Goal: Task Accomplishment & Management: Manage account settings

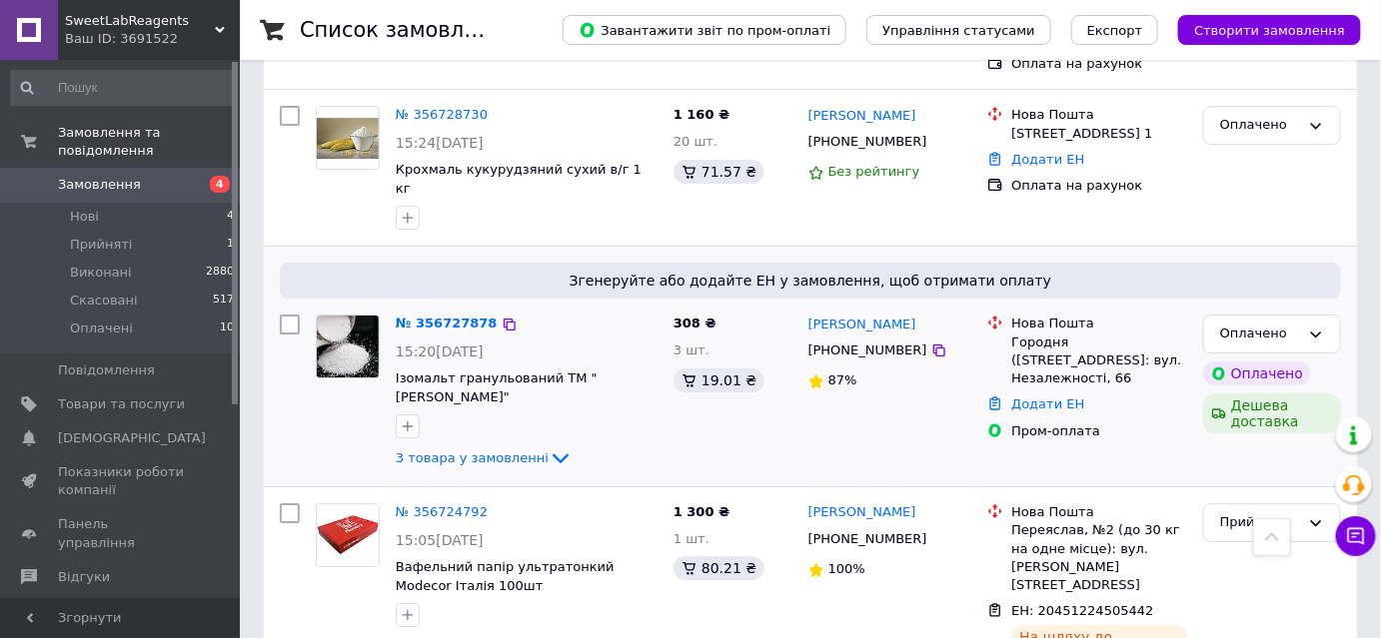
scroll to position [2179, 0]
click at [474, 451] on span "3 товара у замовленні" at bounding box center [472, 458] width 153 height 15
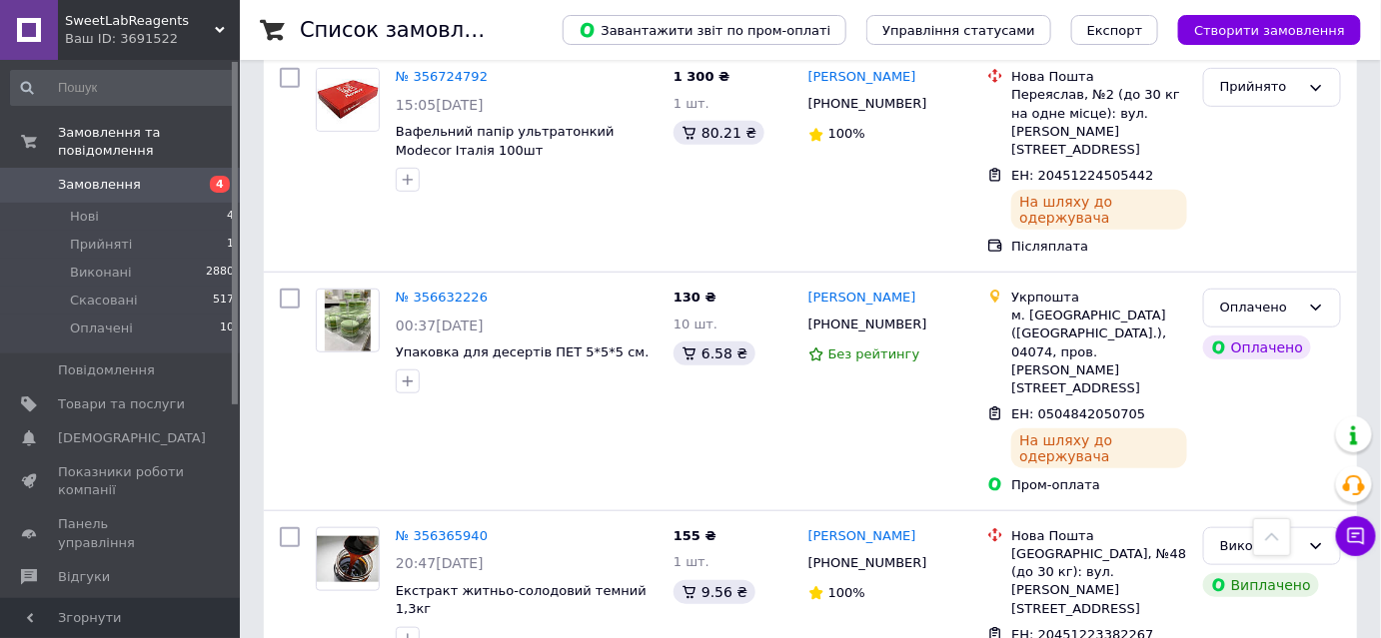
scroll to position [2997, 0]
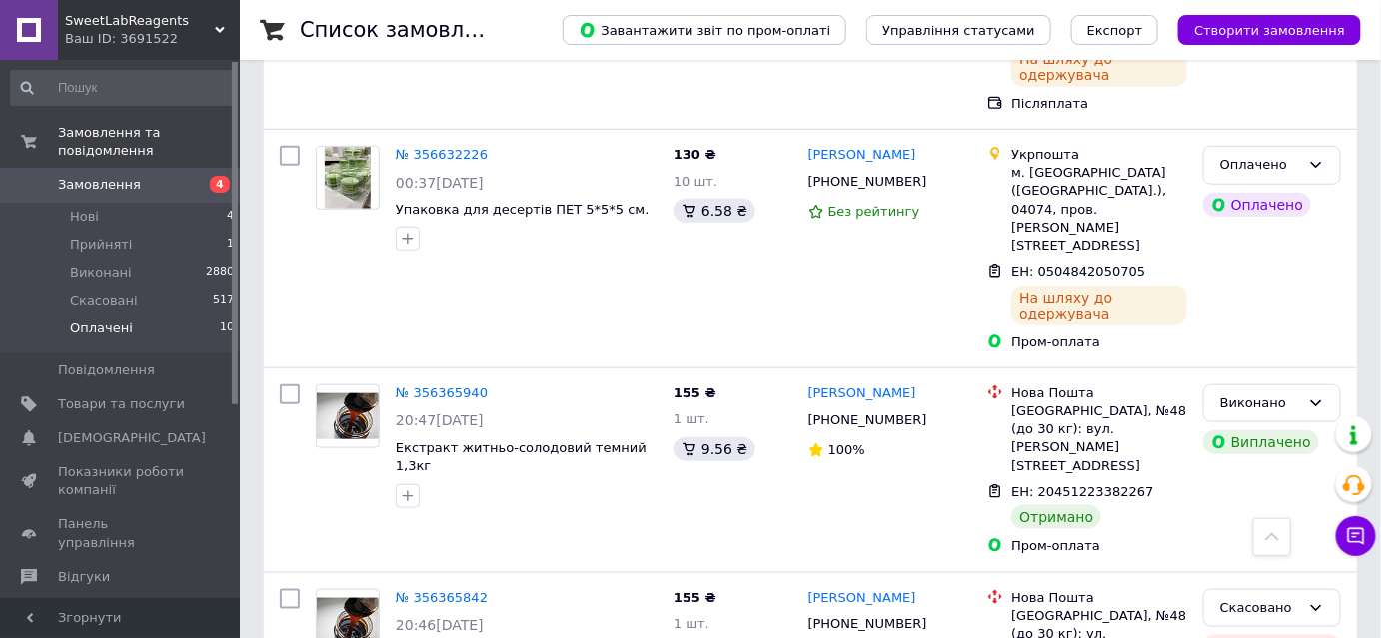
click at [122, 320] on span "Оплачені" at bounding box center [101, 329] width 63 height 18
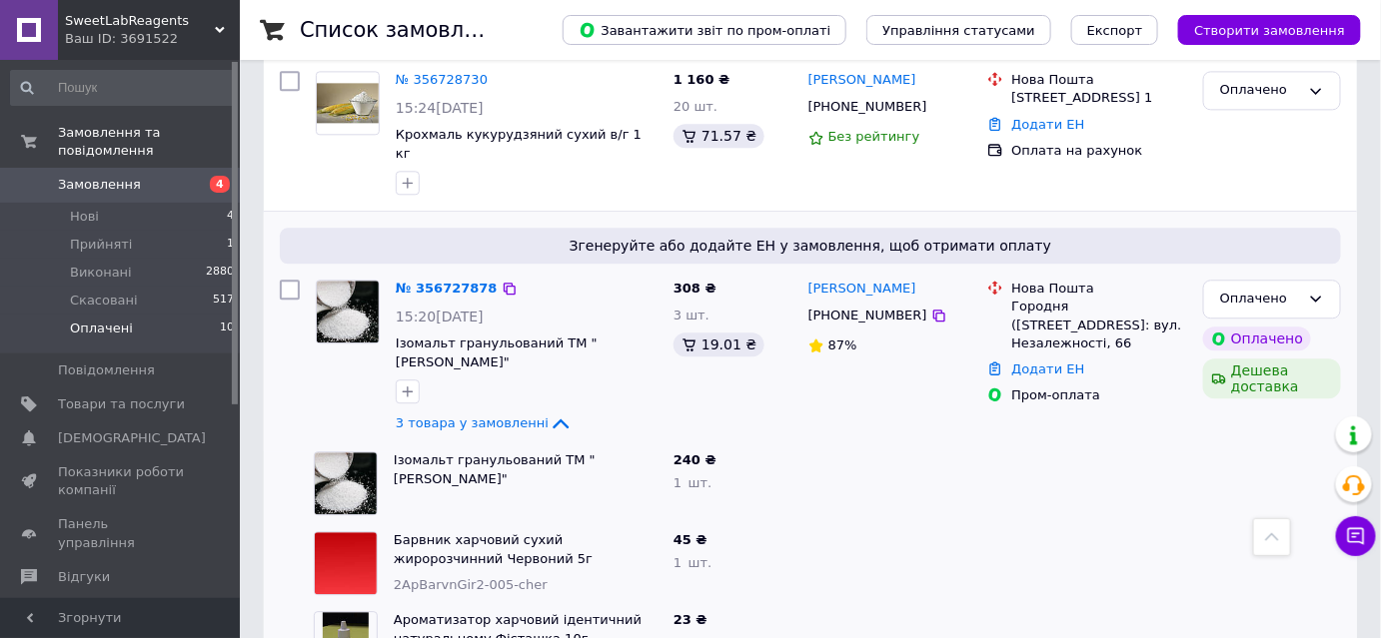
scroll to position [1453, 0]
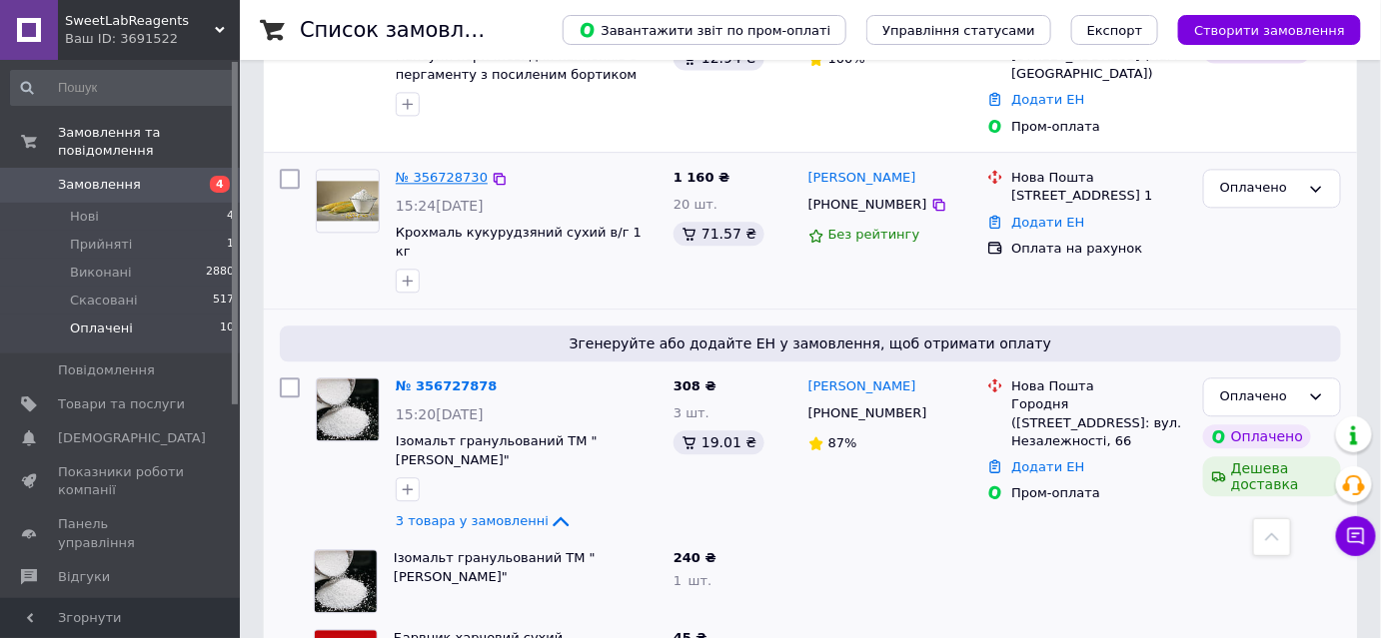
click at [447, 170] on link "№ 356728730" at bounding box center [442, 177] width 92 height 15
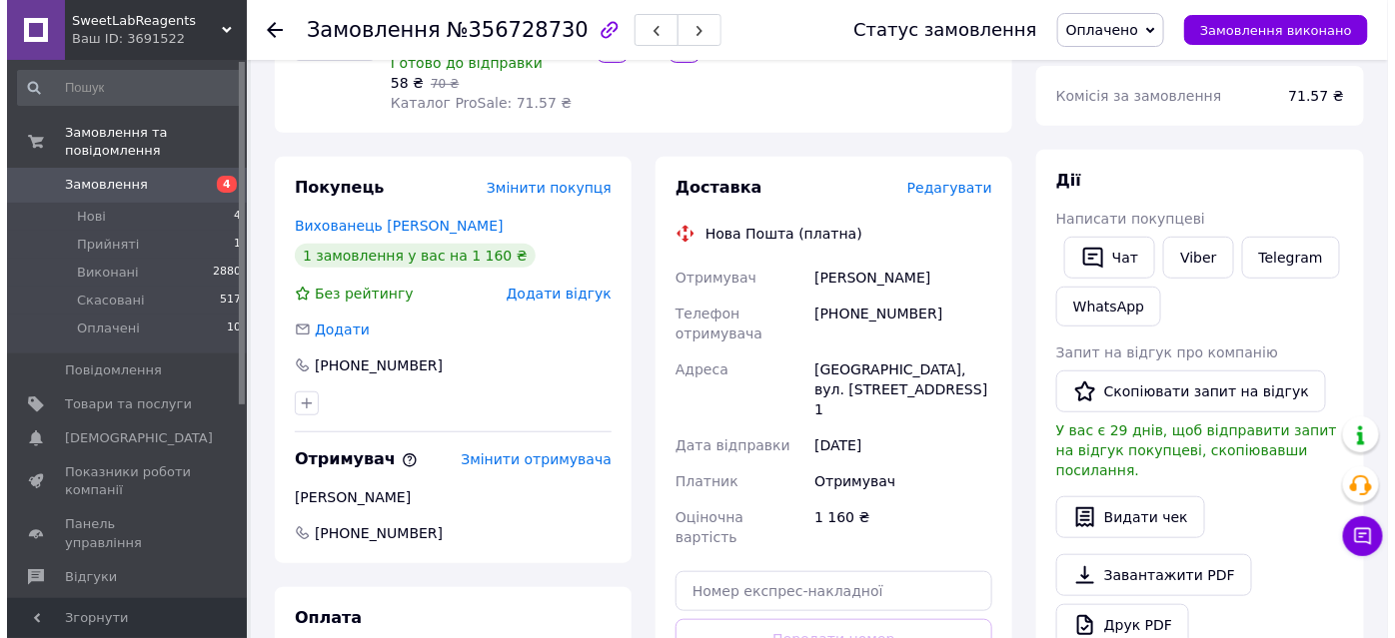
scroll to position [272, 0]
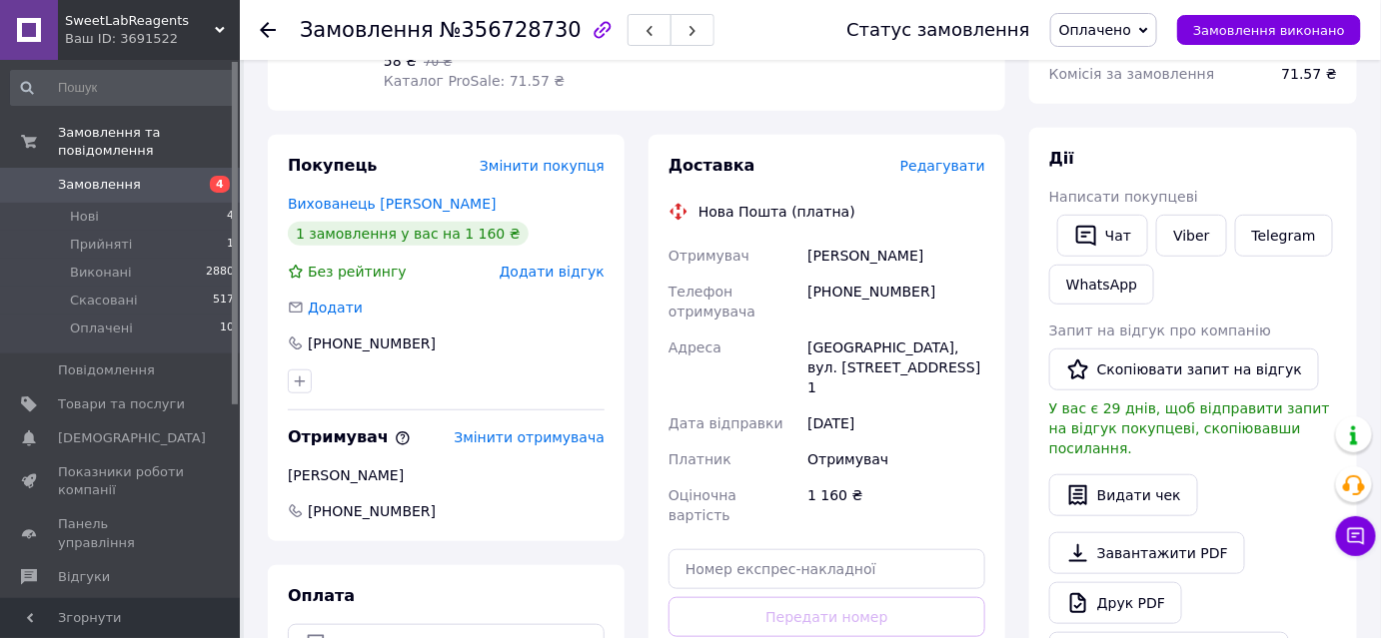
click at [955, 174] on span "Редагувати" at bounding box center [942, 166] width 85 height 16
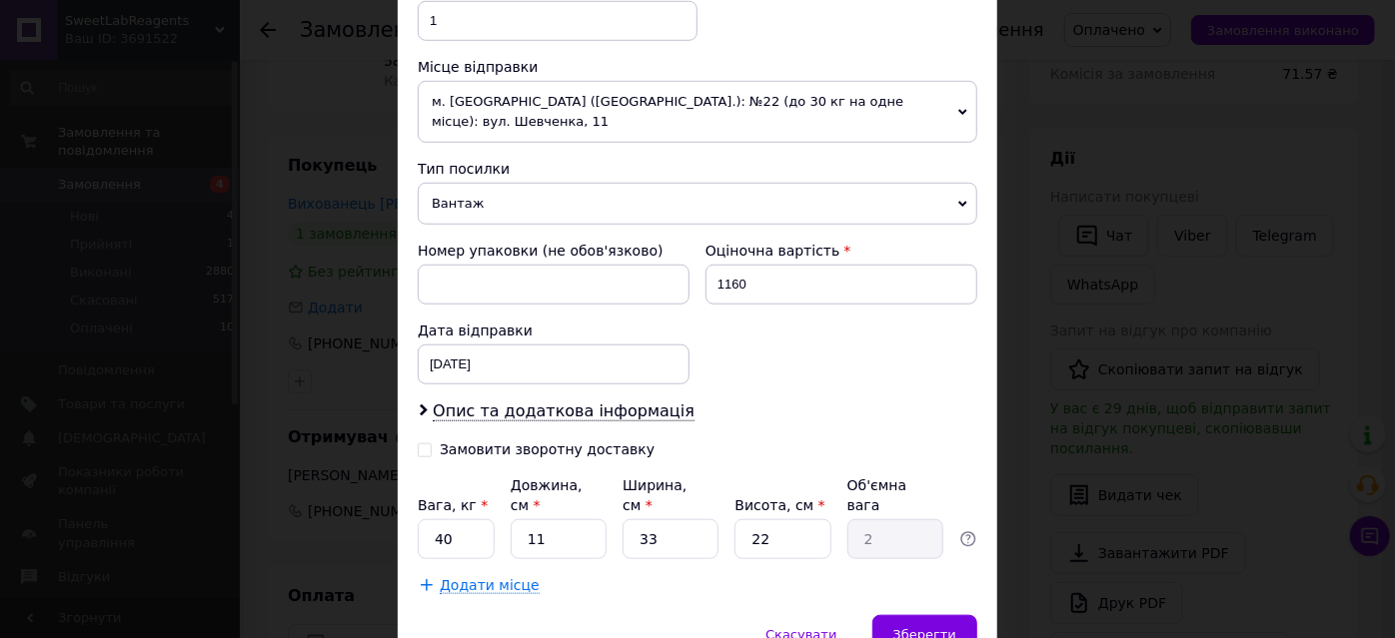
scroll to position [815, 0]
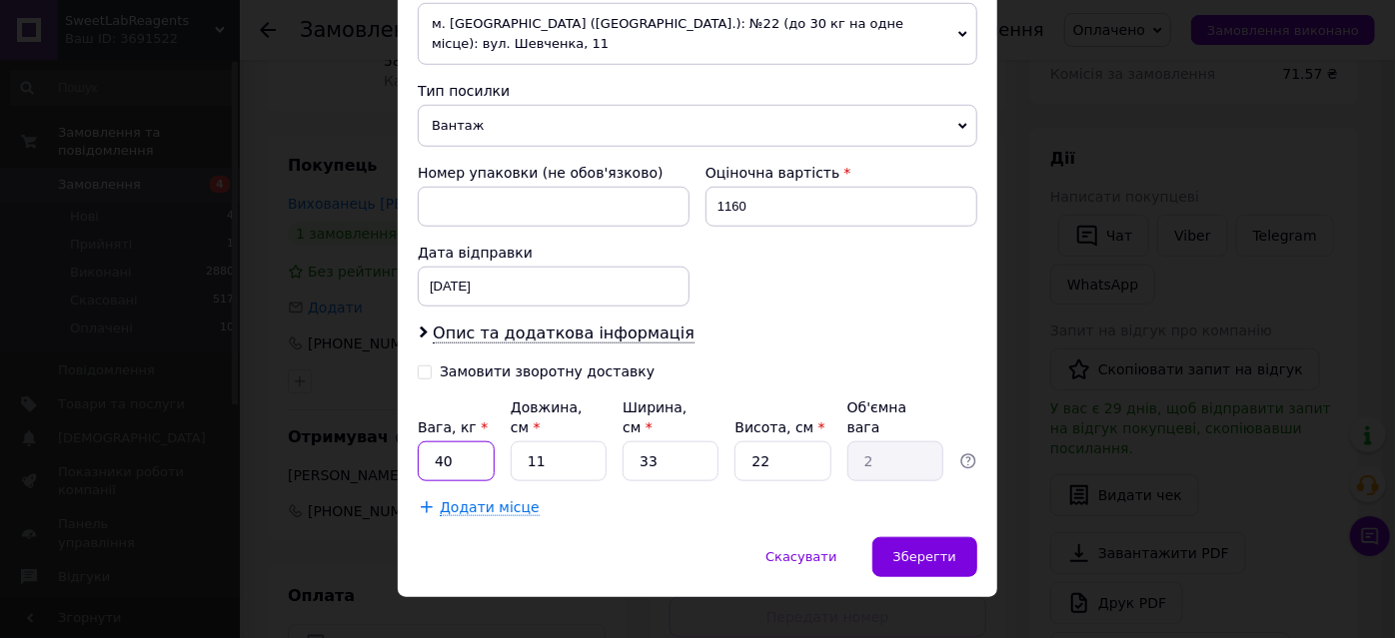
drag, startPoint x: 460, startPoint y: 432, endPoint x: 409, endPoint y: 437, distance: 51.2
click at [426, 442] on input "40" at bounding box center [456, 462] width 77 height 40
type input "20"
type input "3"
type input "0.54"
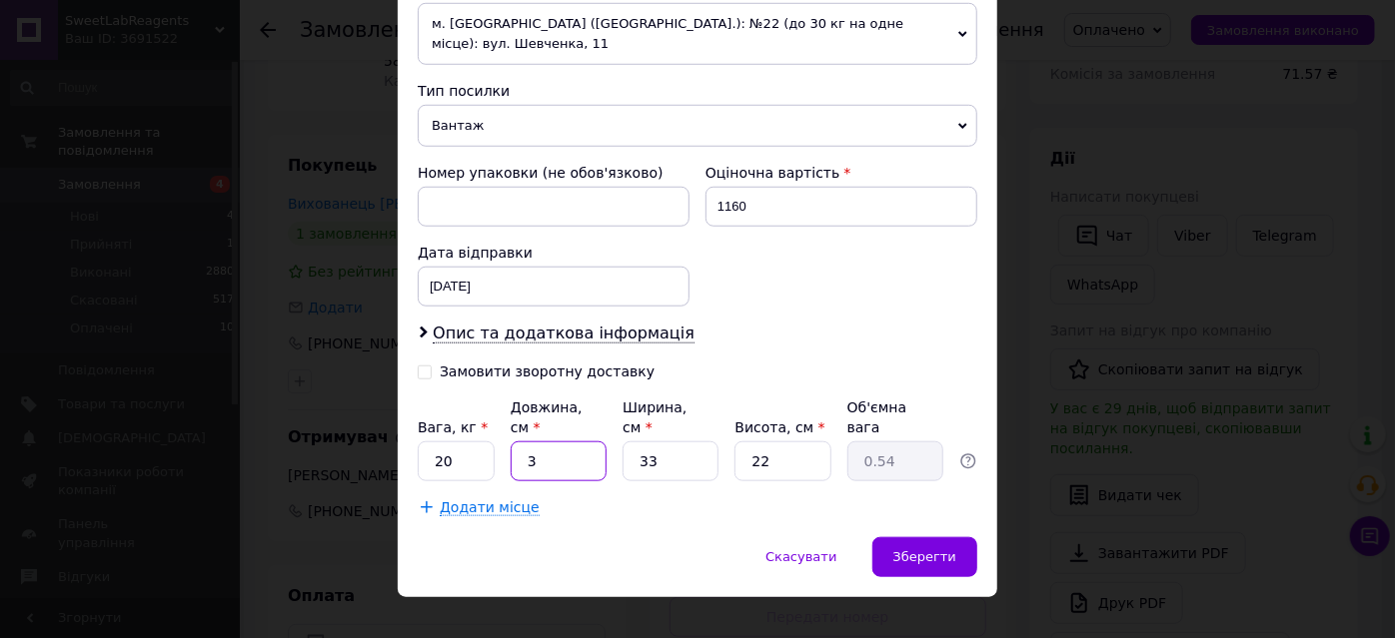
type input "35"
type input "6.35"
type input "35"
type input "3"
type input "0.58"
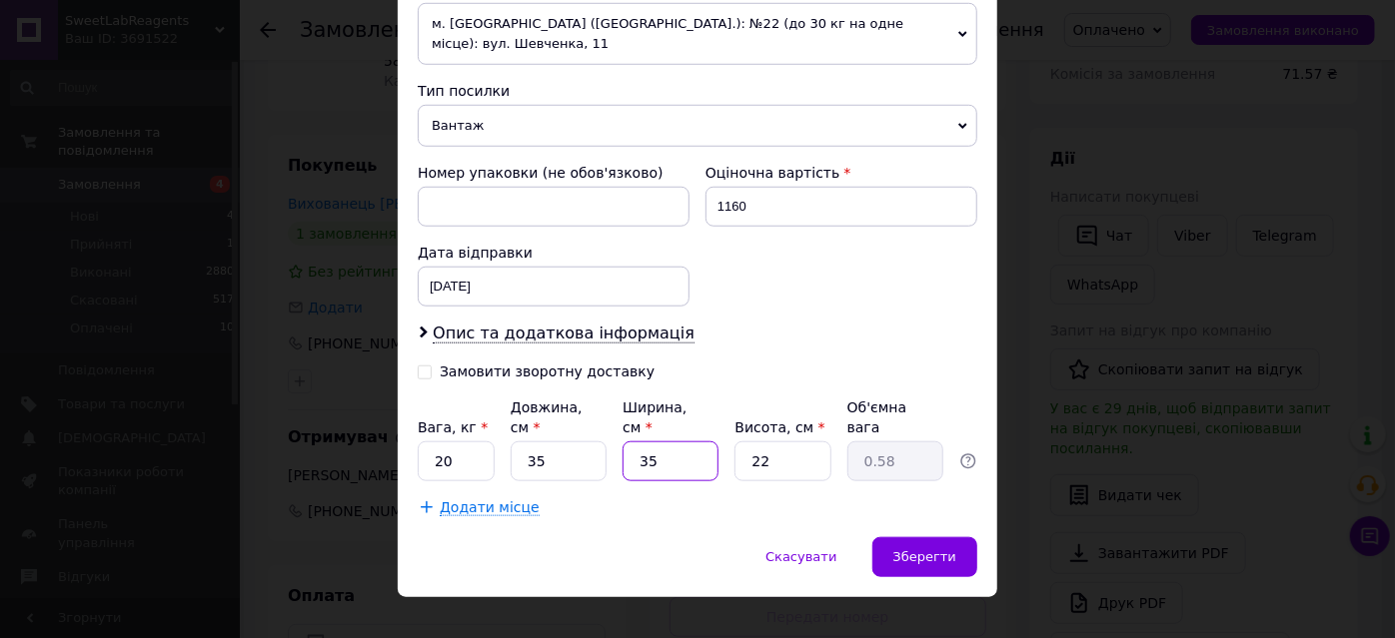
type input "354"
type input "68.15"
drag, startPoint x: 677, startPoint y: 433, endPoint x: 653, endPoint y: 434, distance: 24.0
click at [653, 442] on input "354" at bounding box center [670, 462] width 96 height 40
type input "35"
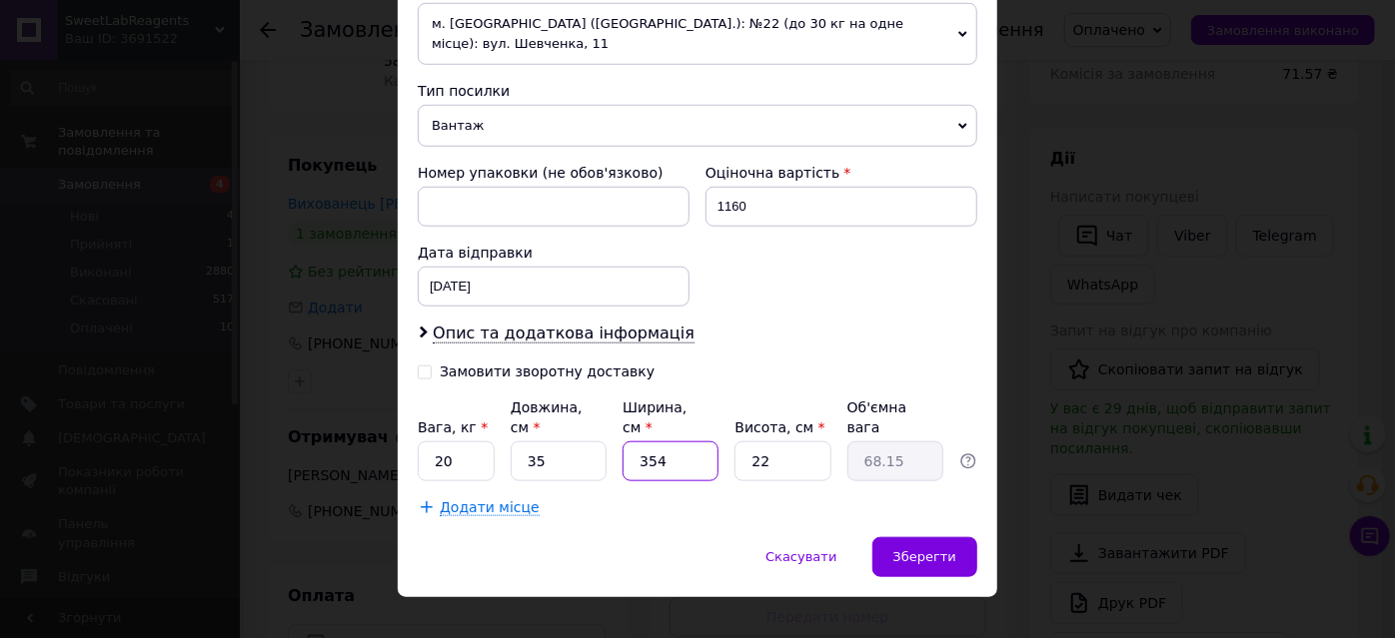
type input "6.74"
type input "35"
type input "3"
type input "0.92"
type input "35"
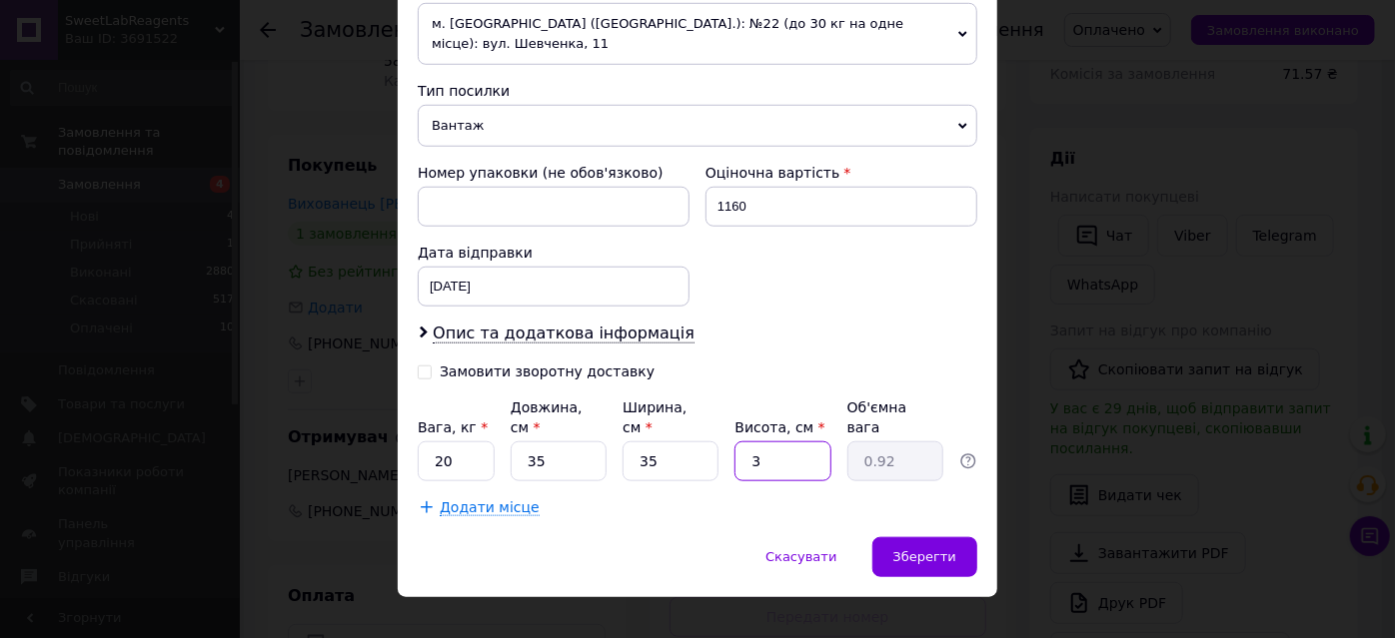
type input "10.72"
type input "35"
click at [946, 543] on div "Зберегти" at bounding box center [924, 558] width 105 height 40
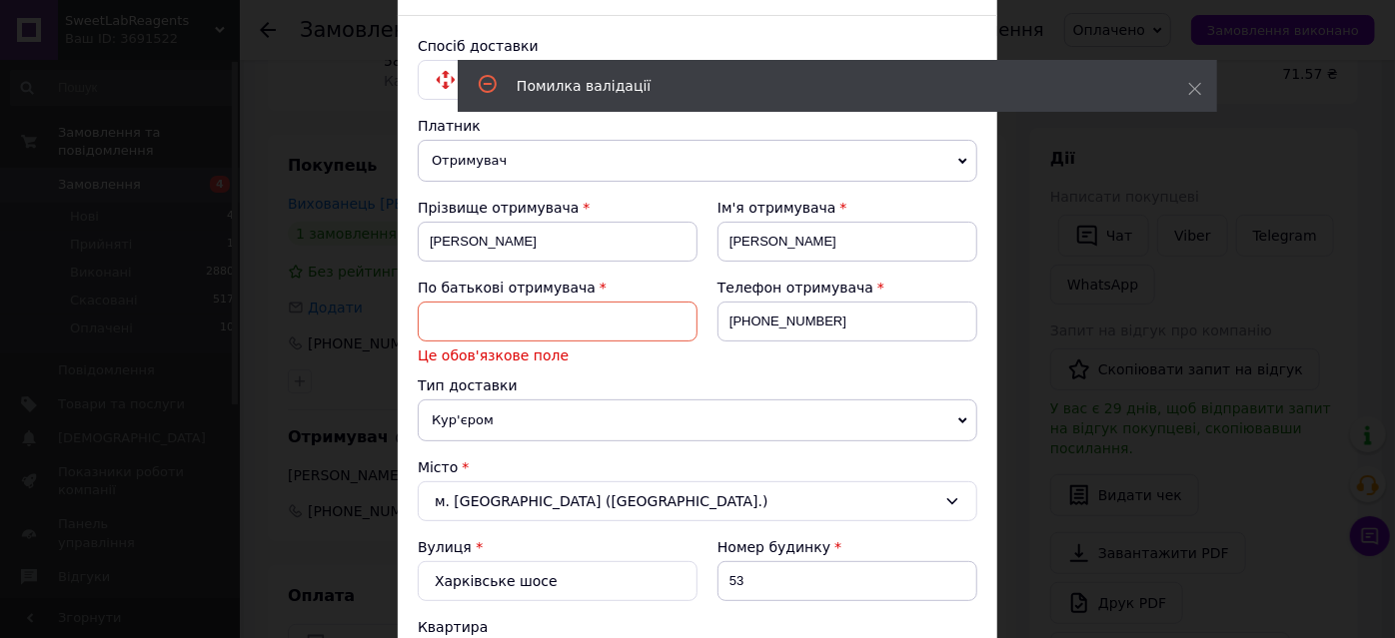
click at [625, 334] on input at bounding box center [558, 322] width 280 height 40
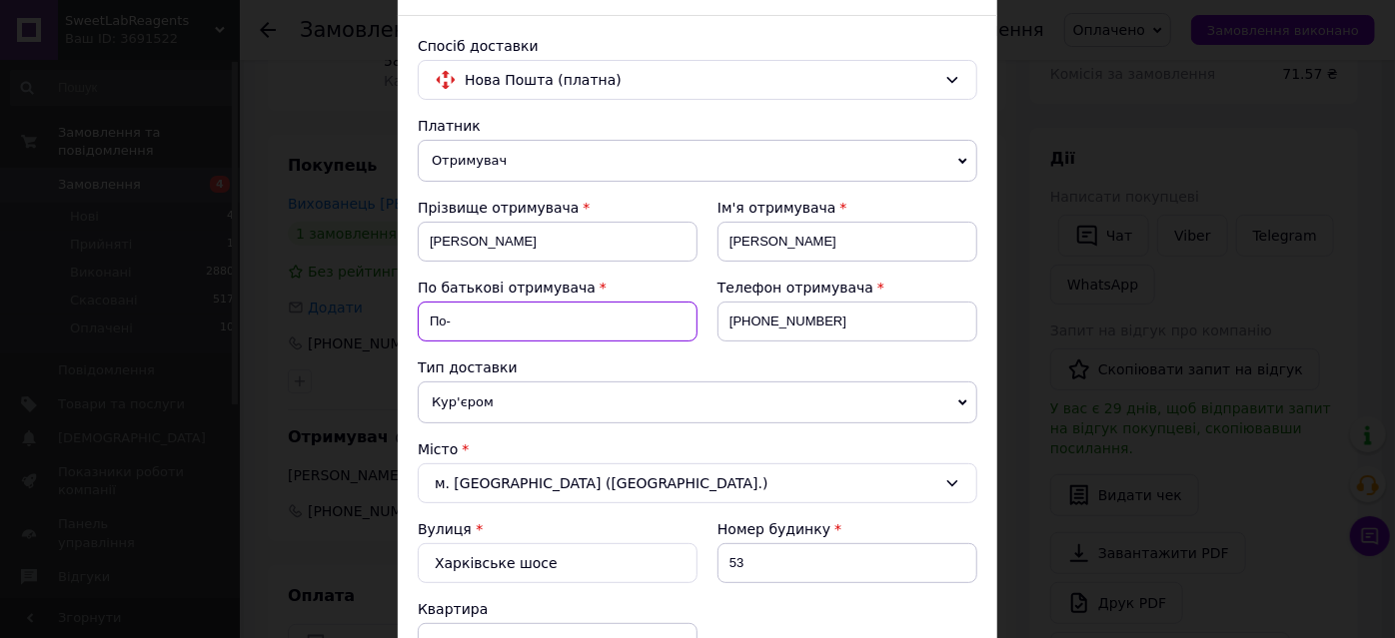
type input "По-батькові"
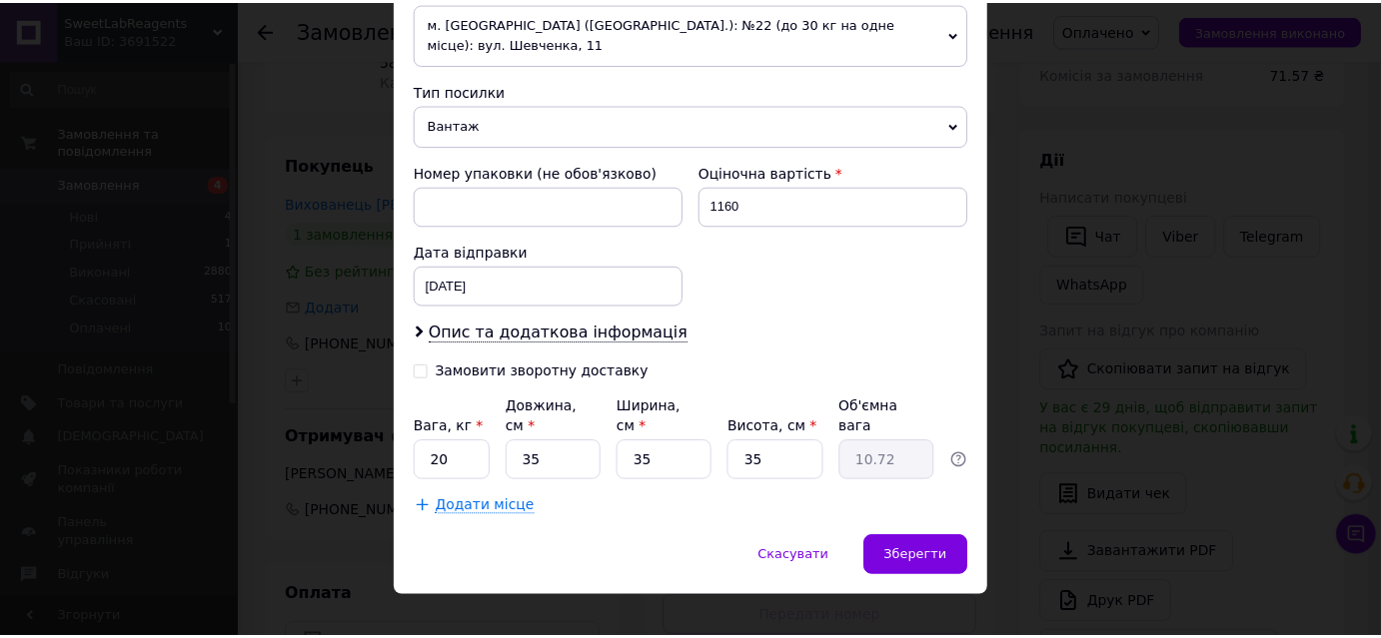
scroll to position [815, 0]
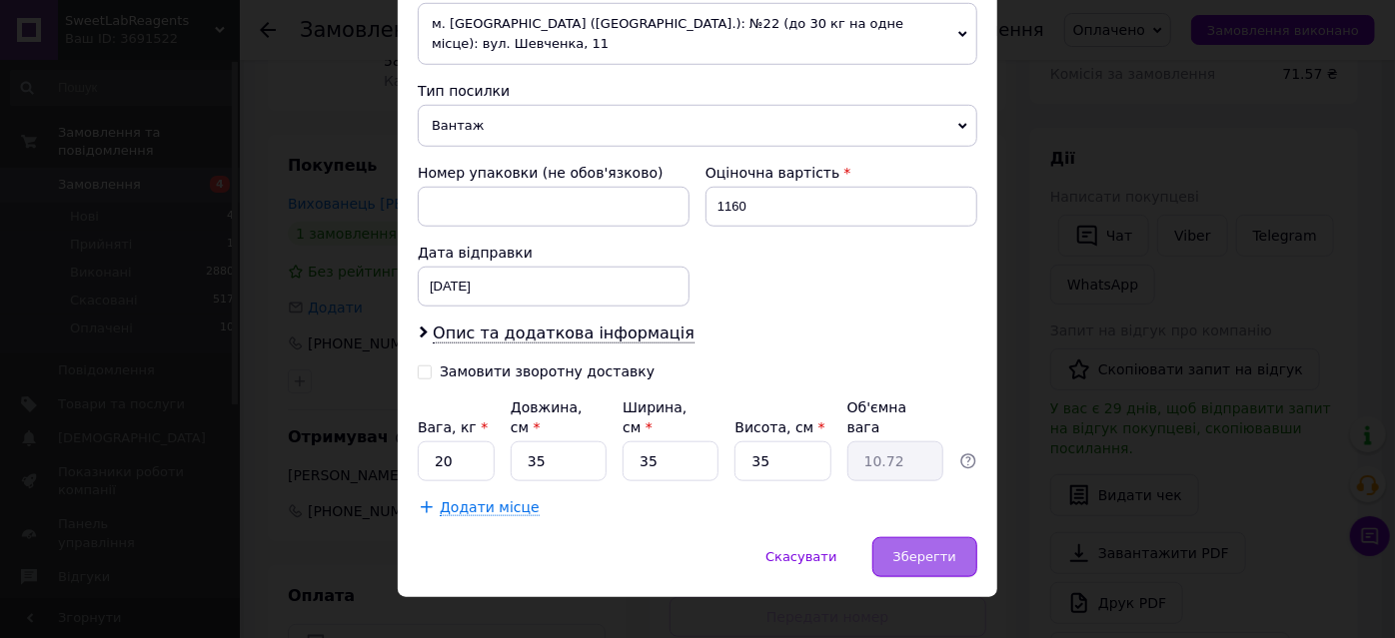
click at [936, 550] on span "Зберегти" at bounding box center [924, 557] width 63 height 15
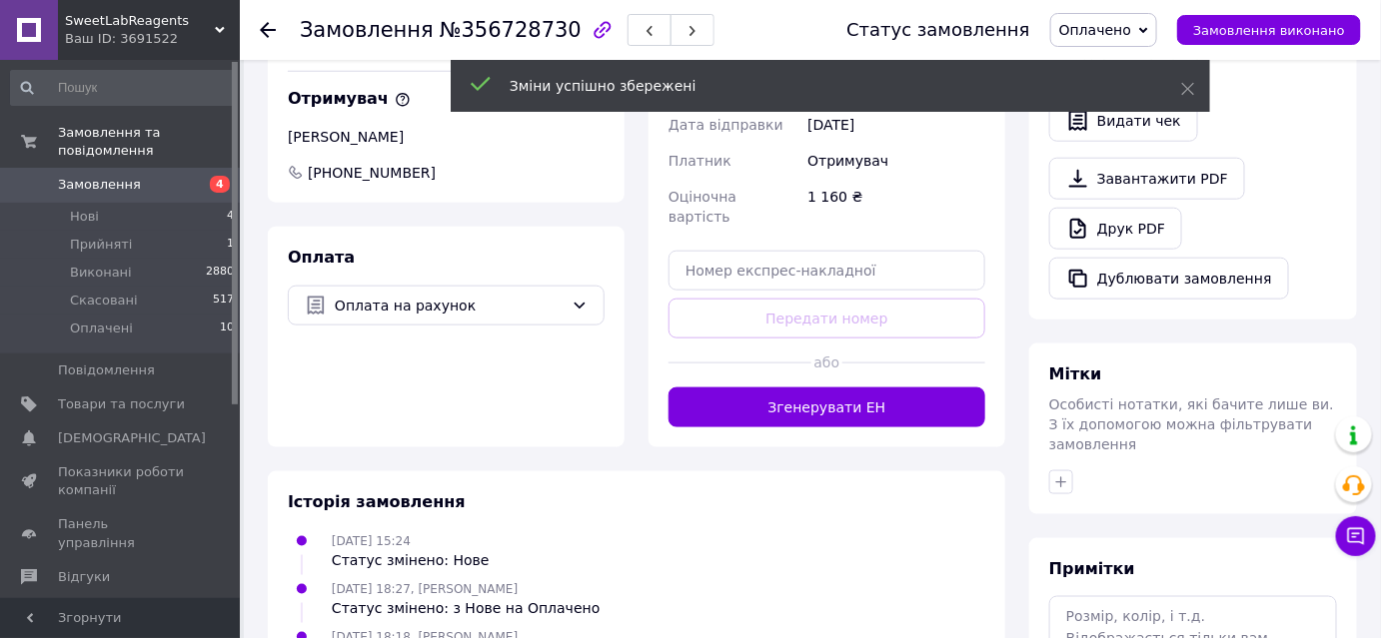
scroll to position [635, 0]
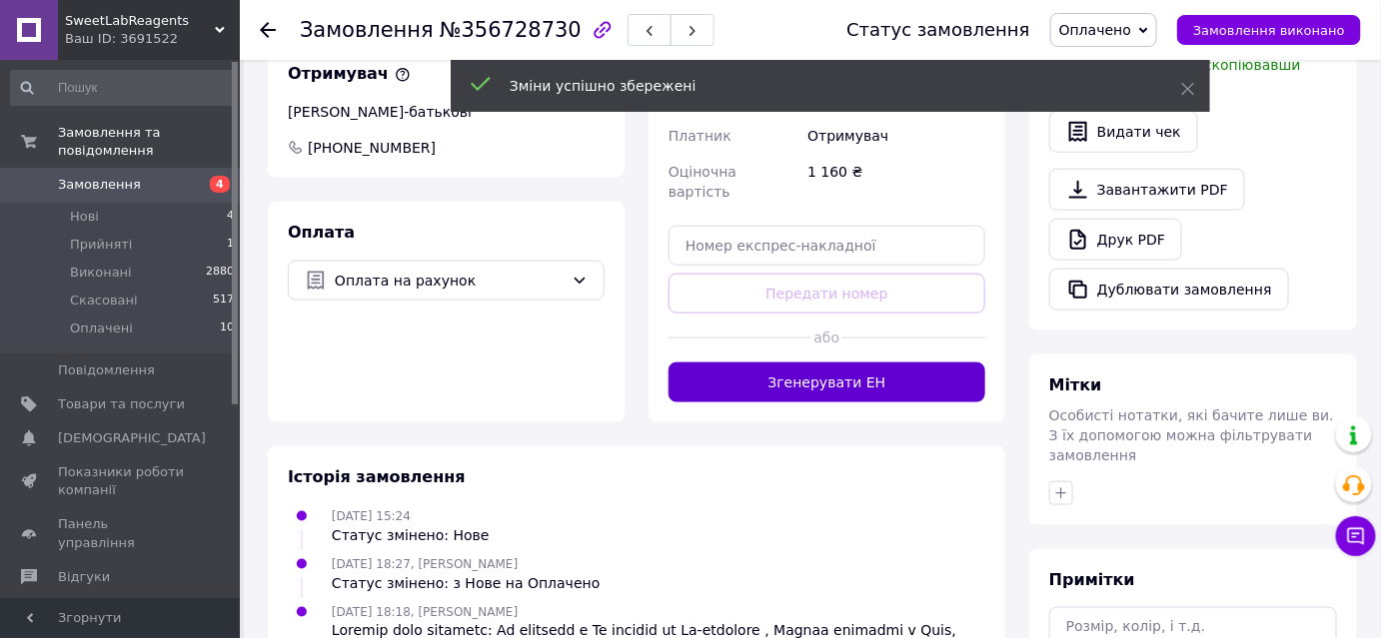
click at [857, 363] on button "Згенерувати ЕН" at bounding box center [826, 383] width 317 height 40
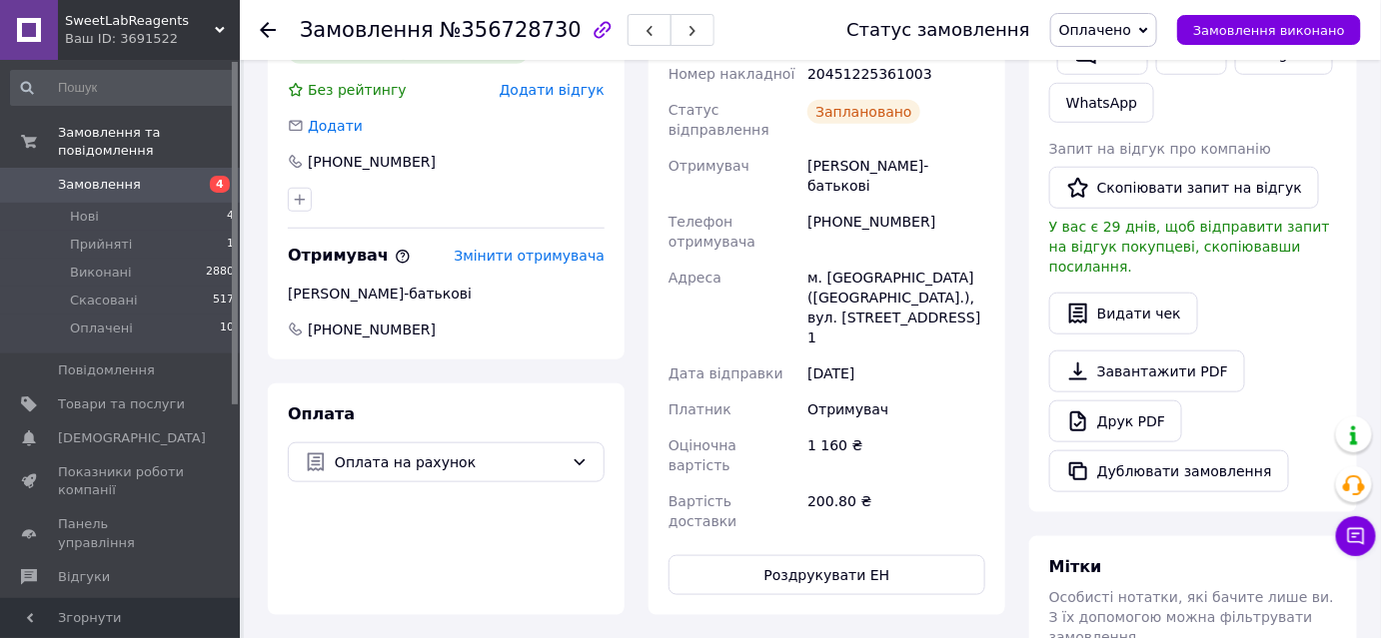
scroll to position [363, 0]
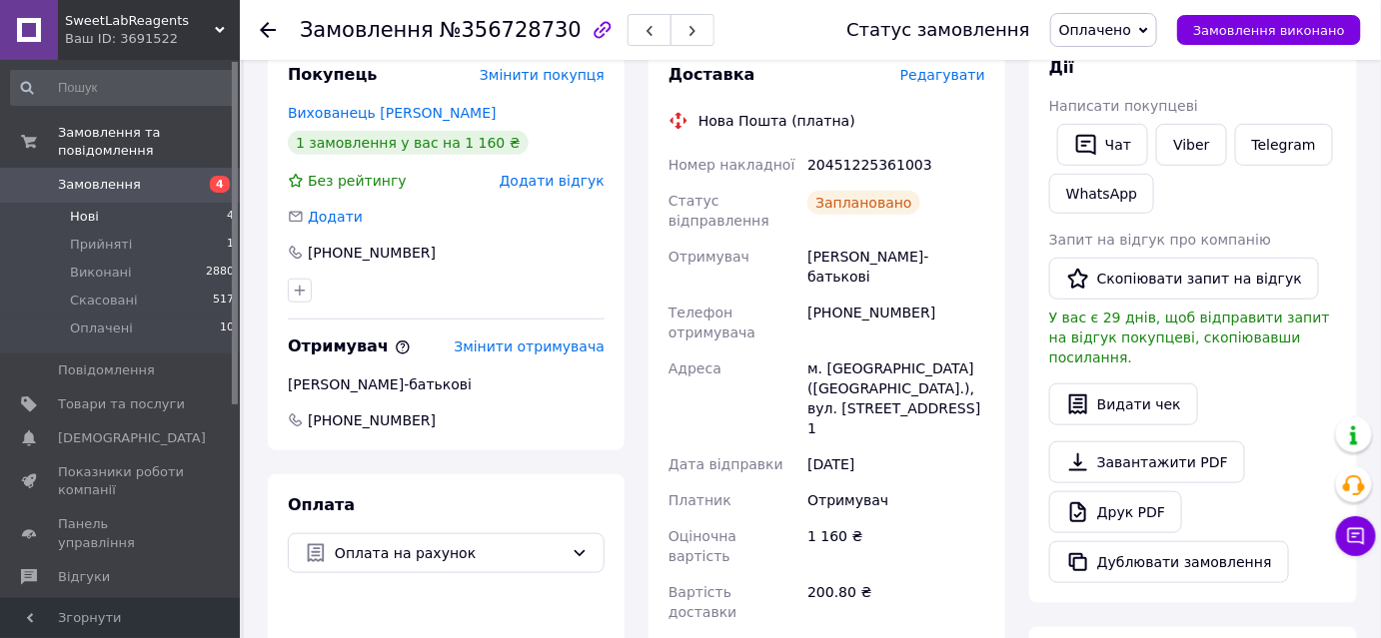
click at [103, 203] on li "Нові 4" at bounding box center [123, 217] width 246 height 28
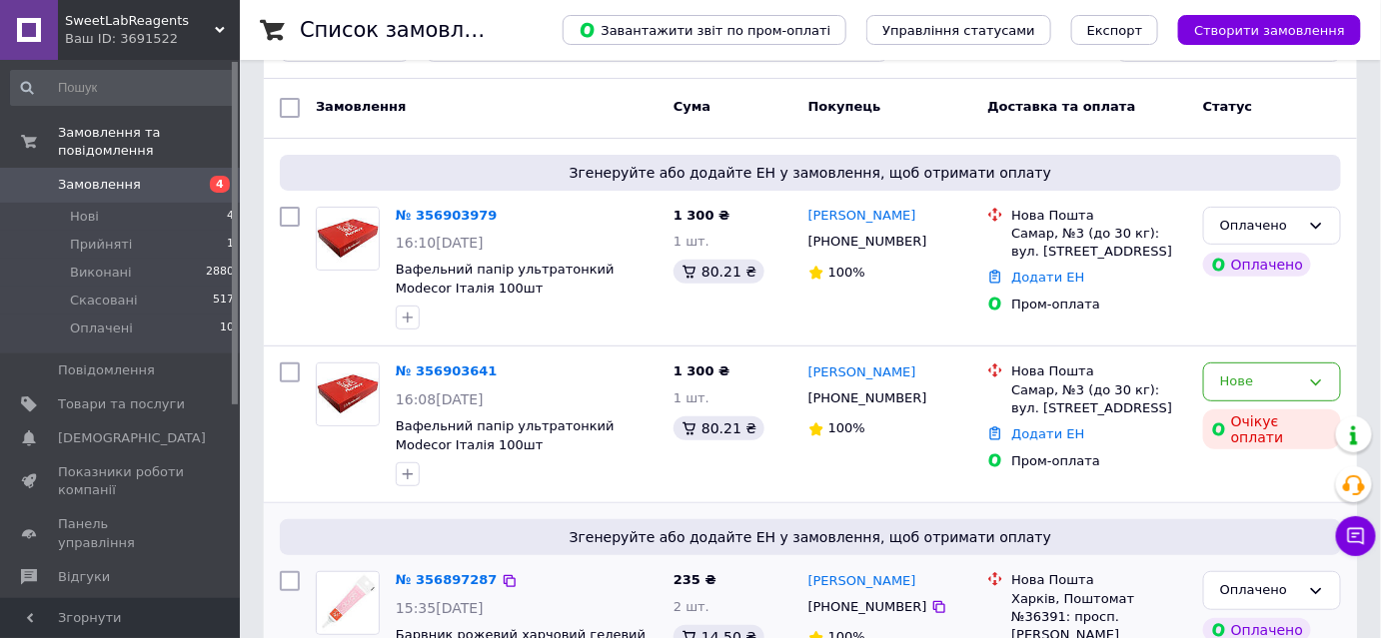
scroll to position [181, 0]
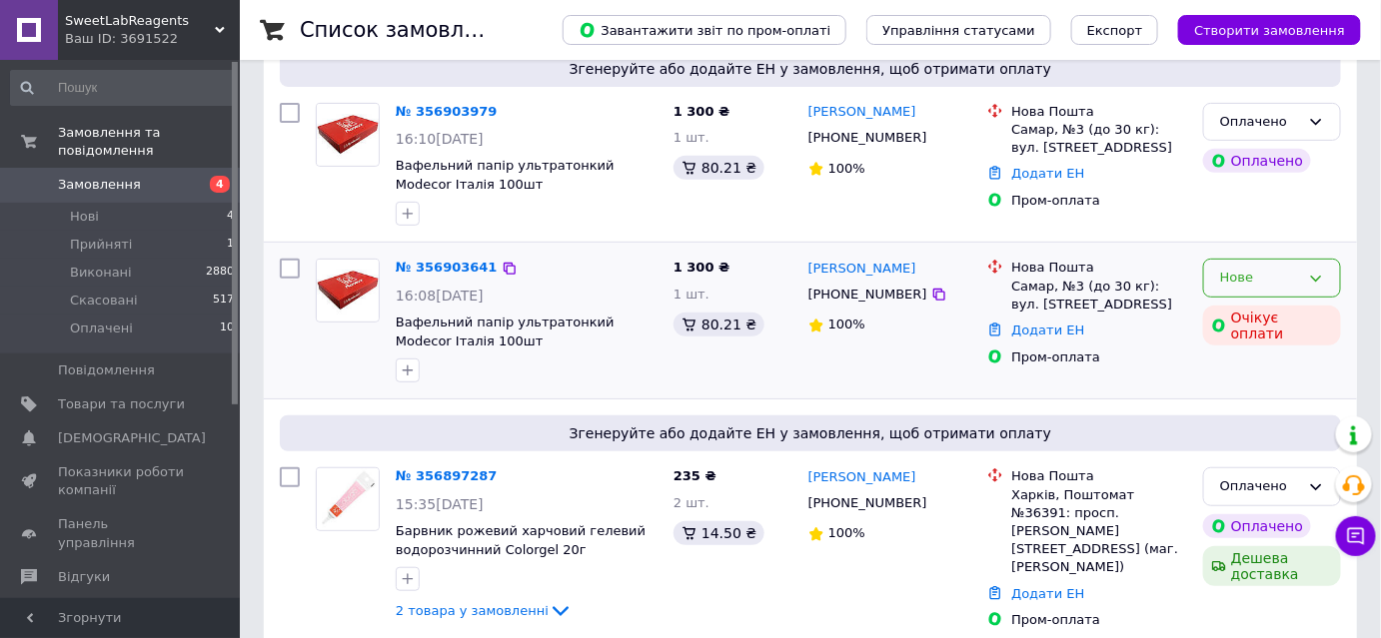
click at [1326, 276] on div "Нове" at bounding box center [1272, 278] width 138 height 39
click at [1251, 390] on li "Скасовано" at bounding box center [1272, 393] width 136 height 37
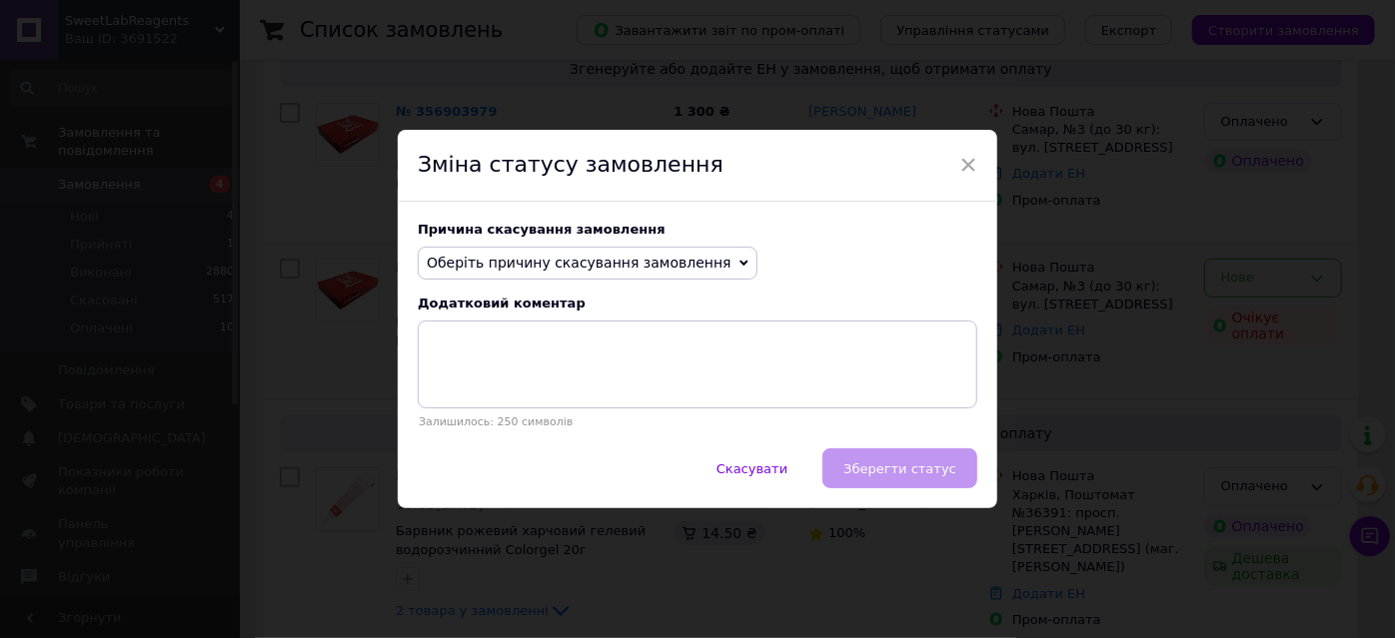
click at [588, 276] on span "Оберіть причину скасування замовлення" at bounding box center [588, 264] width 340 height 34
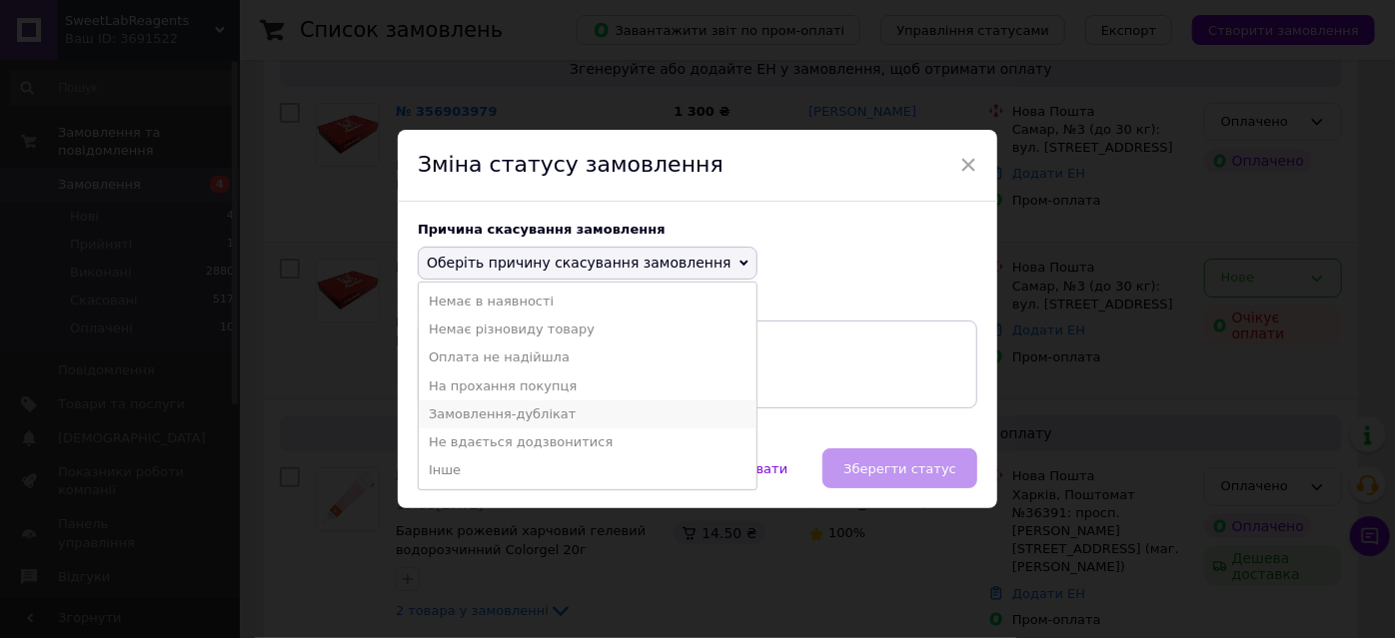
click at [482, 410] on li "Замовлення-дублікат" at bounding box center [588, 415] width 338 height 28
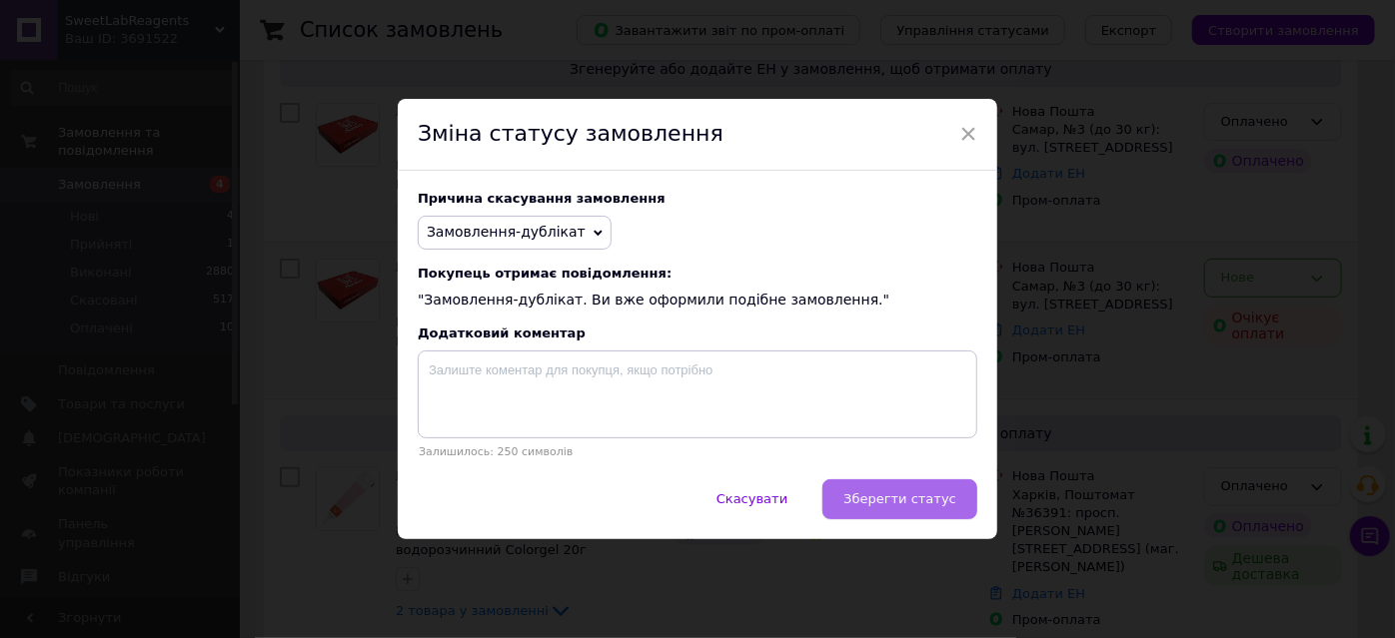
click at [881, 485] on button "Зберегти статус" at bounding box center [899, 500] width 155 height 40
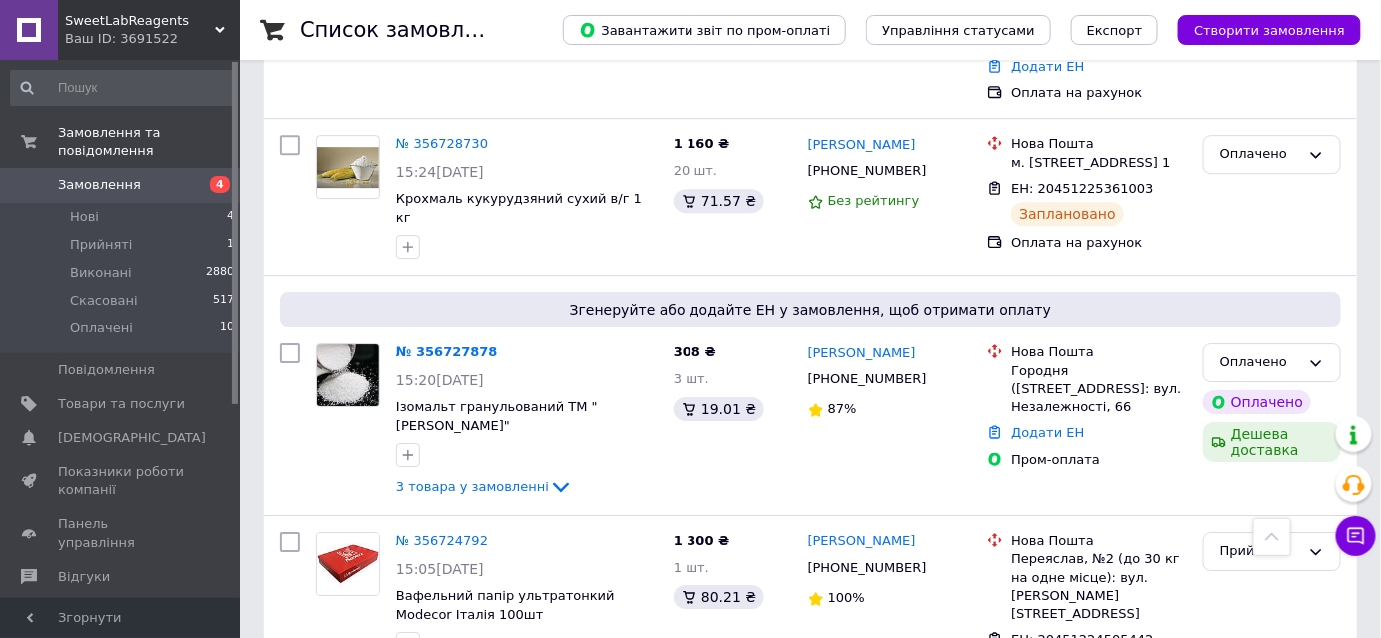
scroll to position [2088, 0]
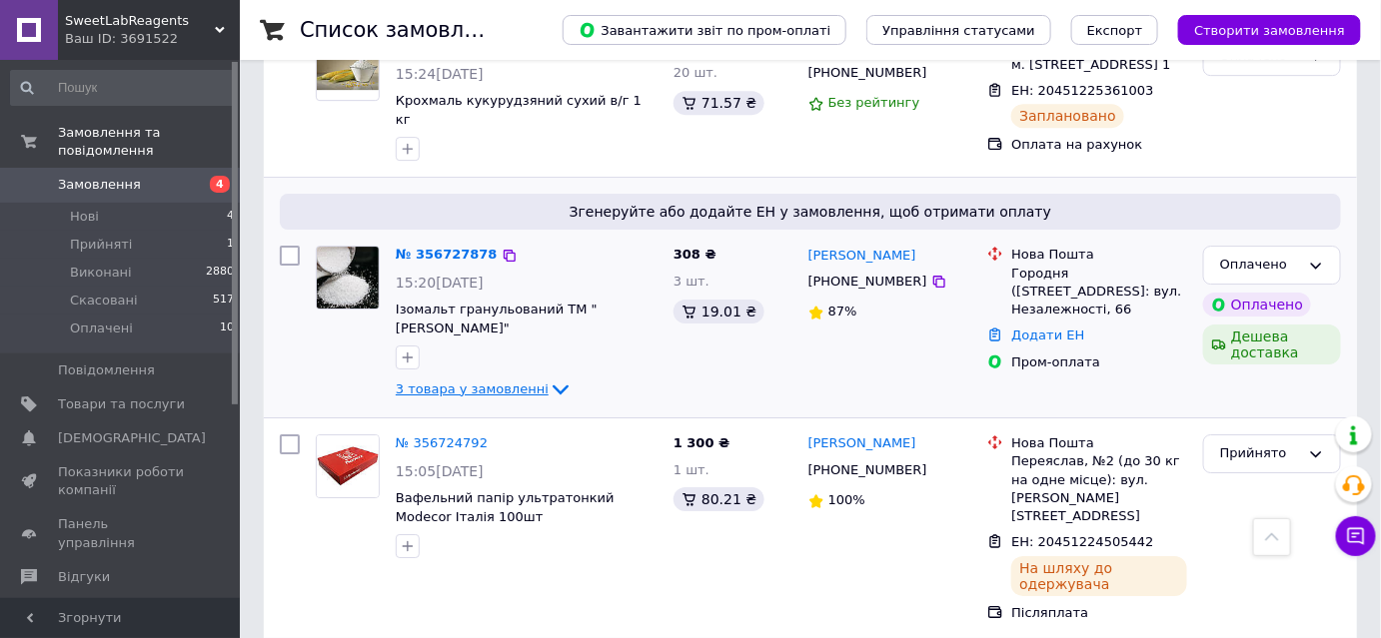
click at [447, 382] on span "3 товара у замовленні" at bounding box center [472, 389] width 153 height 15
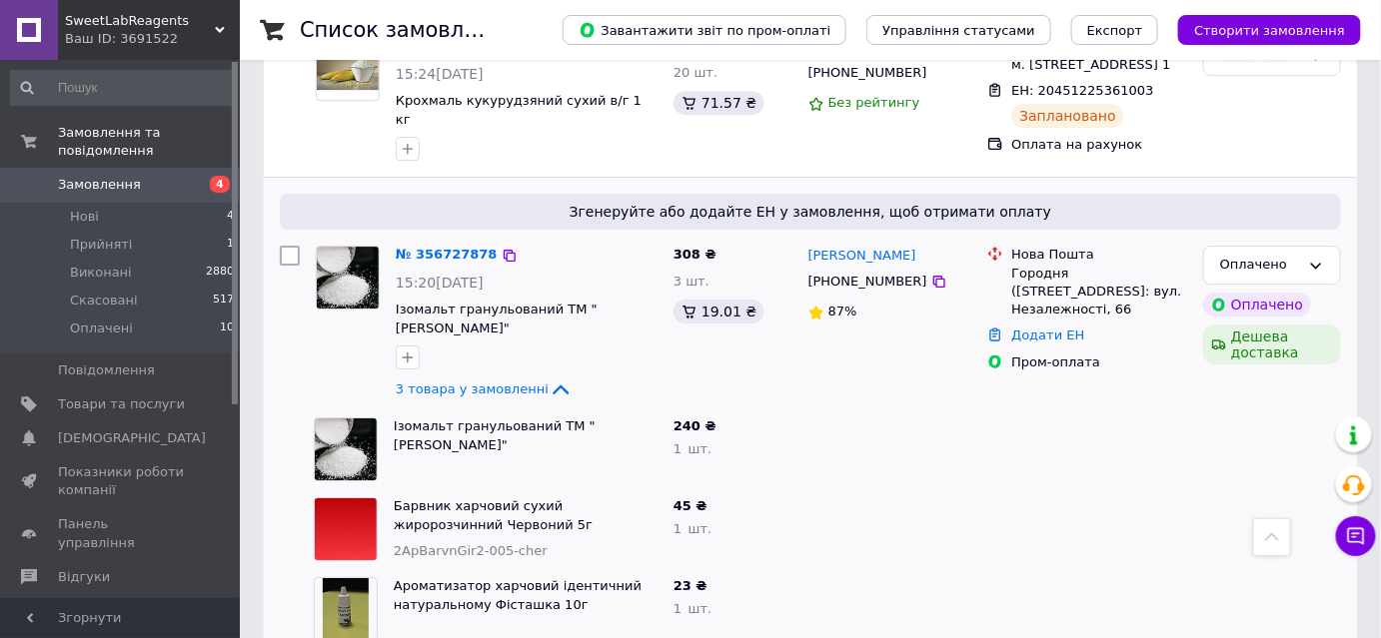
click at [442, 244] on div "№ 356727878" at bounding box center [447, 255] width 106 height 23
click at [441, 247] on link "№ 356727878" at bounding box center [447, 254] width 102 height 15
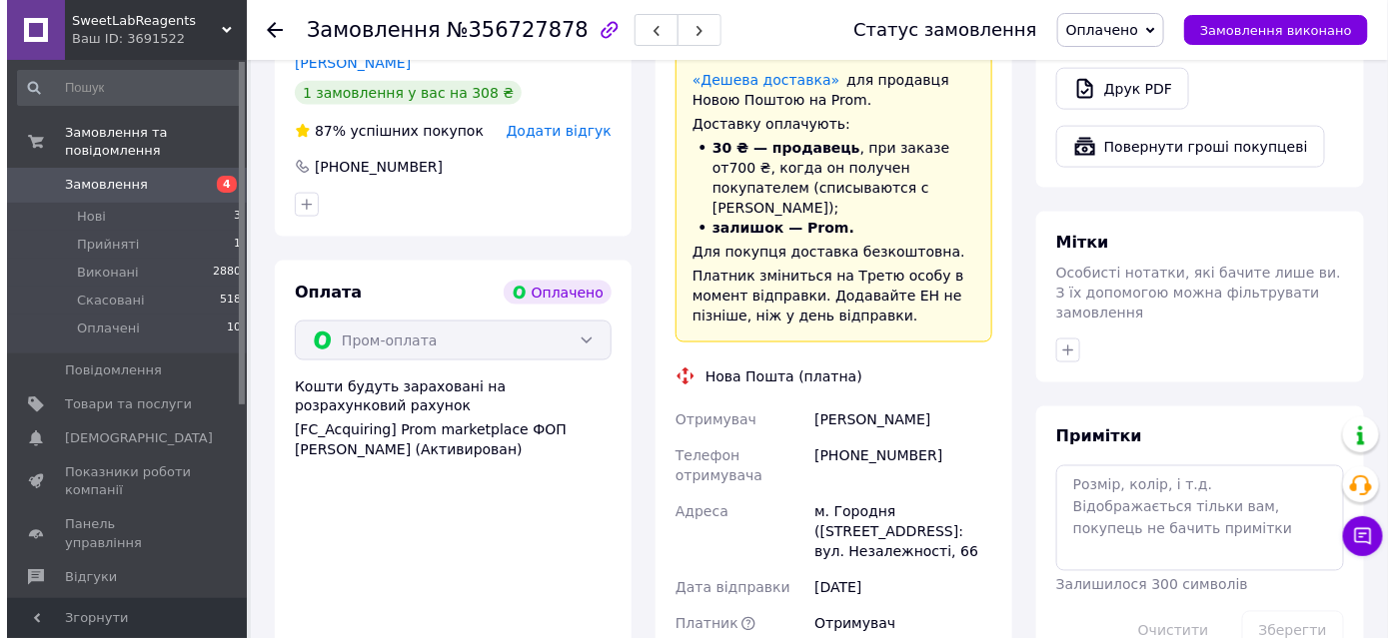
scroll to position [702, 0]
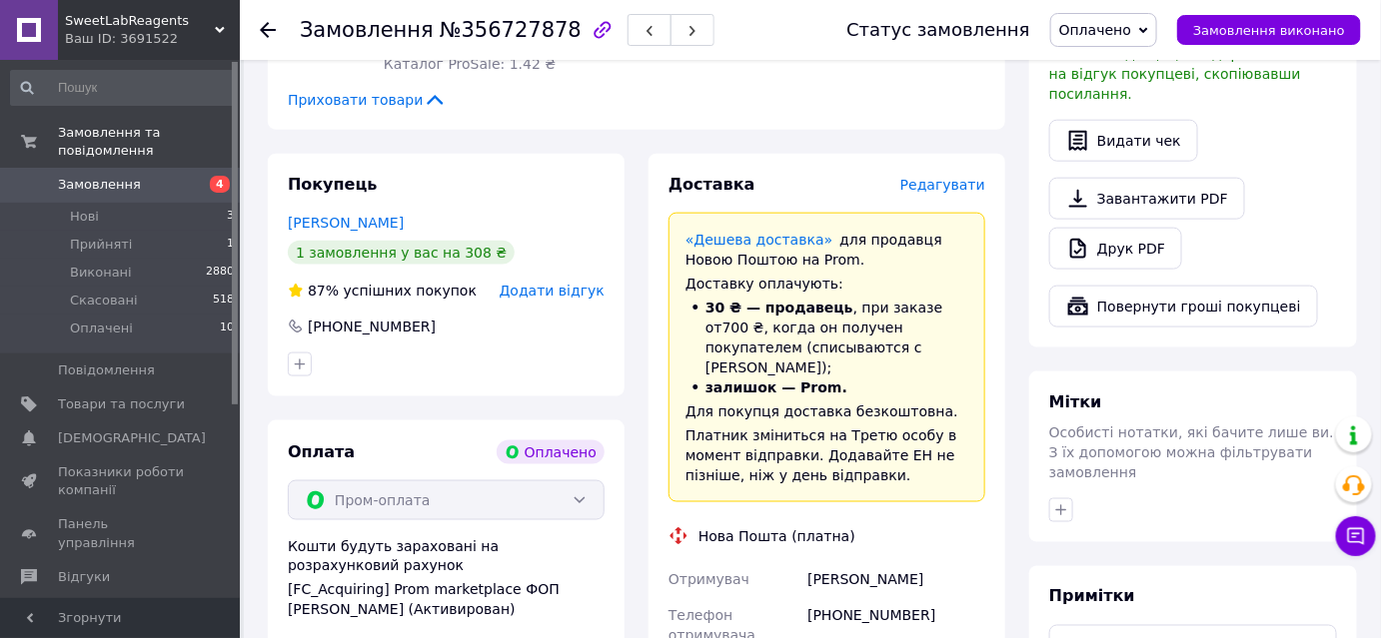
click at [958, 154] on div "Доставка Редагувати «Дешева доставка»   для продавця [GEOGRAPHIC_DATA] на Prom.…" at bounding box center [826, 612] width 357 height 917
click at [953, 177] on span "Редагувати" at bounding box center [942, 185] width 85 height 16
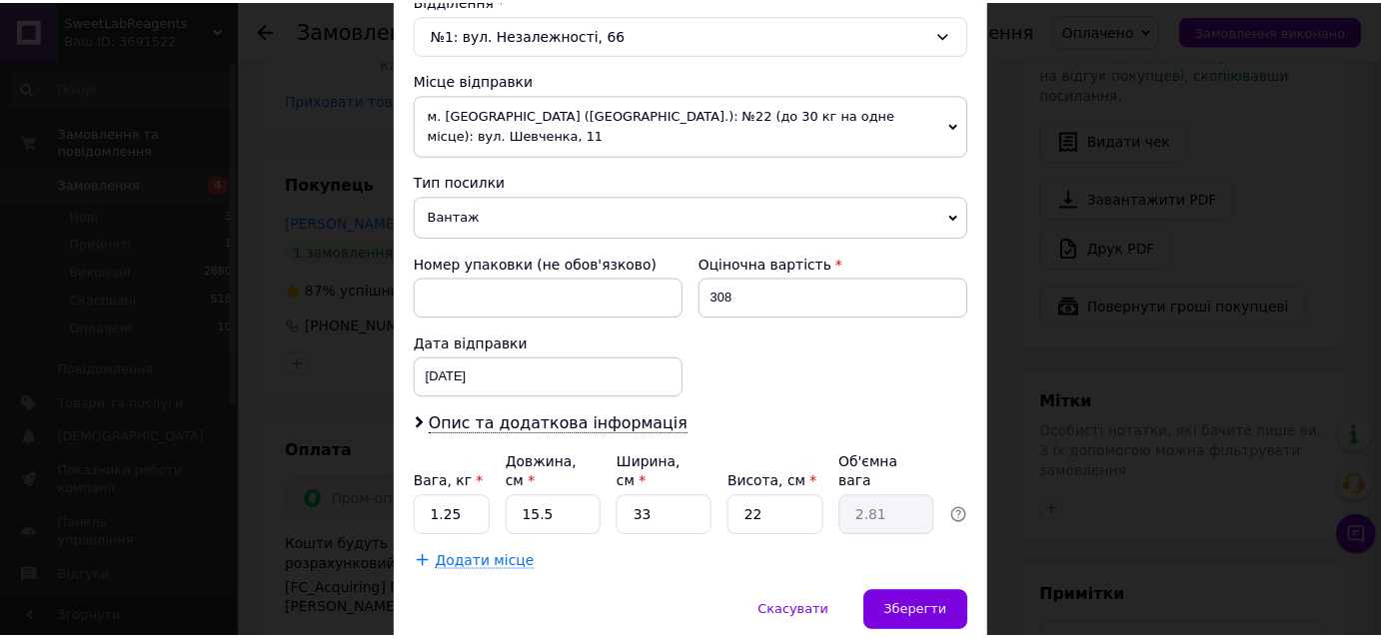
scroll to position [700, 0]
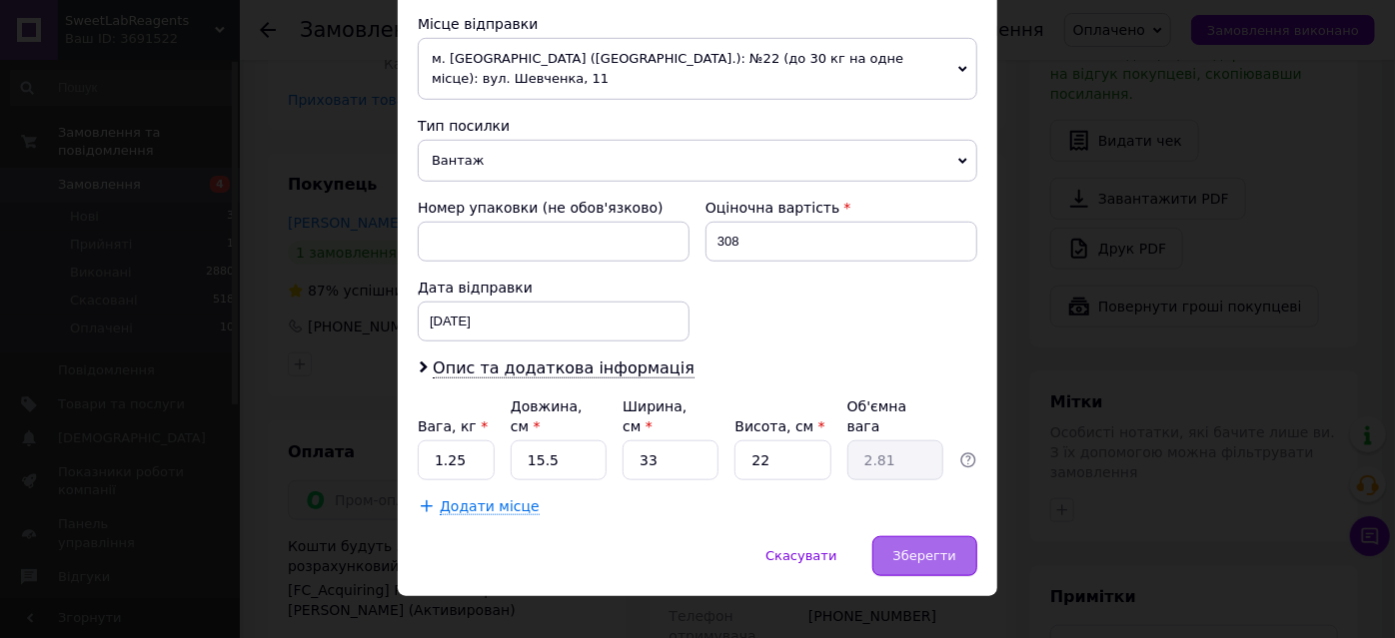
click at [935, 549] on span "Зберегти" at bounding box center [924, 556] width 63 height 15
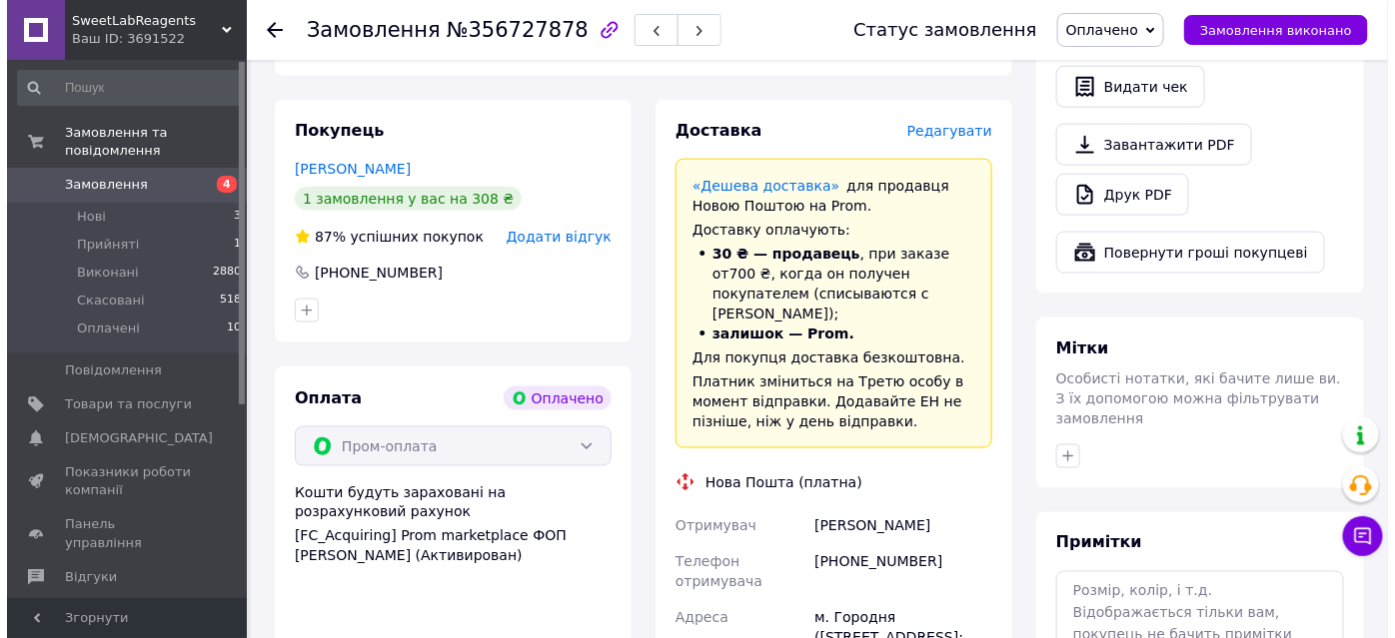
scroll to position [702, 0]
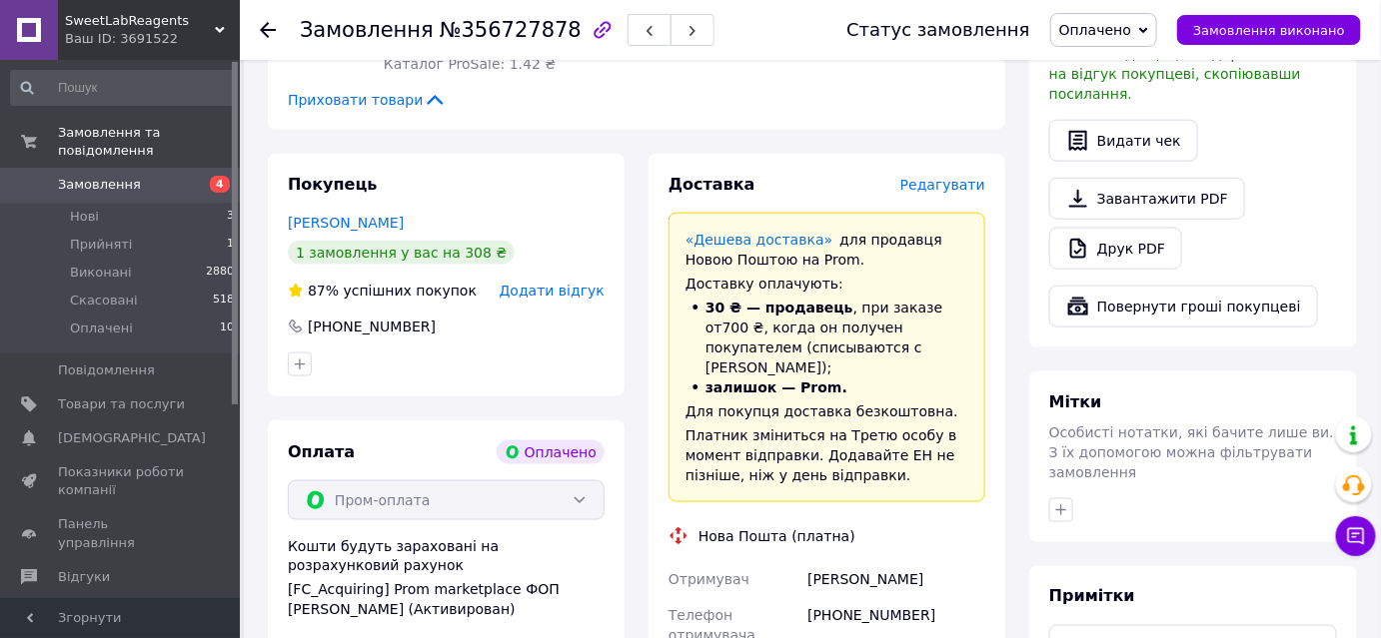
click at [940, 177] on span "Редагувати" at bounding box center [942, 185] width 85 height 16
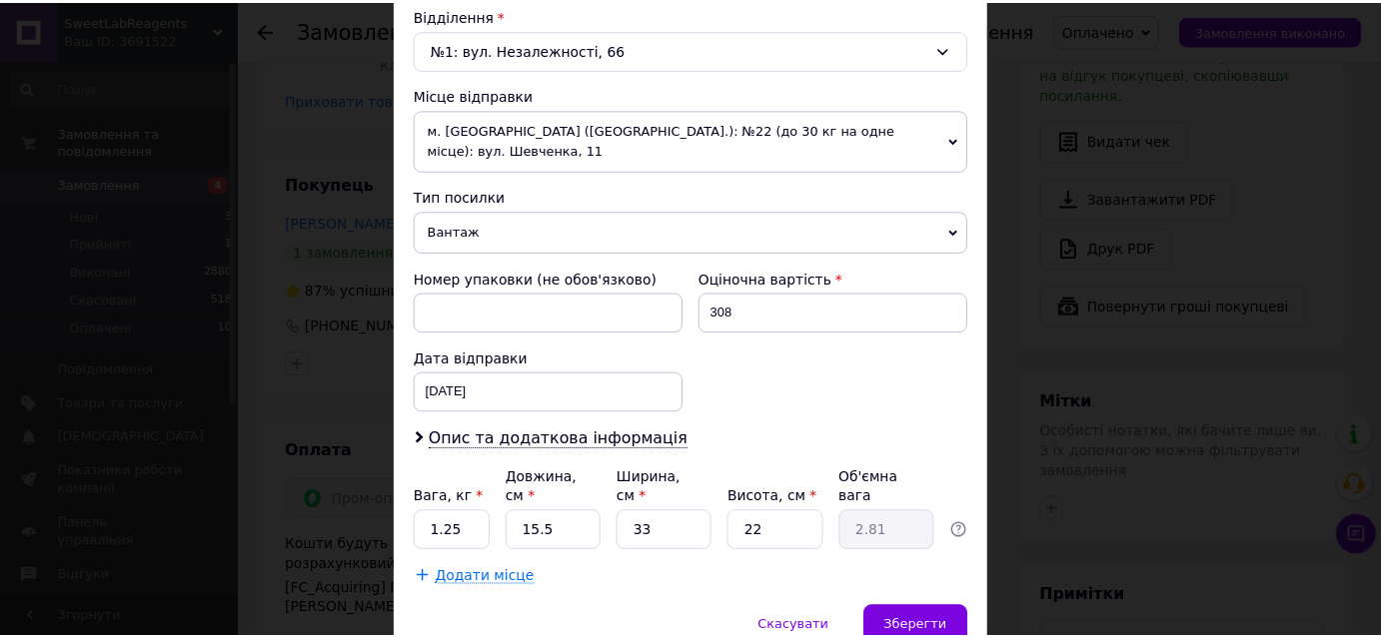
scroll to position [700, 0]
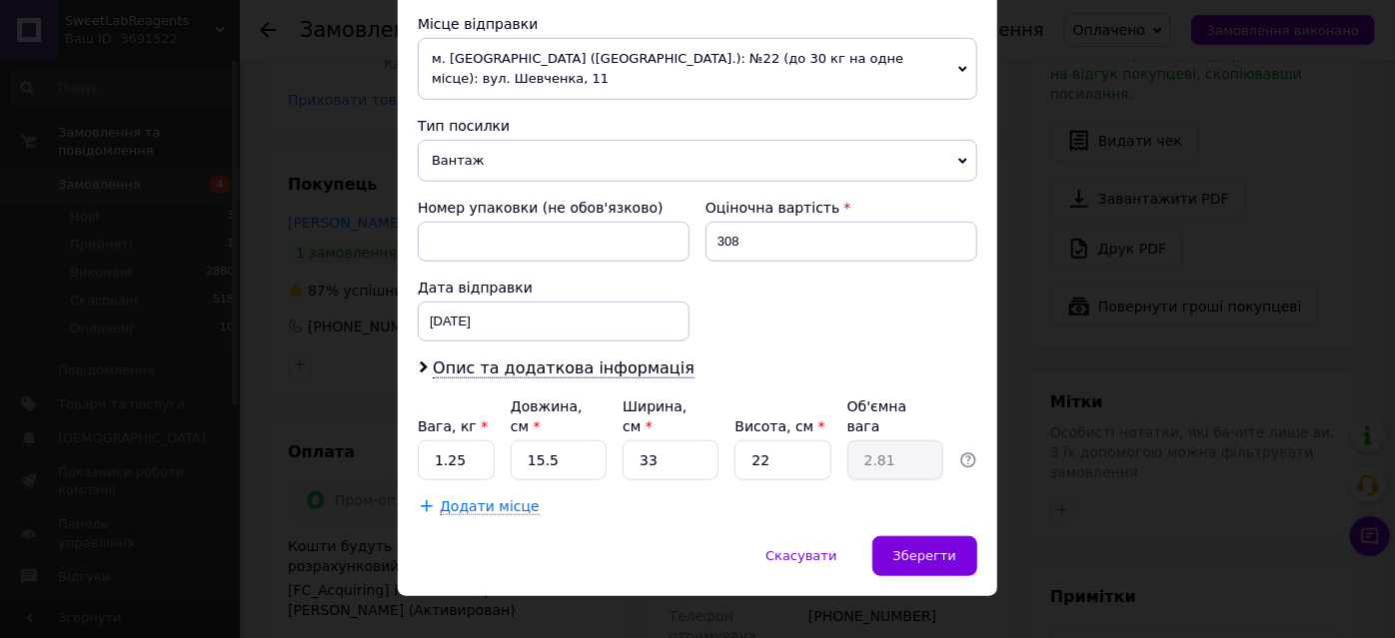
drag, startPoint x: 495, startPoint y: 439, endPoint x: 422, endPoint y: 426, distance: 74.1
click at [422, 426] on div "Вага, кг * 1.25 Довжина, см * 15.5 Ширина, см * 33 Висота, см * 22 Об'ємна вага…" at bounding box center [697, 439] width 559 height 84
drag, startPoint x: 665, startPoint y: 431, endPoint x: 639, endPoint y: 431, distance: 26.0
click at [639, 441] on input "33" at bounding box center [670, 461] width 96 height 40
type input "2"
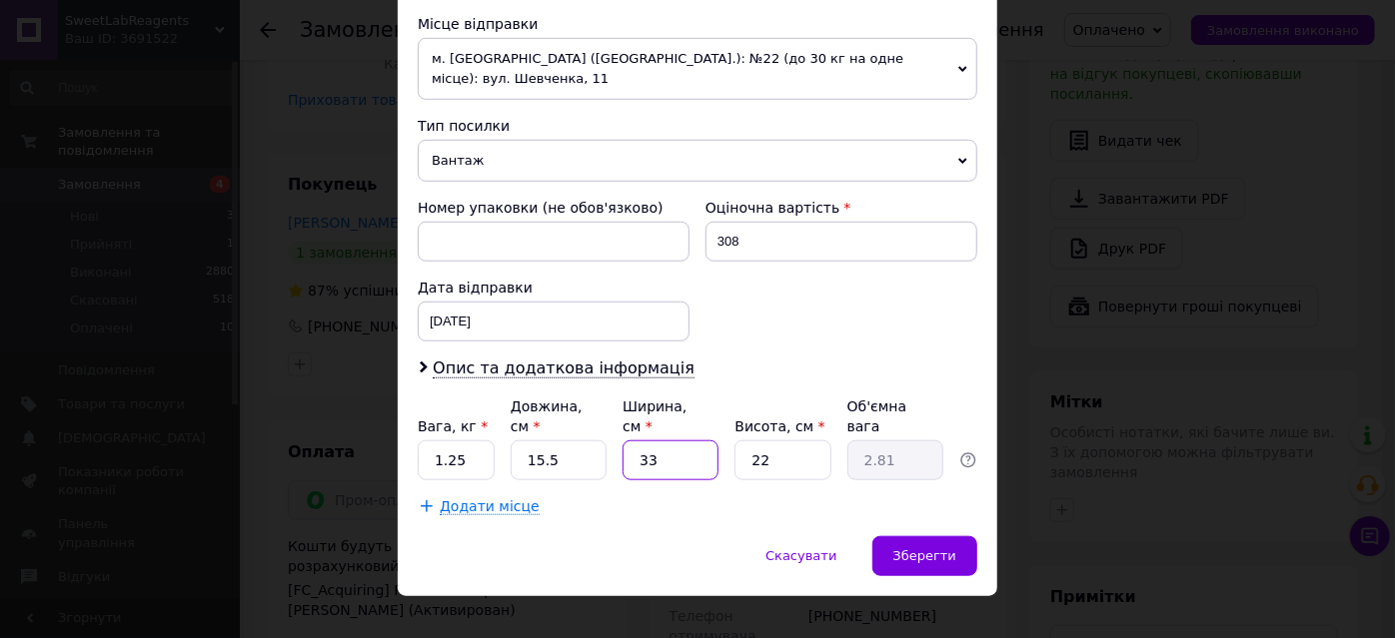
type input "0.17"
type input "20"
type input "1.71"
type input "20"
type input "5"
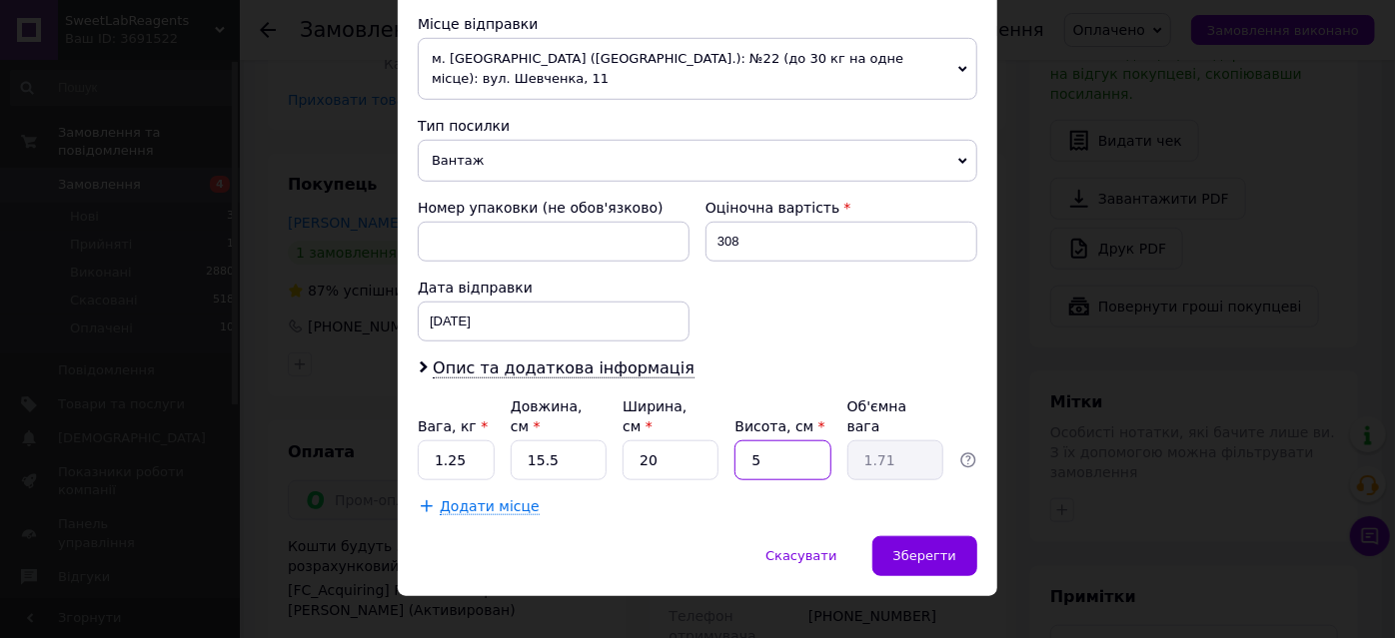
type input "0.39"
type input "5"
click at [946, 549] on span "Зберегти" at bounding box center [924, 556] width 63 height 15
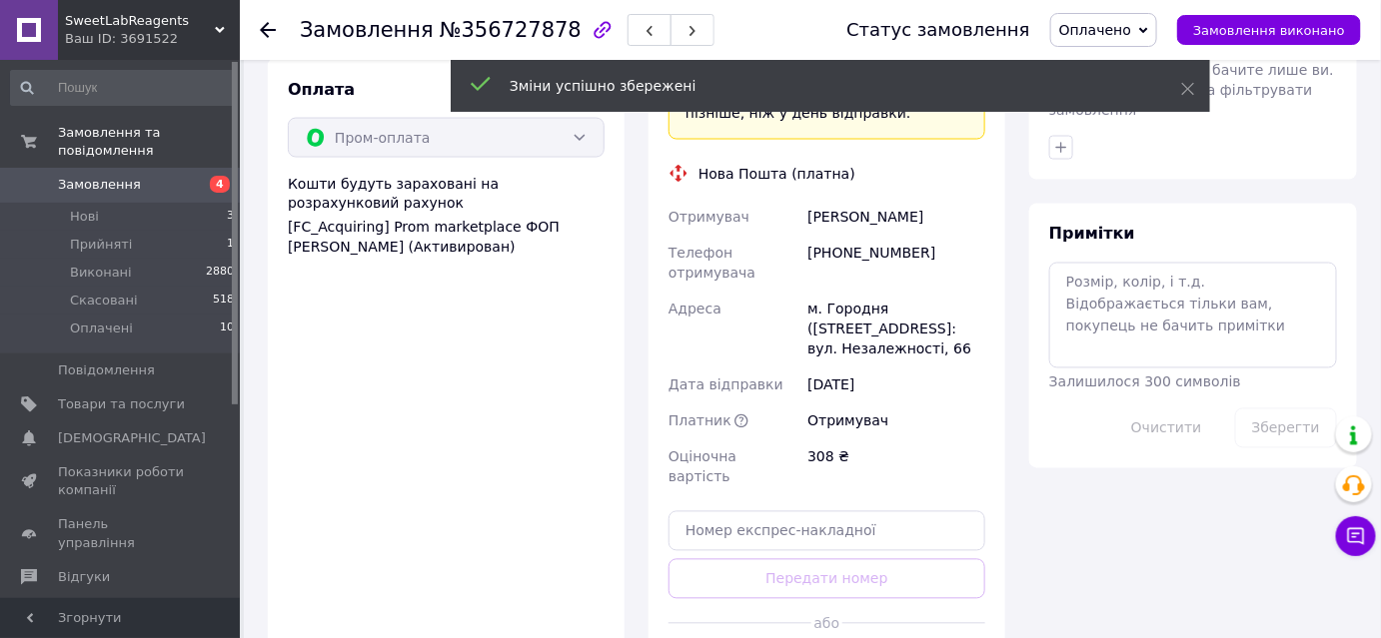
scroll to position [1247, 0]
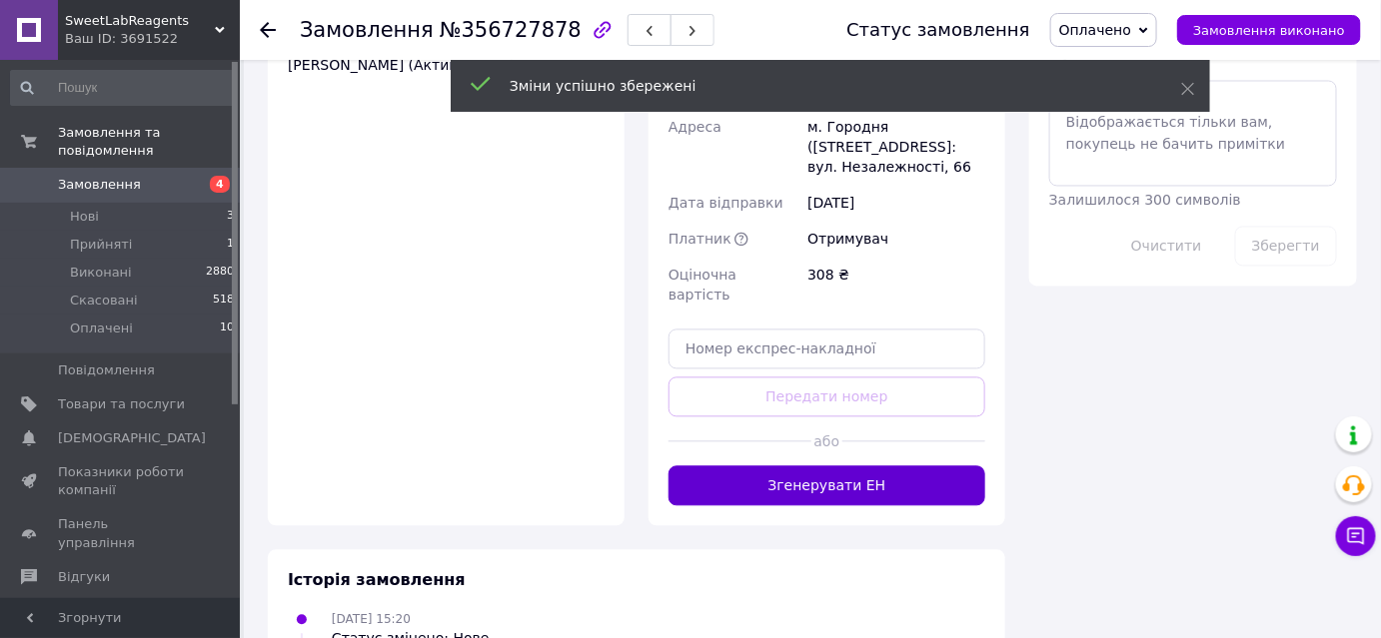
click at [804, 467] on button "Згенерувати ЕН" at bounding box center [826, 487] width 317 height 40
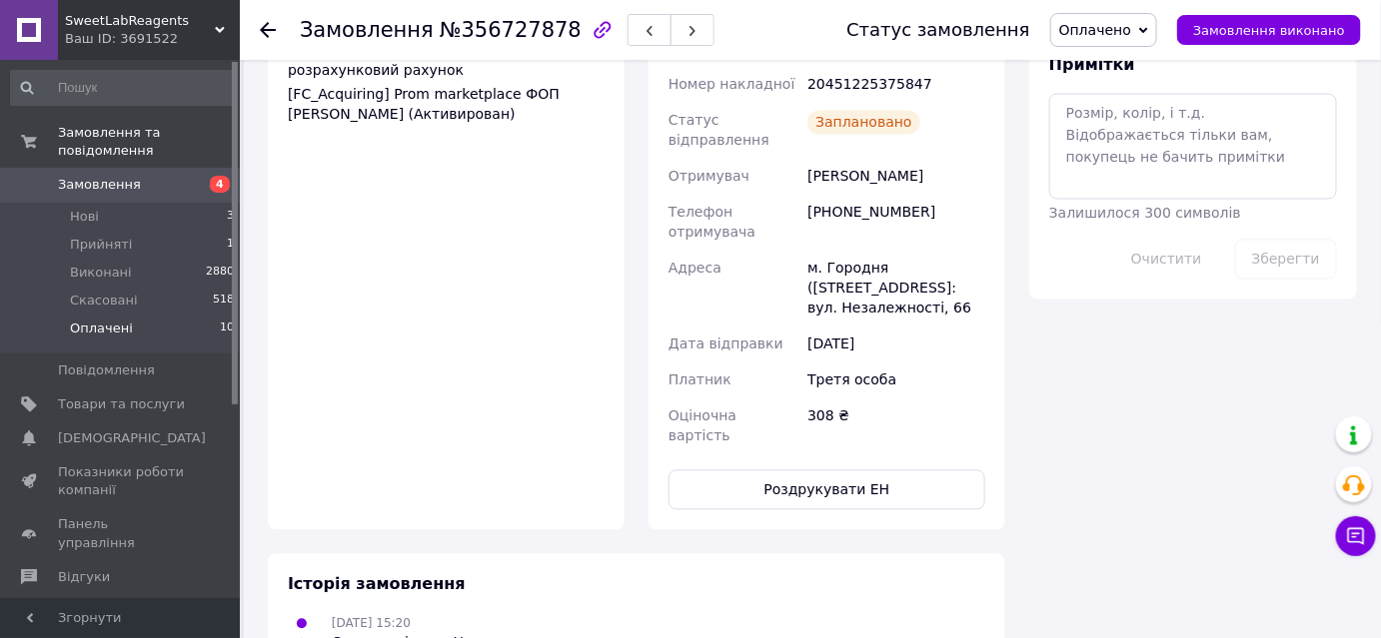
scroll to position [1156, 0]
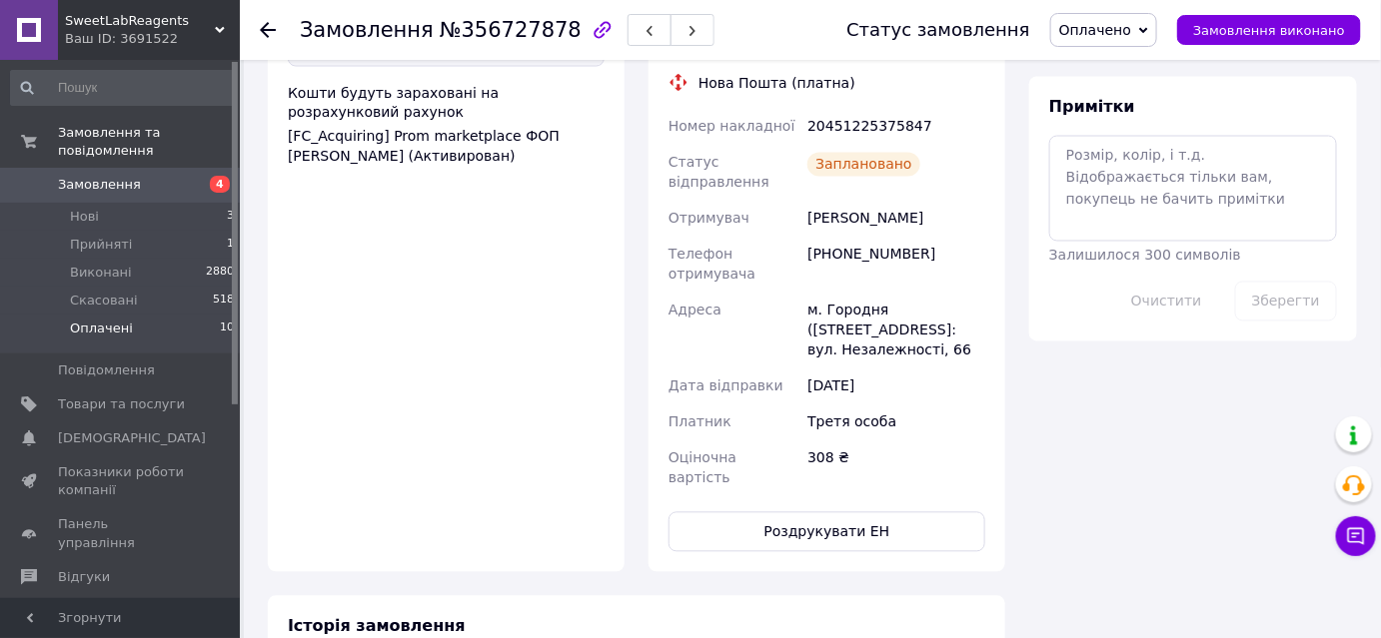
click at [140, 315] on li "Оплачені 10" at bounding box center [123, 334] width 246 height 38
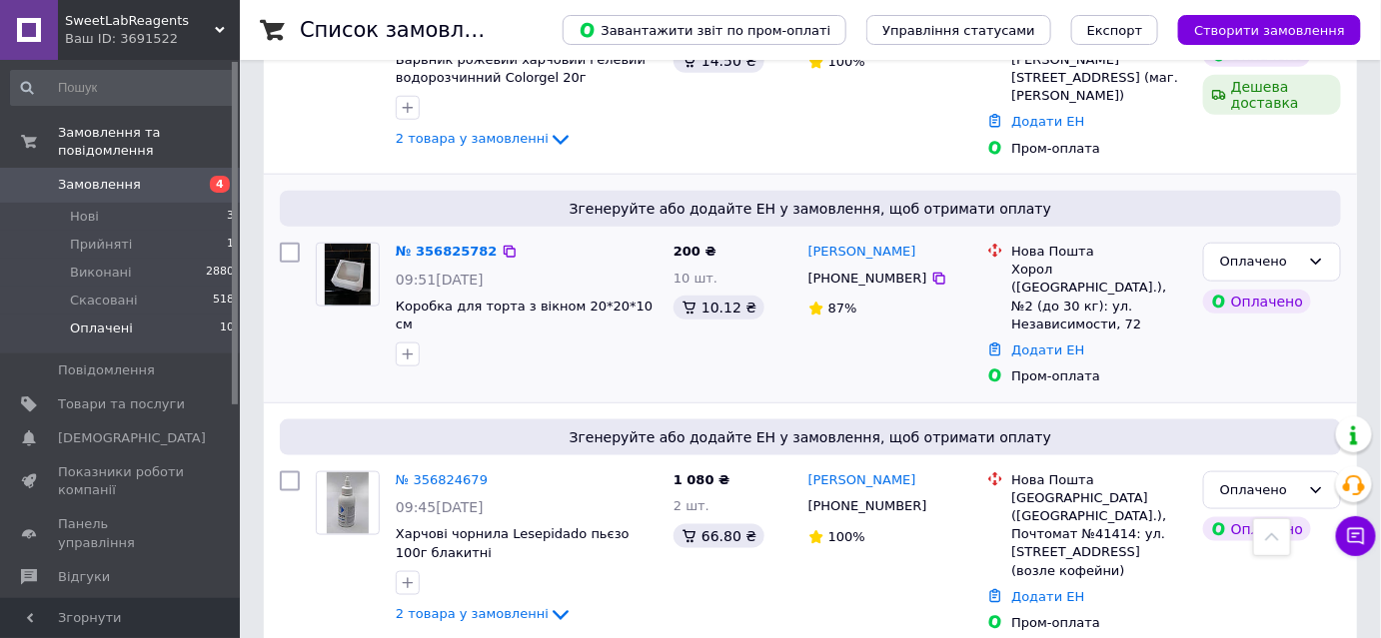
scroll to position [726, 0]
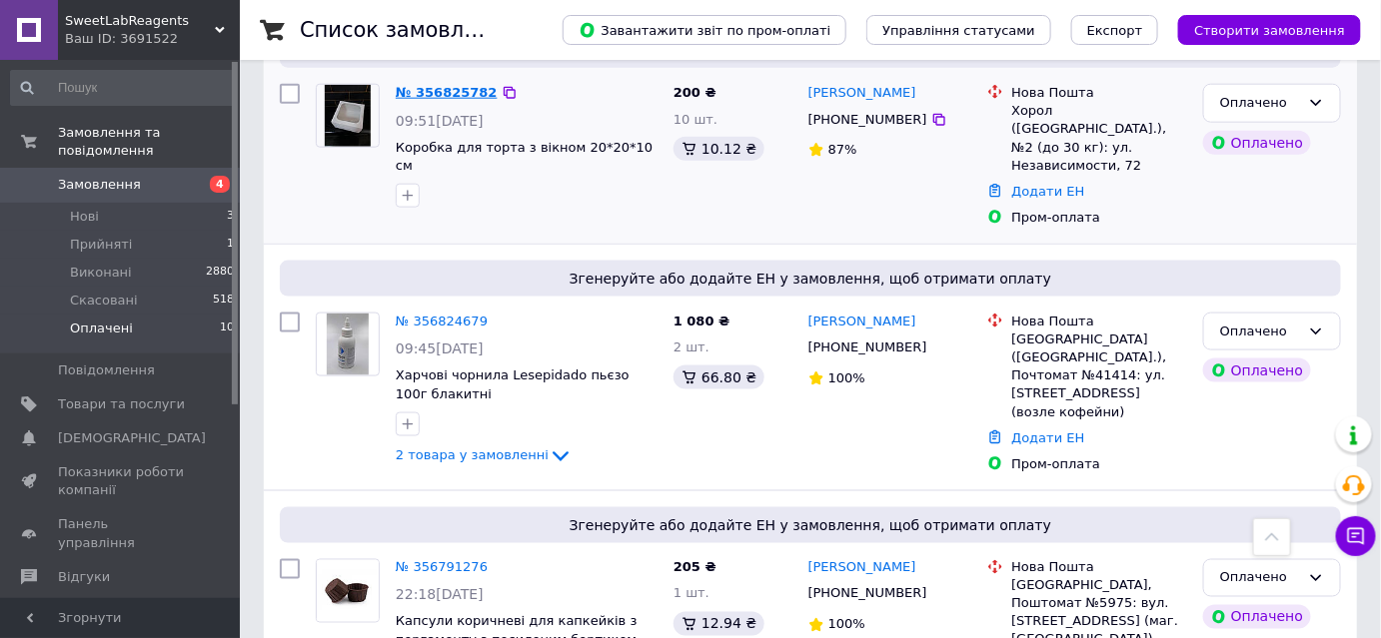
click at [420, 85] on link "№ 356825782" at bounding box center [447, 92] width 102 height 15
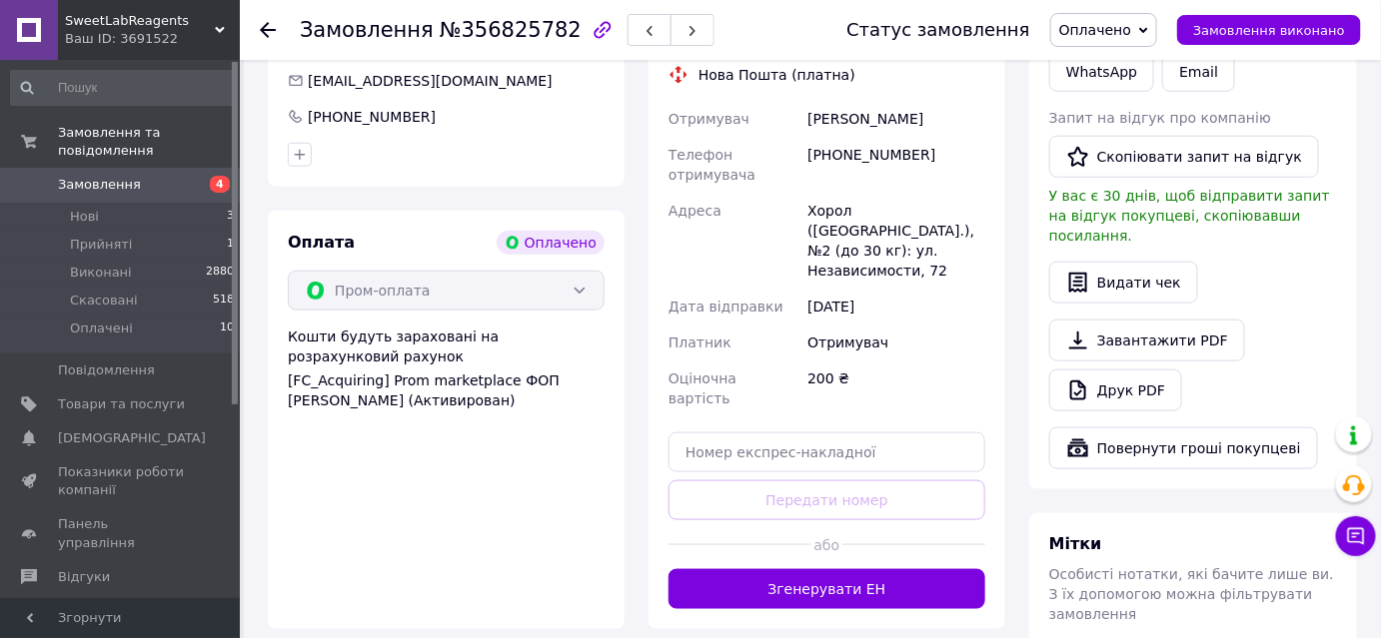
scroll to position [454, 0]
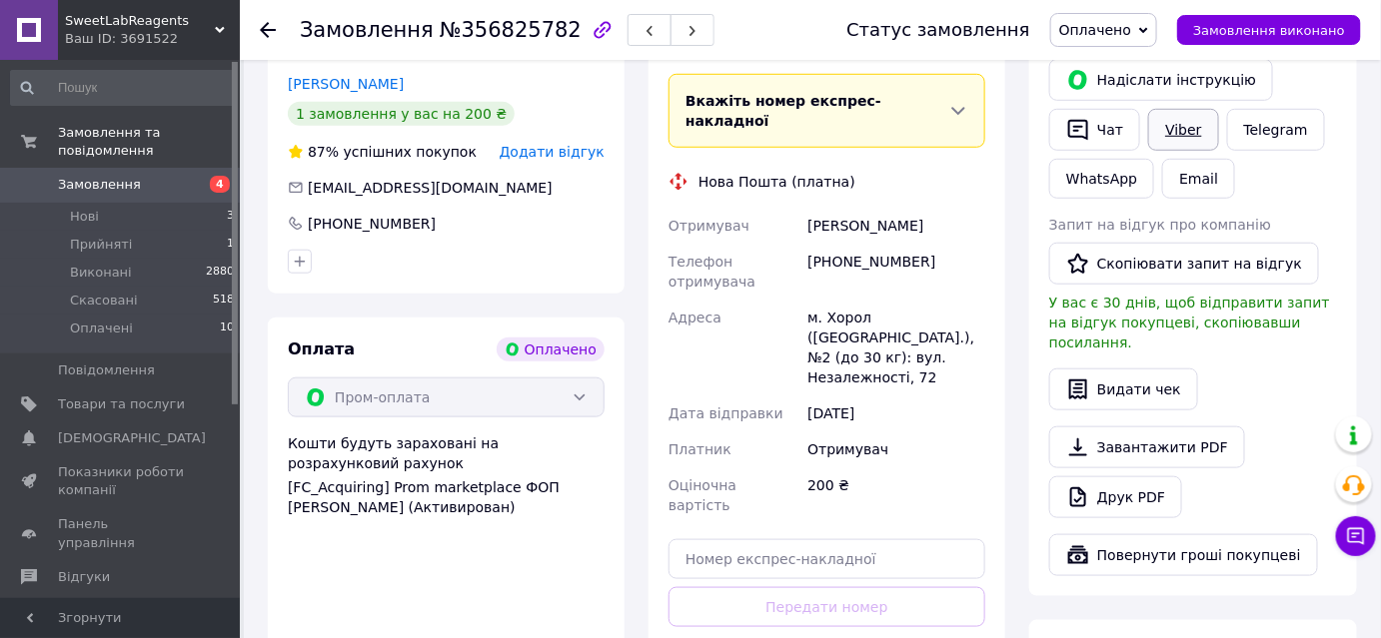
click at [1177, 132] on link "Viber" at bounding box center [1183, 130] width 70 height 42
click at [74, 176] on span "Замовлення" at bounding box center [99, 185] width 83 height 18
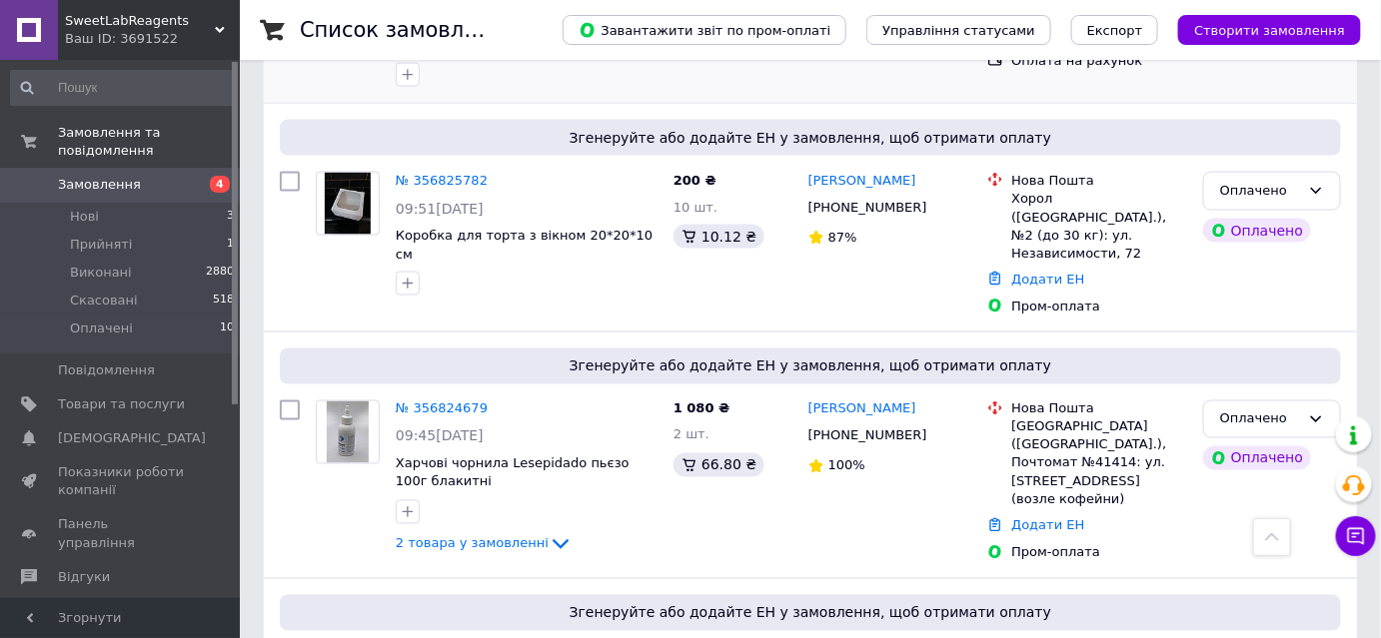
scroll to position [999, 0]
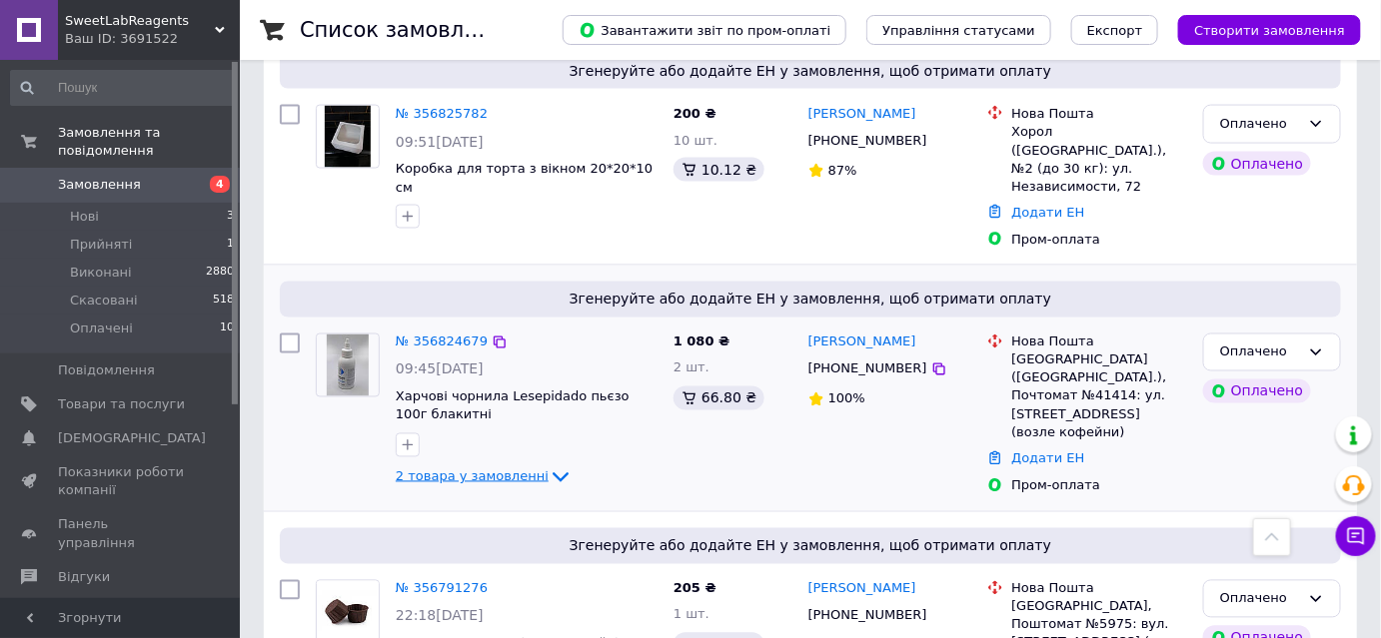
click at [549, 466] on icon at bounding box center [561, 478] width 24 height 24
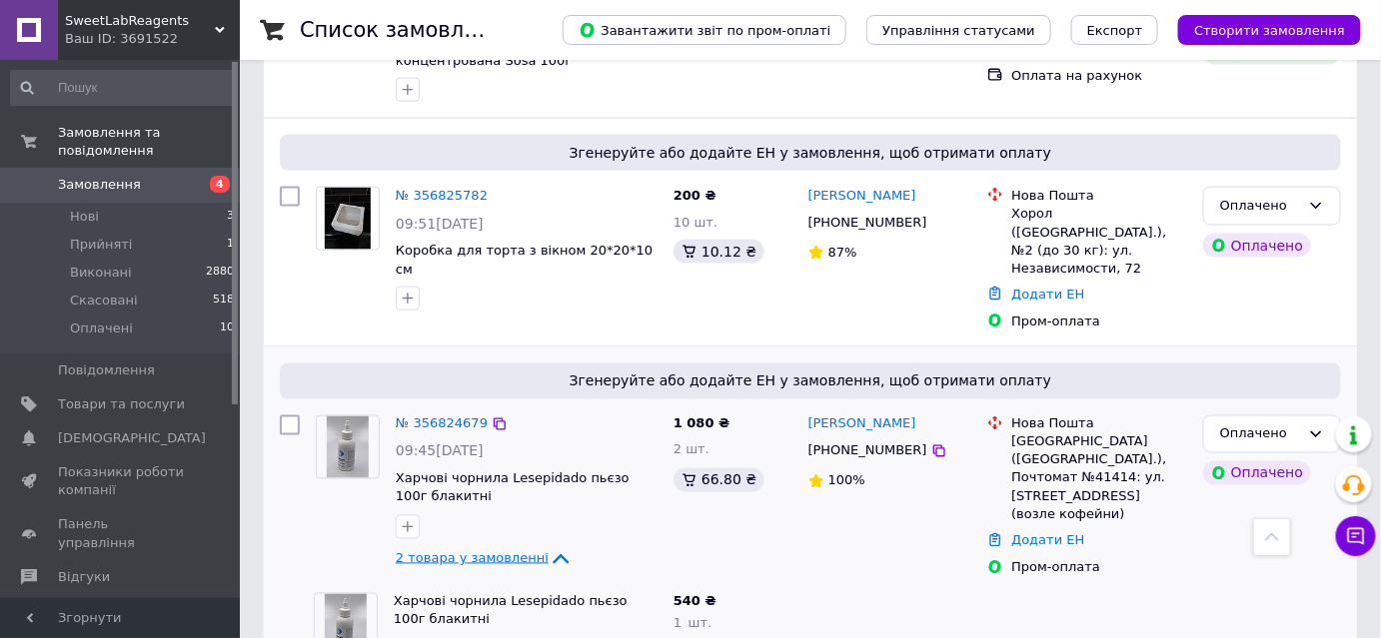
scroll to position [908, 0]
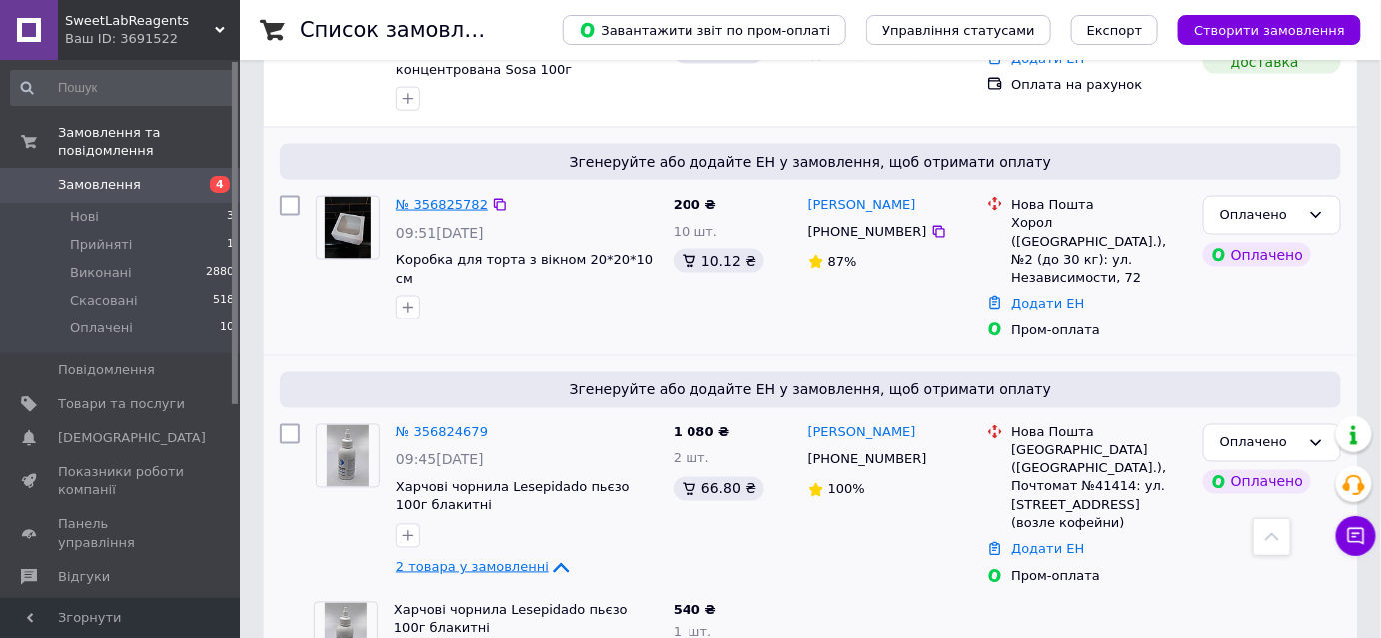
click at [441, 199] on link "№ 356825782" at bounding box center [442, 204] width 92 height 15
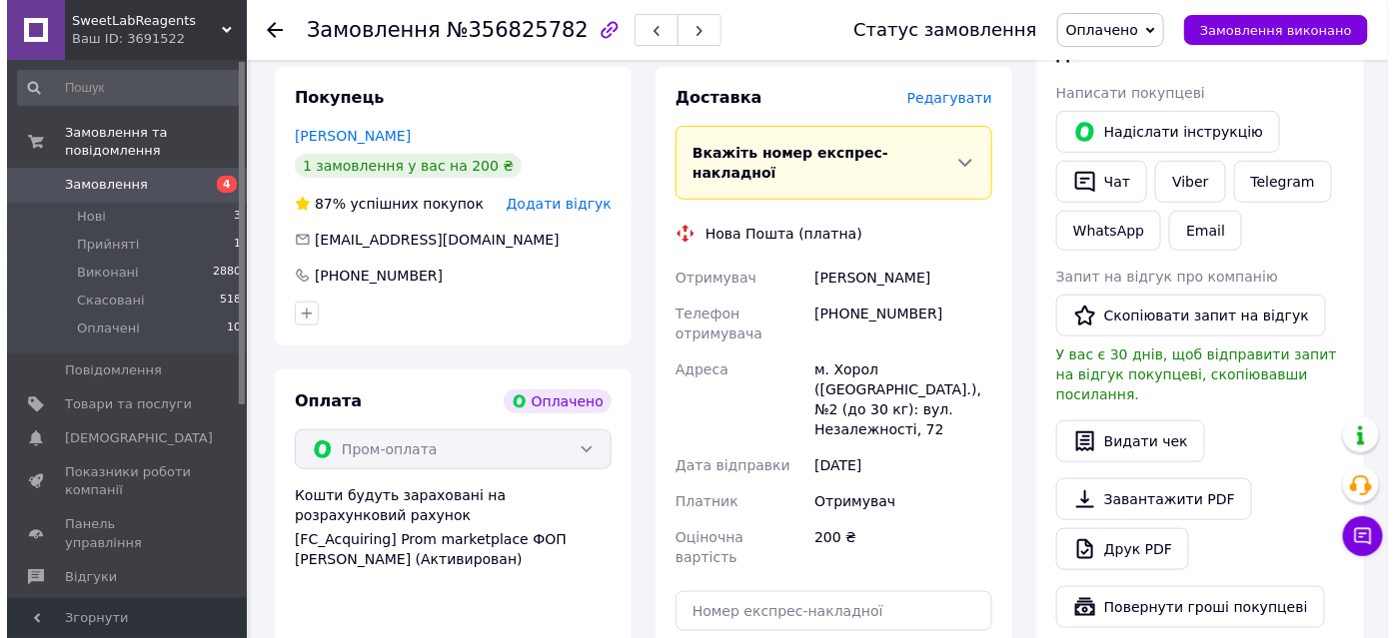
scroll to position [239, 0]
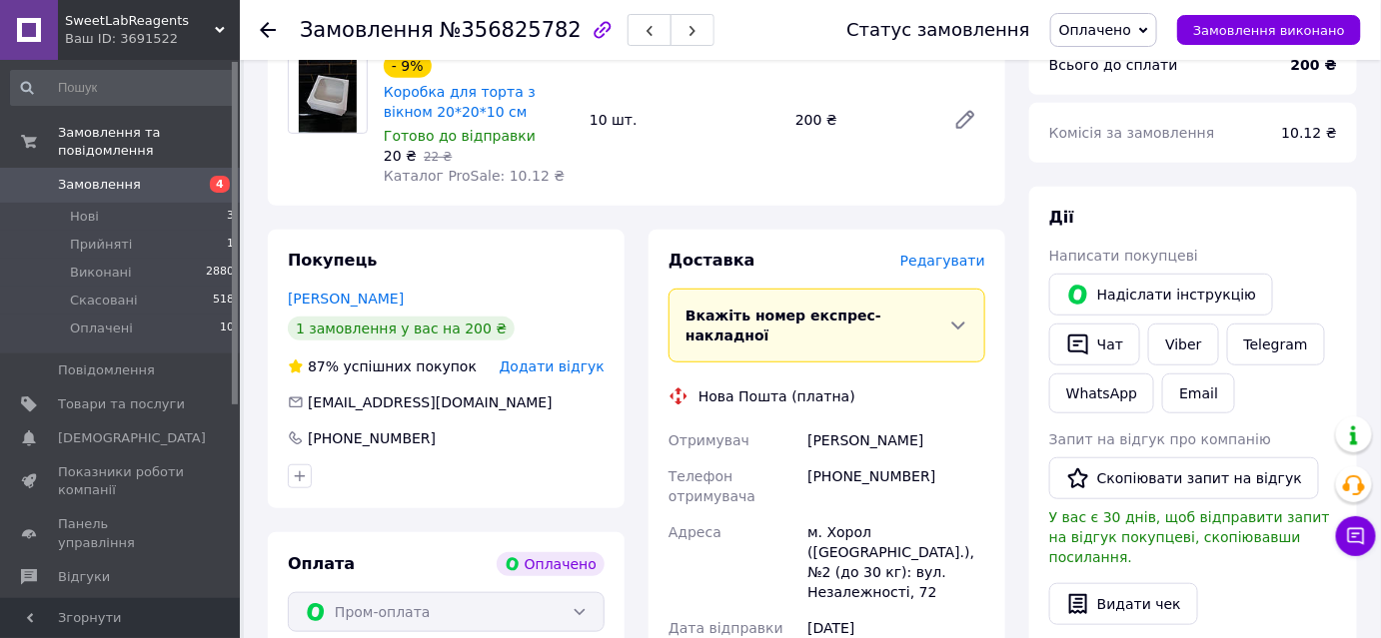
click at [959, 260] on span "Редагувати" at bounding box center [942, 261] width 85 height 16
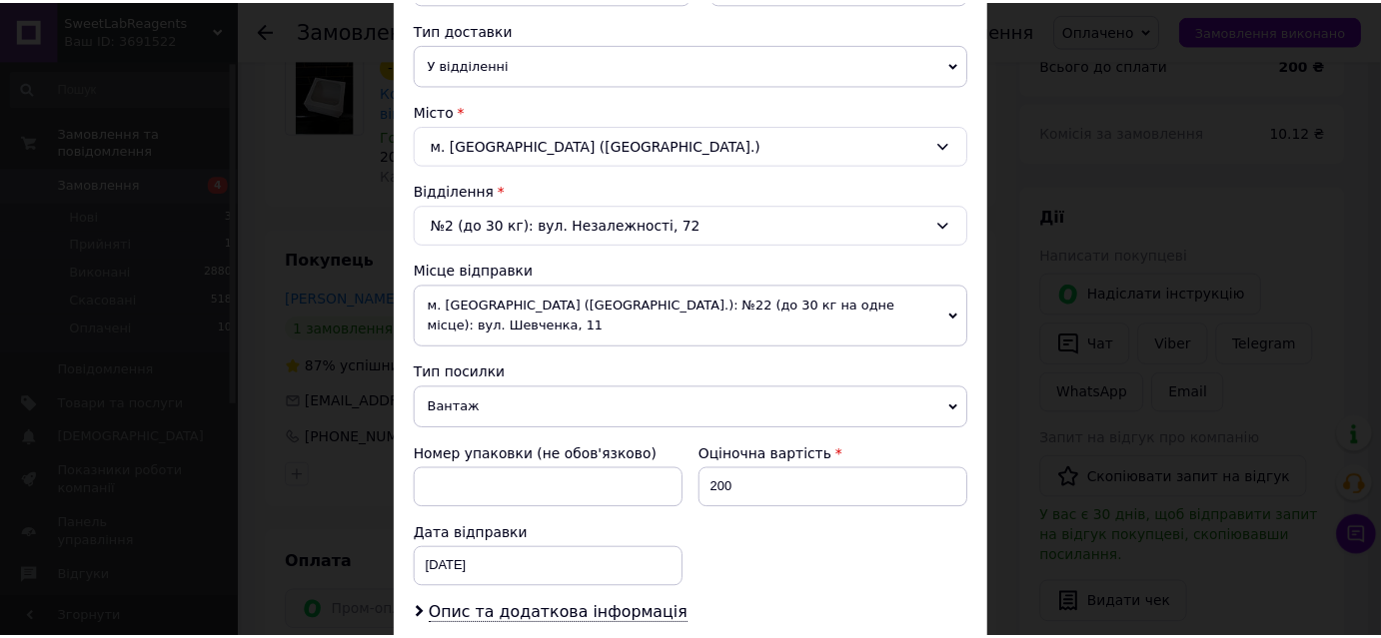
scroll to position [700, 0]
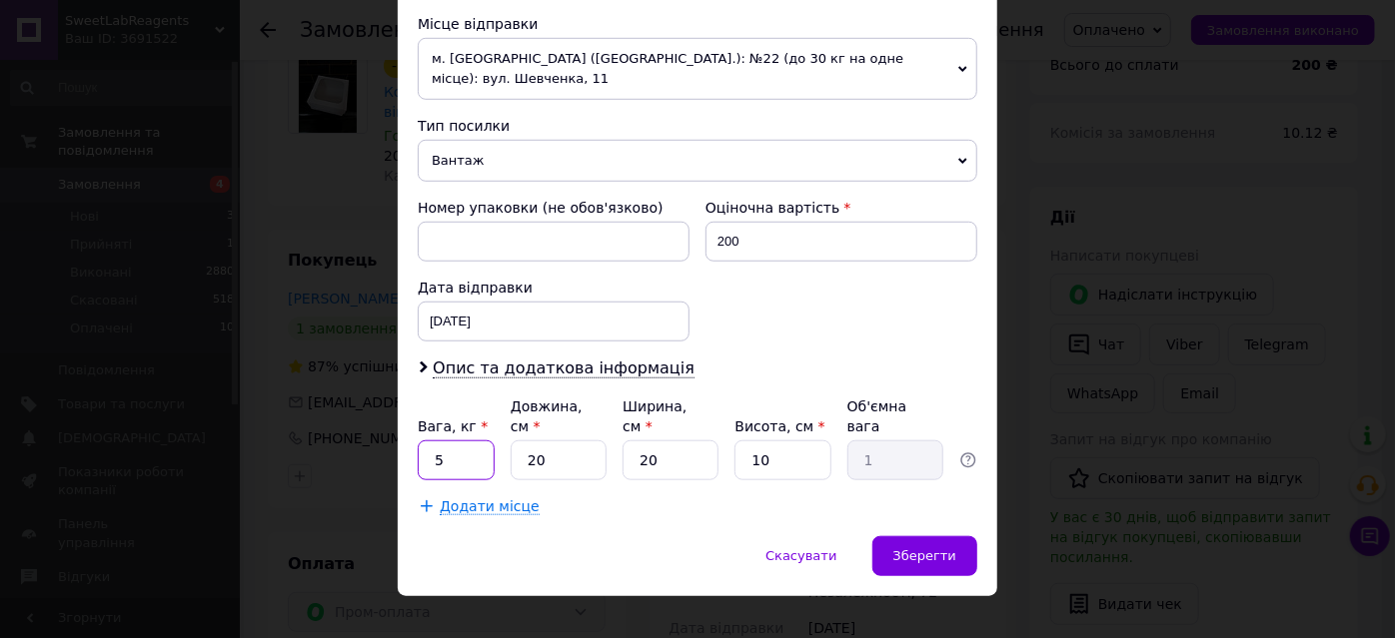
drag, startPoint x: 470, startPoint y: 436, endPoint x: 422, endPoint y: 437, distance: 48.0
click at [426, 441] on input "5" at bounding box center [456, 461] width 77 height 40
type input "1"
type input "4"
type input "0.2"
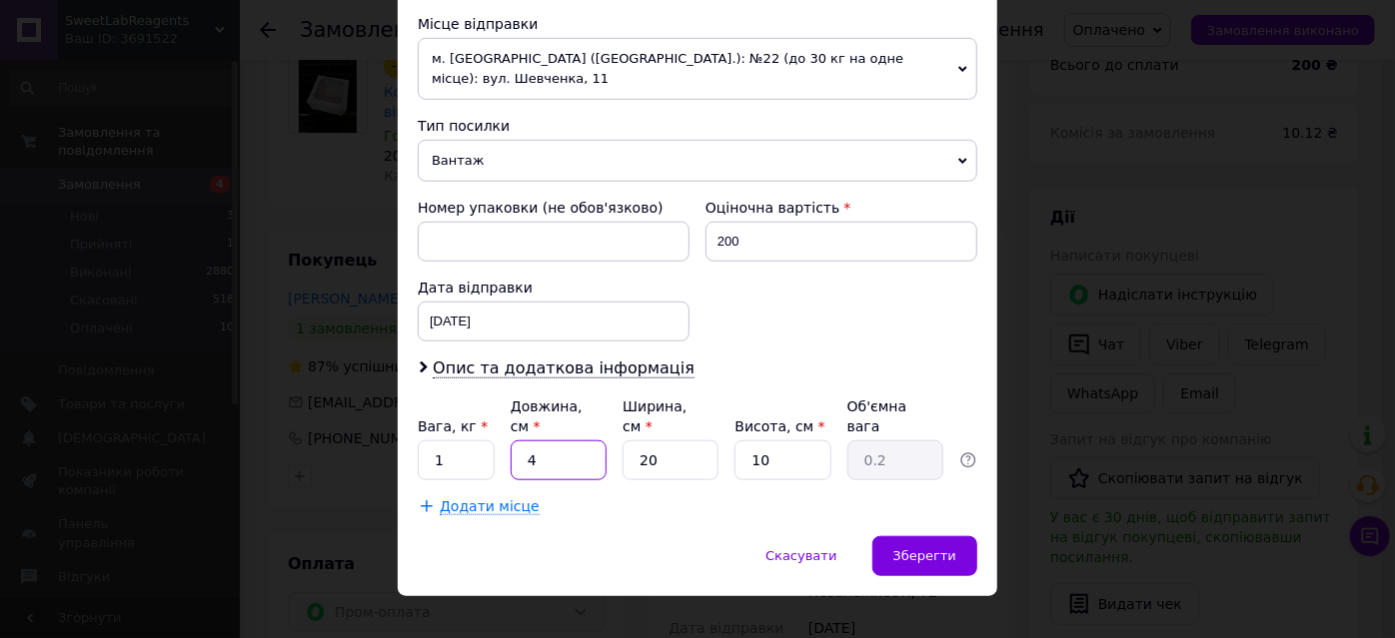
type input "40"
type input "2"
type input "40"
type input "3"
type input "0.3"
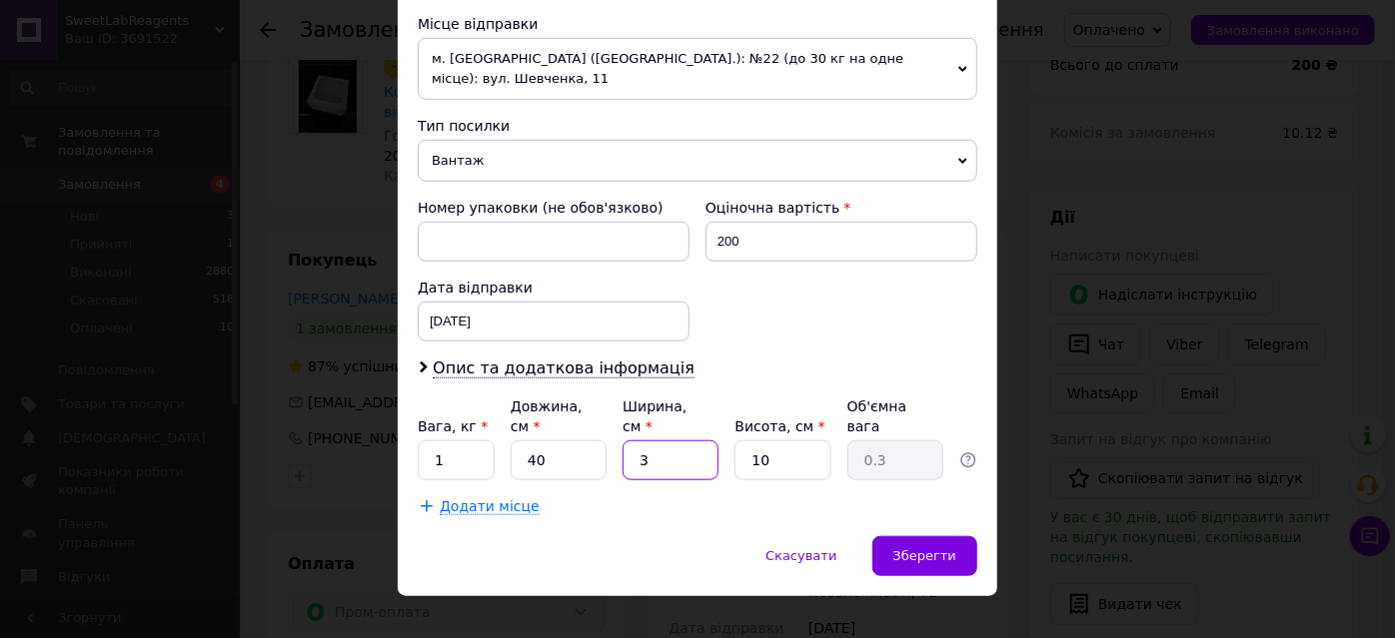
type input "30"
type input "3"
type input "30"
type input "2"
type input "0.6"
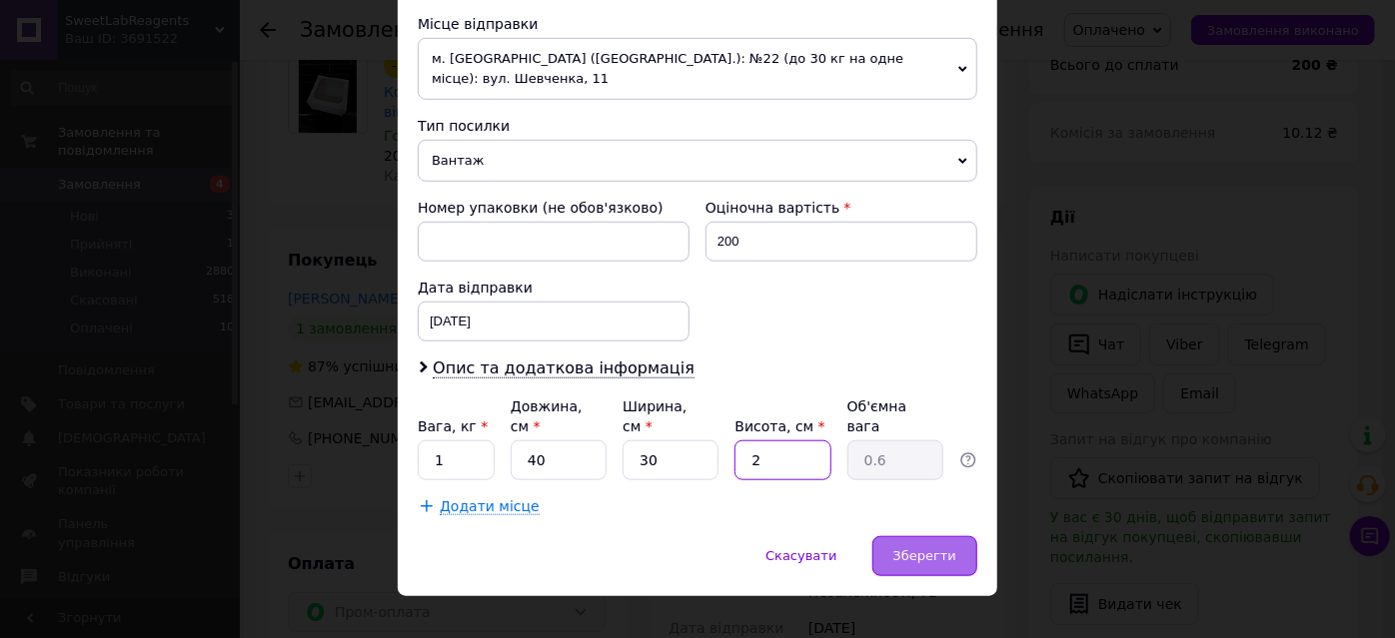
type input "2"
click at [917, 537] on div "Зберегти" at bounding box center [924, 557] width 105 height 40
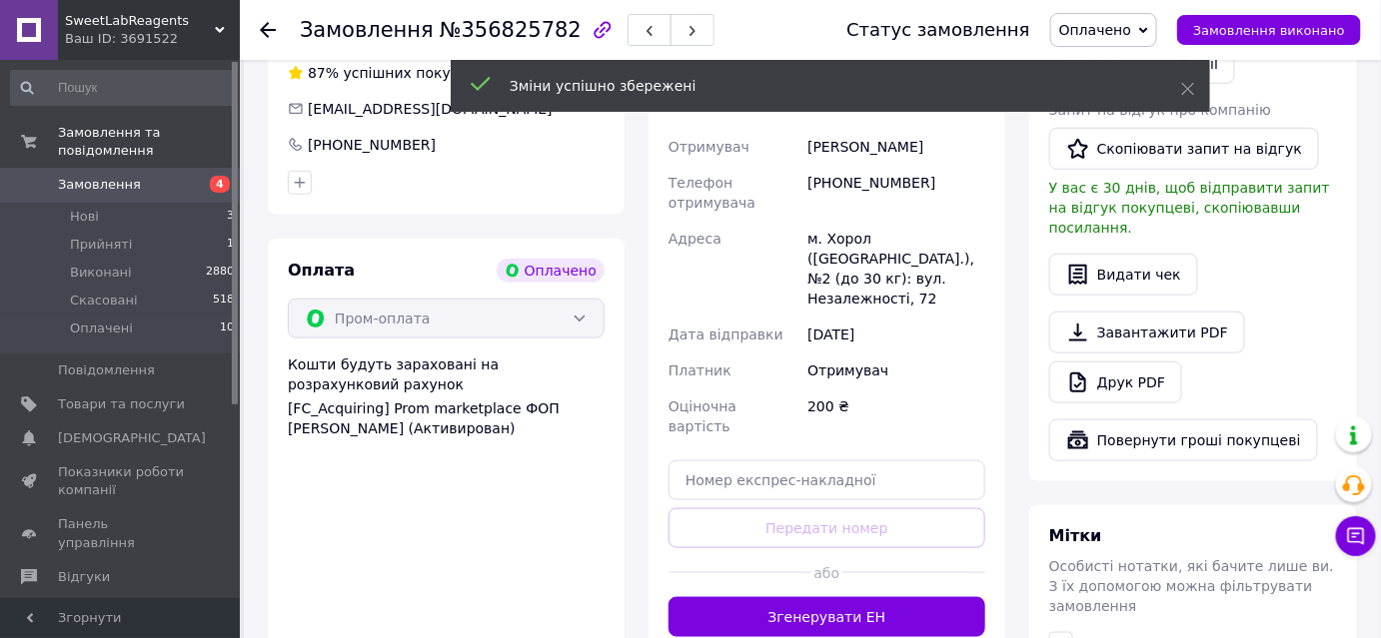
scroll to position [601, 0]
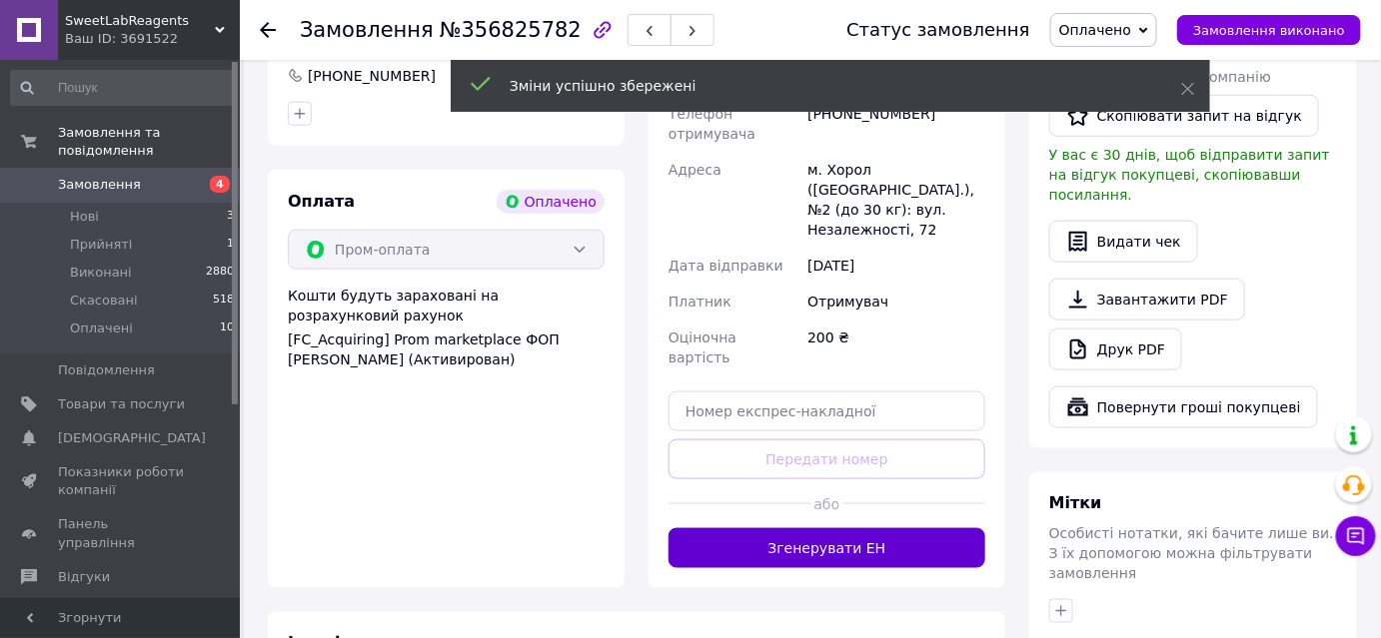
click at [871, 529] on button "Згенерувати ЕН" at bounding box center [826, 549] width 317 height 40
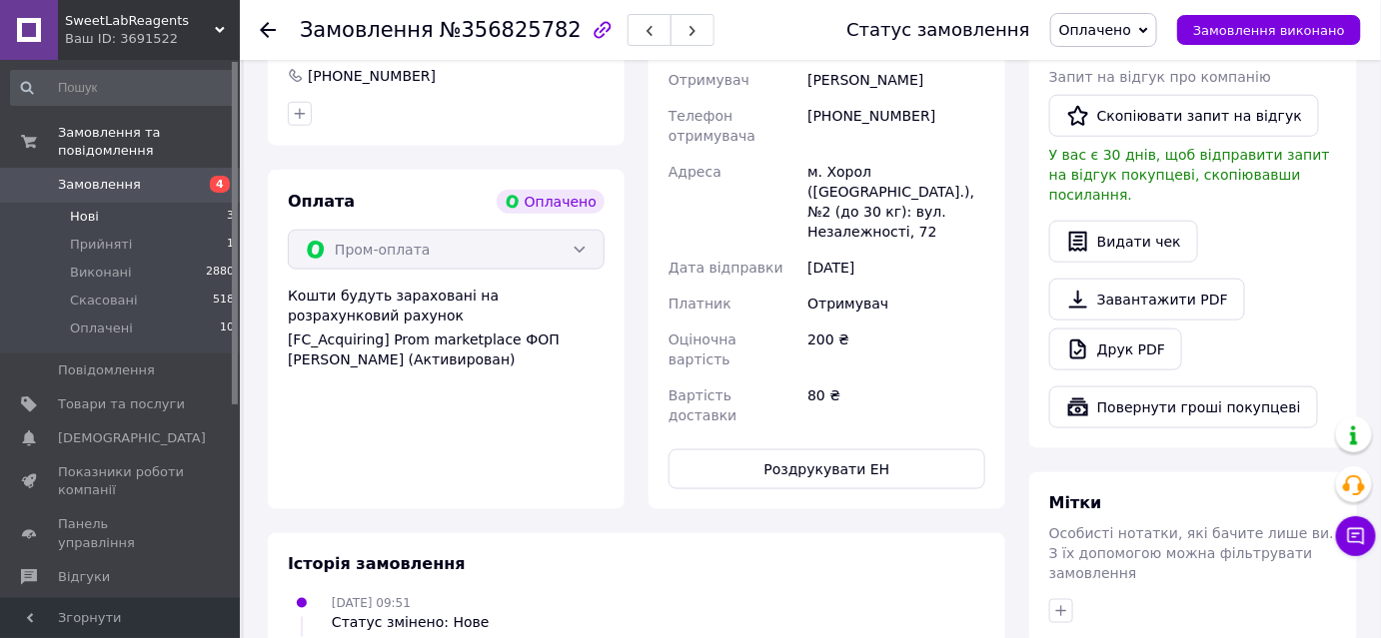
click at [99, 207] on li "Нові 3" at bounding box center [123, 217] width 246 height 28
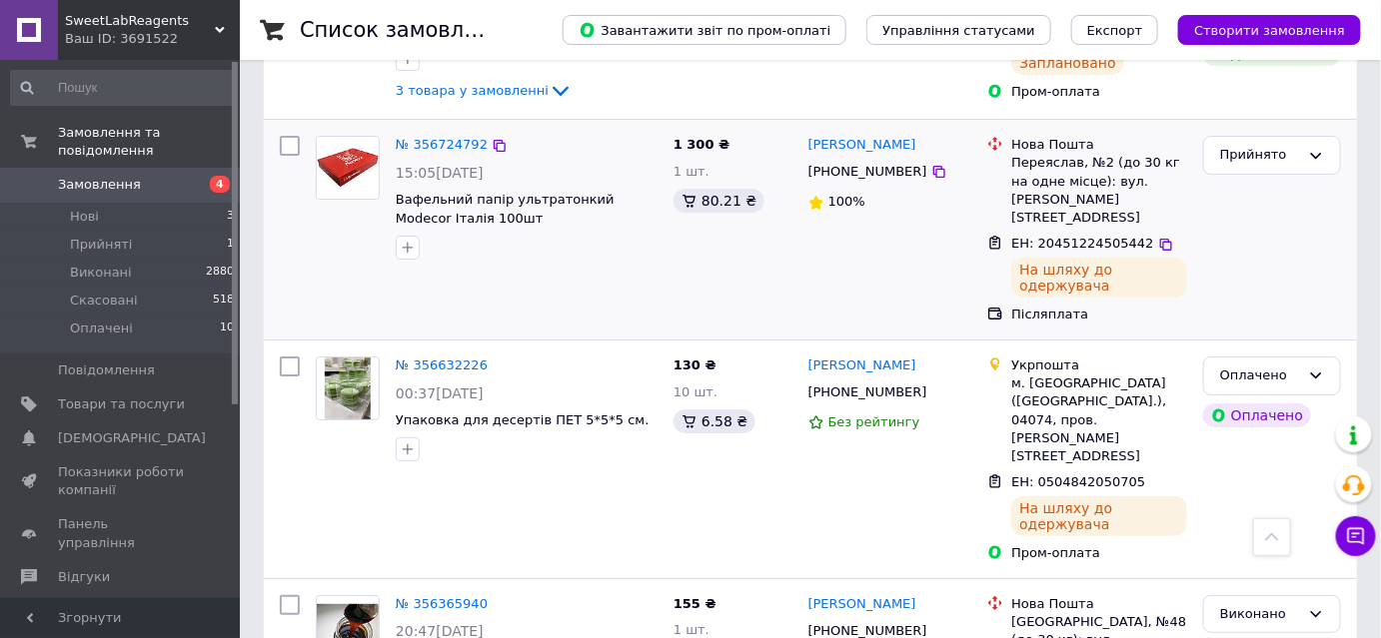
scroll to position [2361, 0]
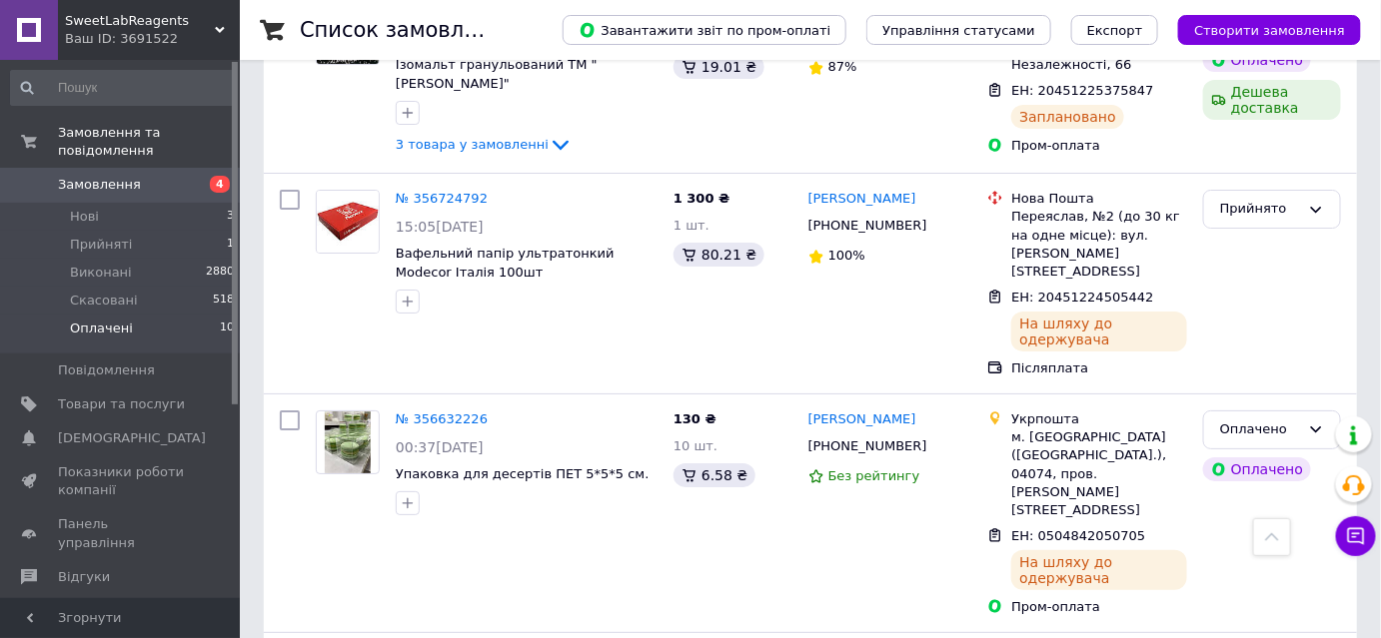
click at [111, 320] on span "Оплачені" at bounding box center [101, 329] width 63 height 18
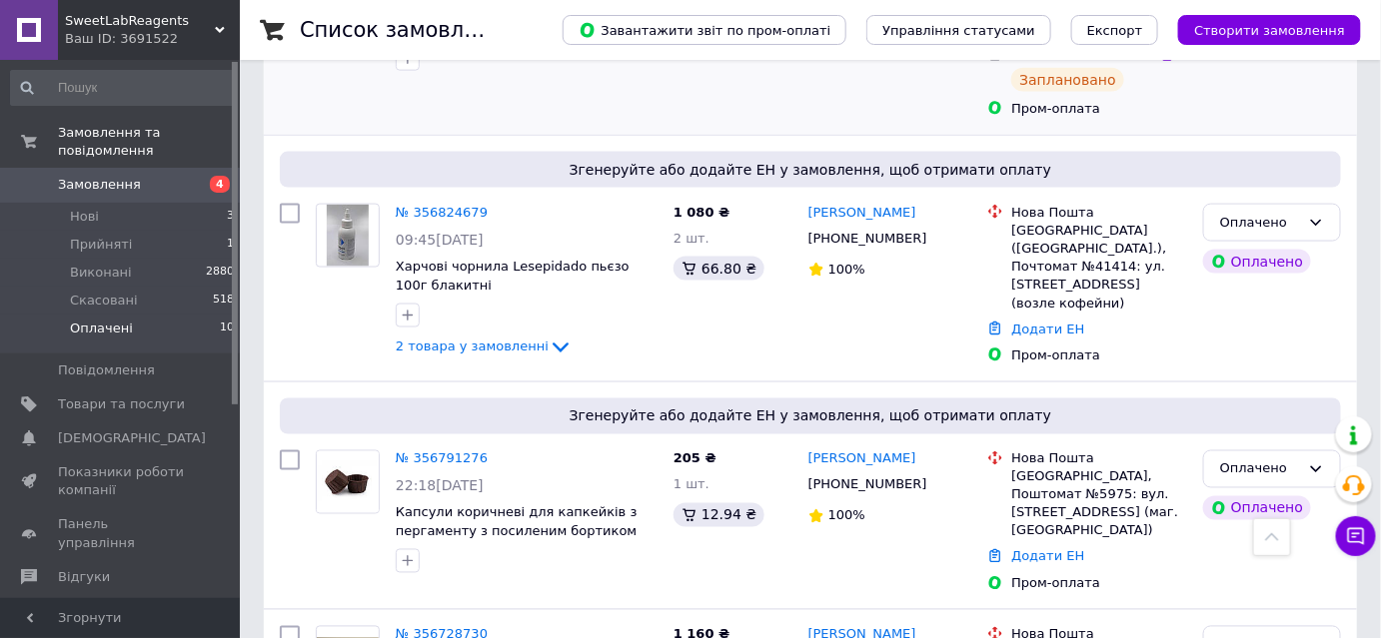
scroll to position [908, 0]
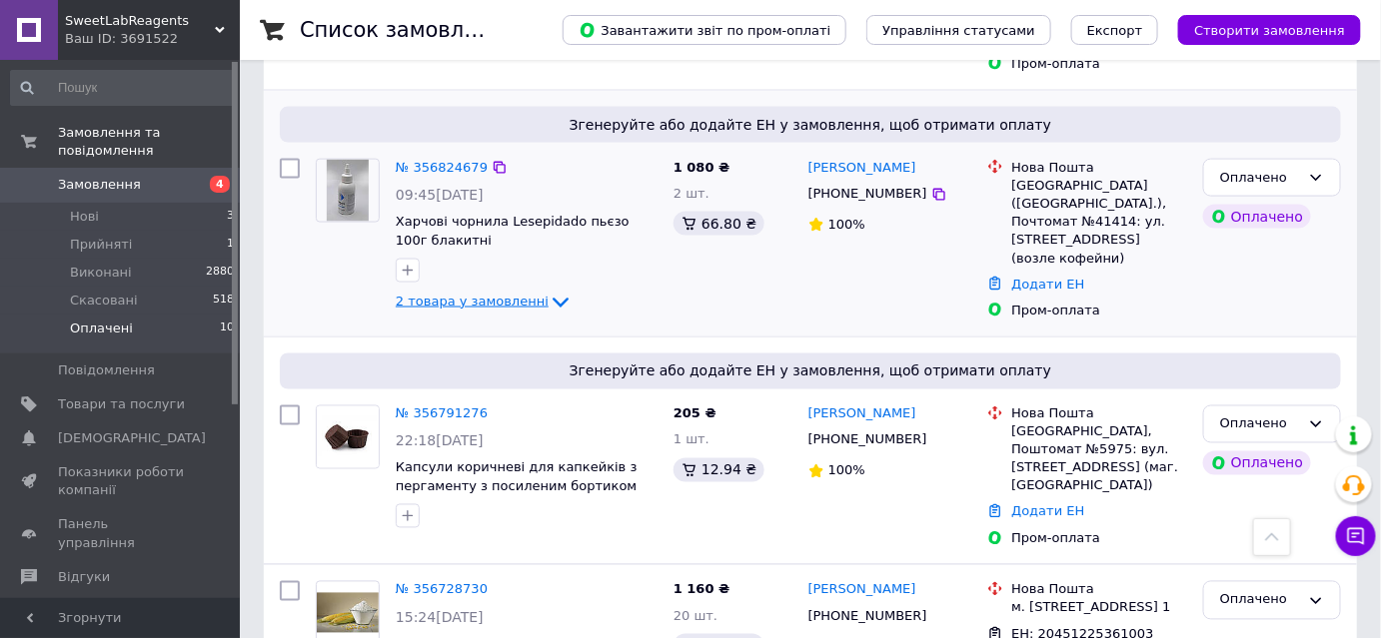
click at [471, 294] on span "2 товара у замовленні" at bounding box center [472, 301] width 153 height 15
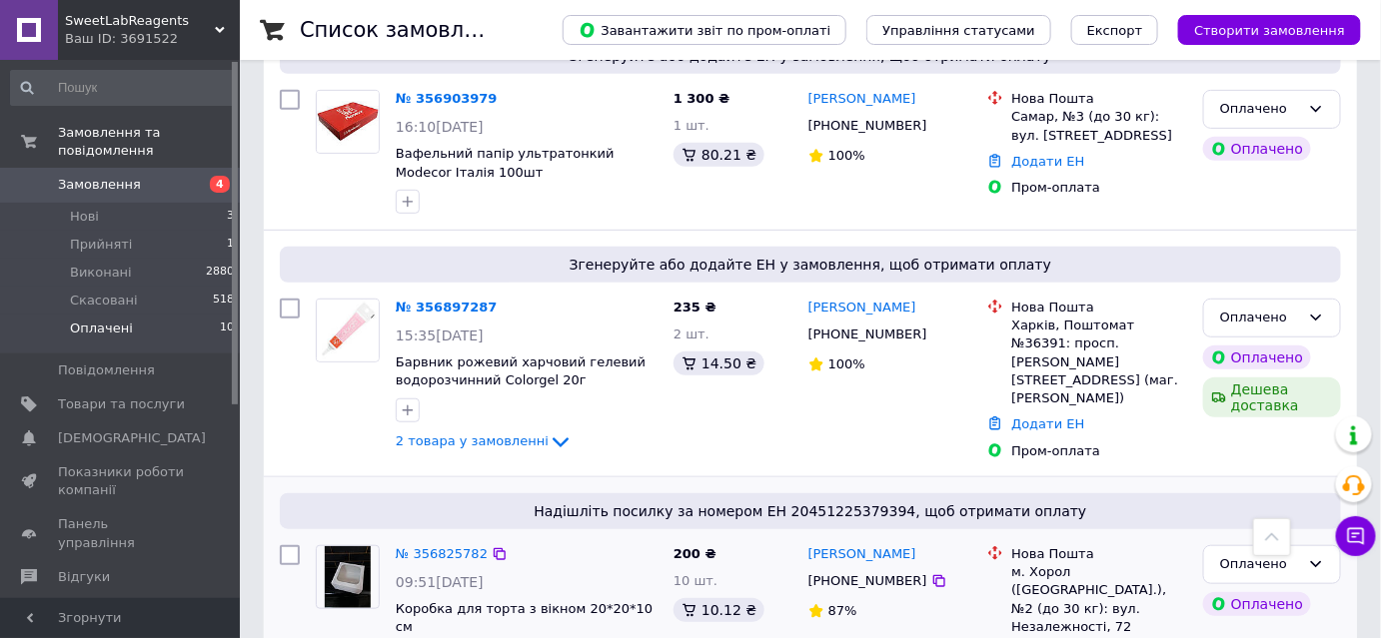
scroll to position [181, 0]
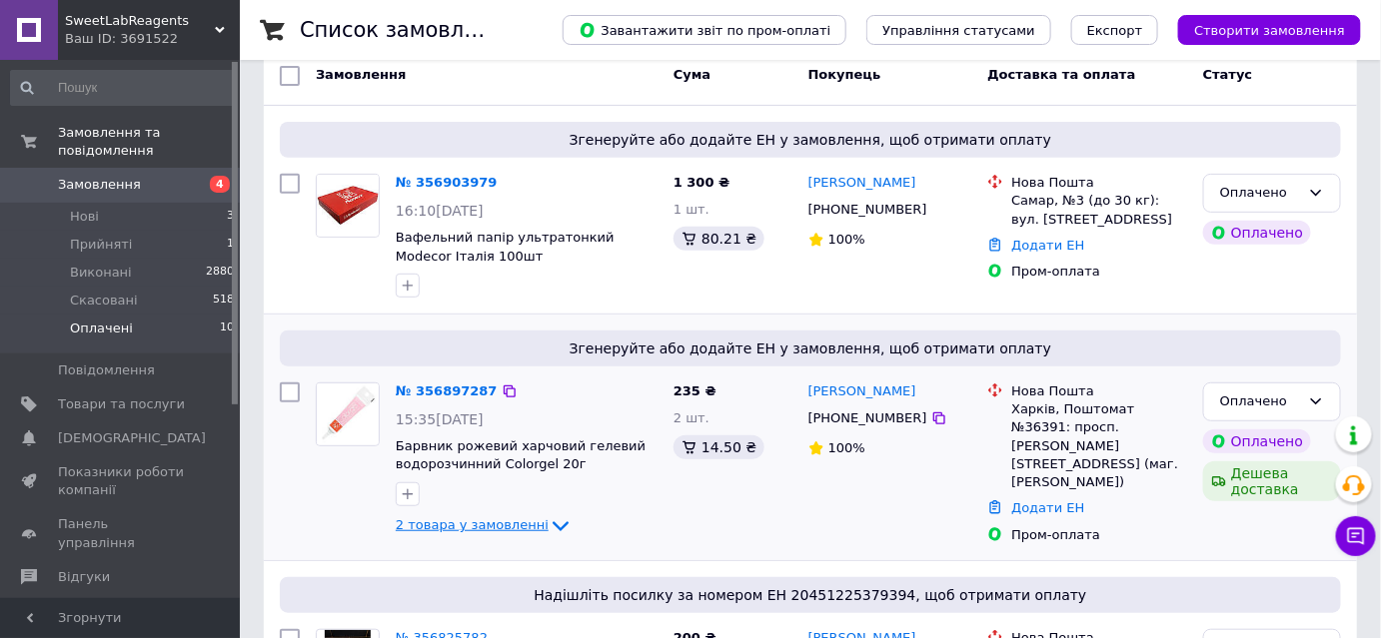
click at [553, 525] on icon at bounding box center [561, 528] width 16 height 10
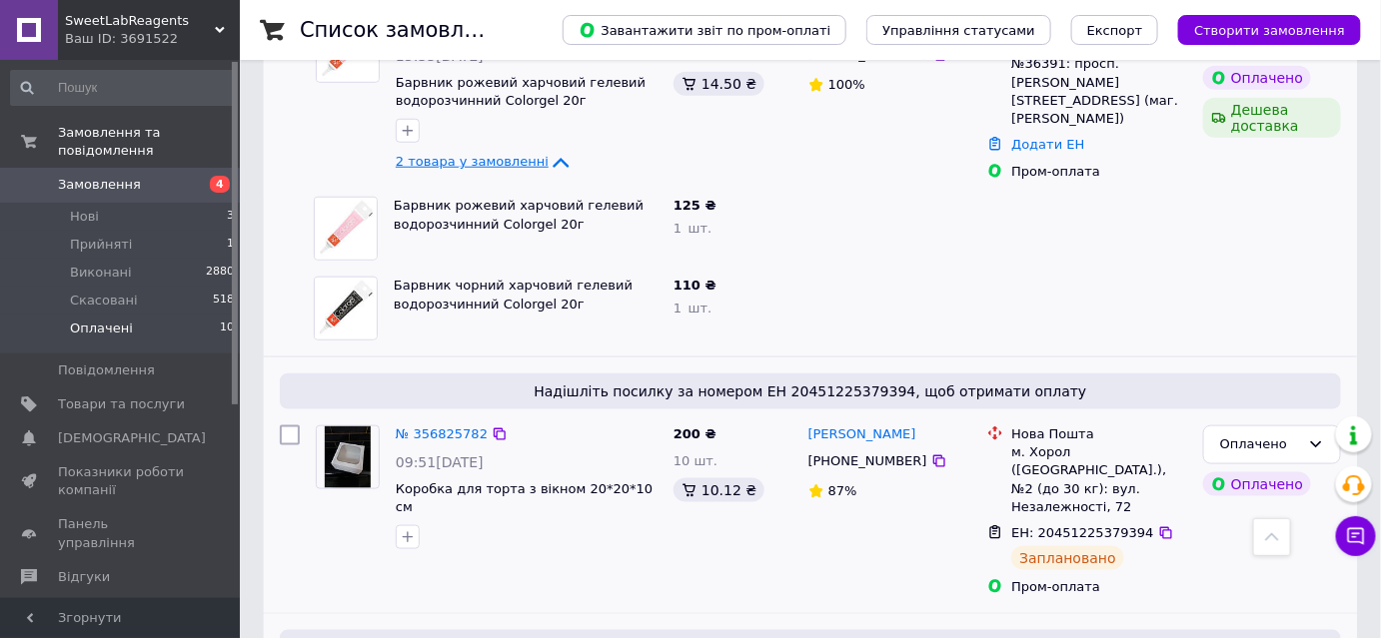
scroll to position [908, 0]
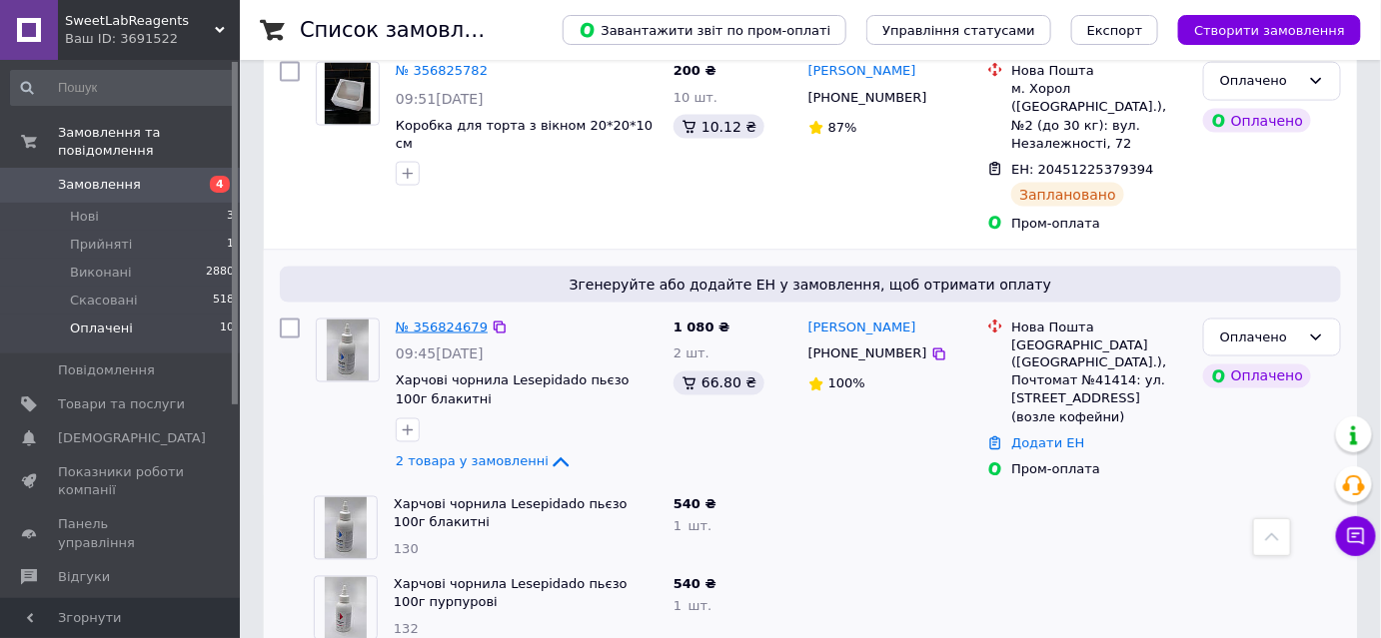
click at [431, 320] on link "№ 356824679" at bounding box center [442, 327] width 92 height 15
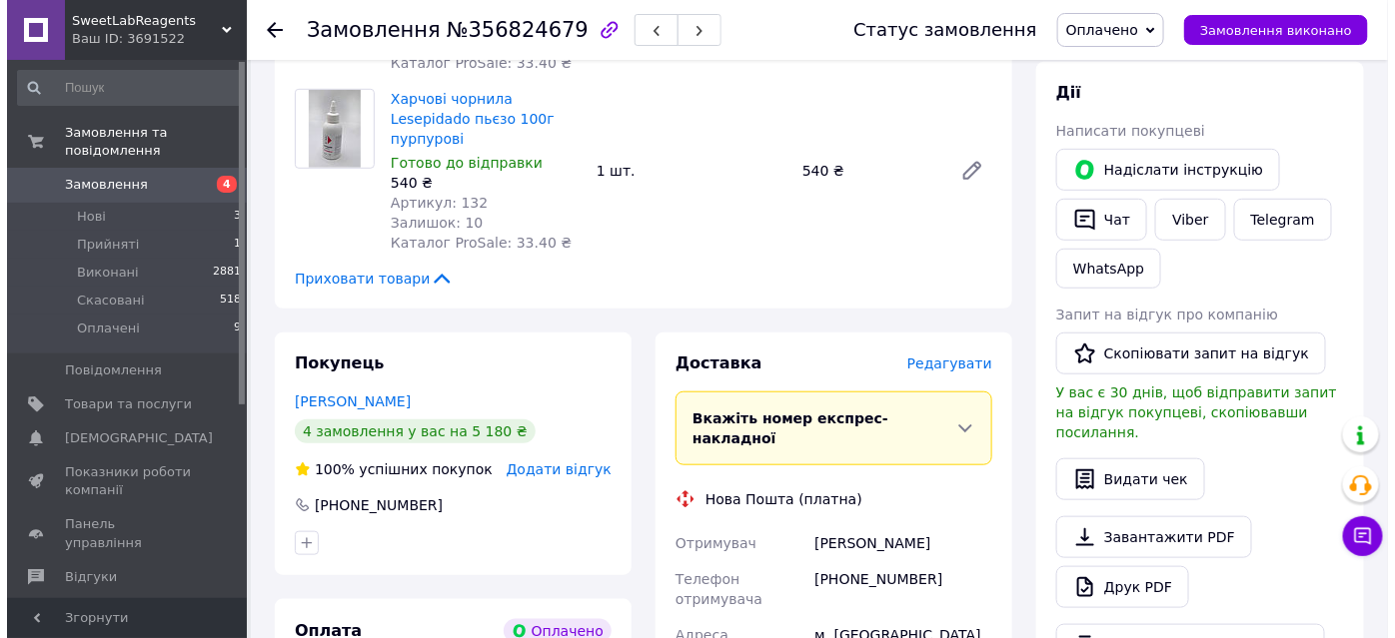
scroll to position [363, 0]
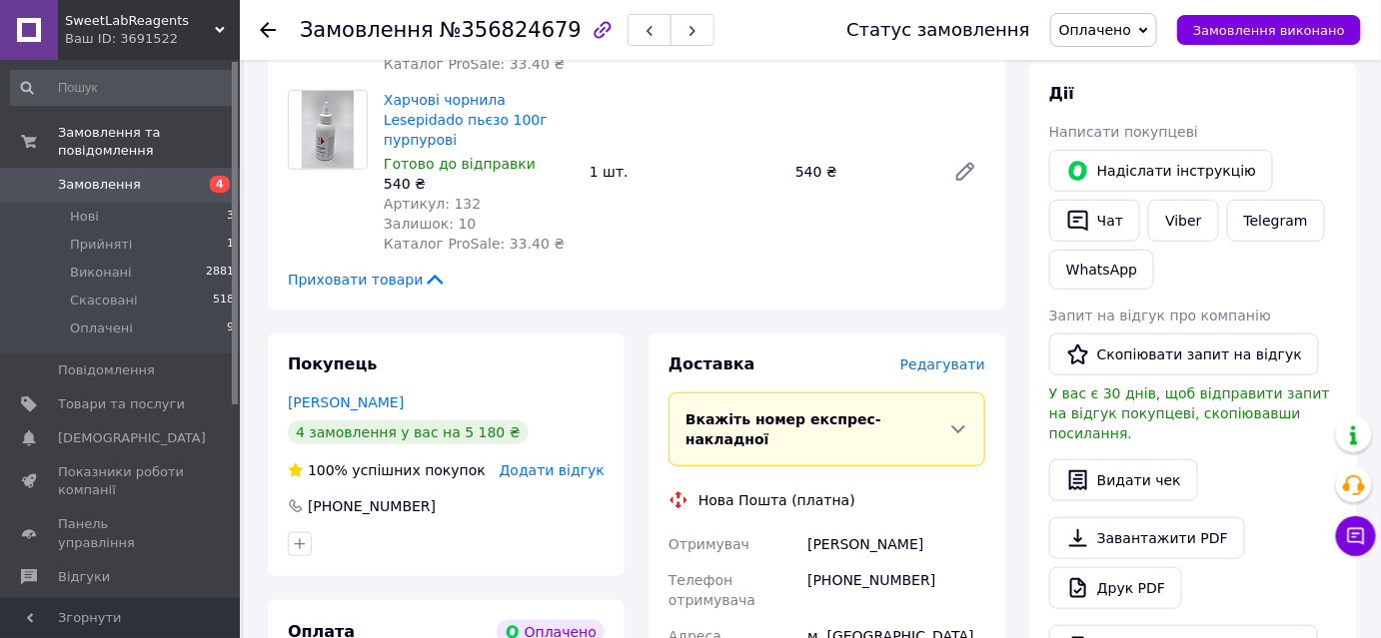
click at [956, 357] on span "Редагувати" at bounding box center [942, 365] width 85 height 16
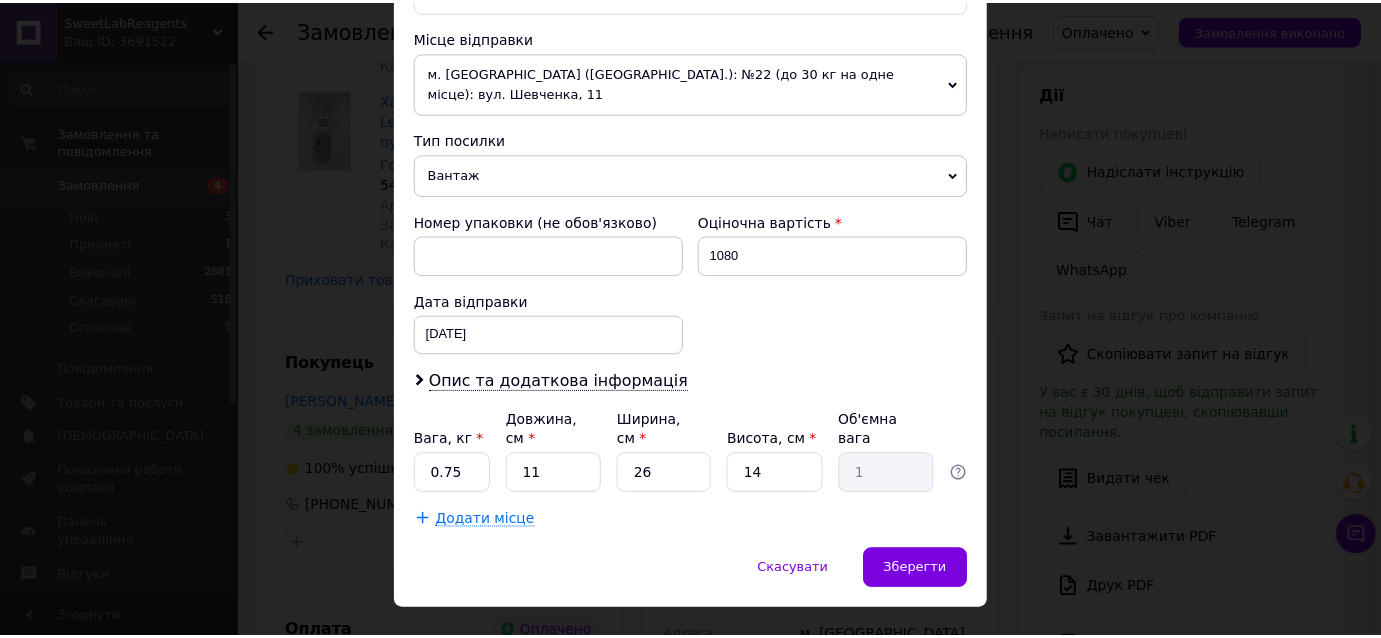
scroll to position [700, 0]
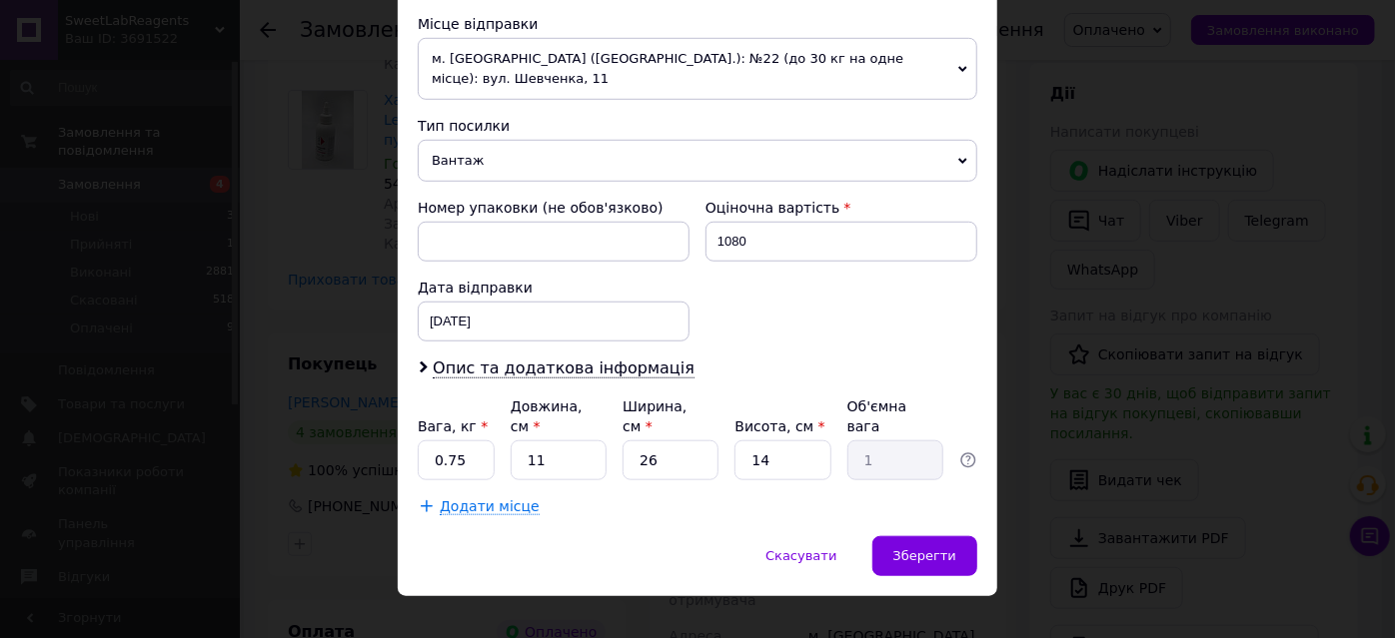
click at [491, 161] on span "Вантаж" at bounding box center [697, 161] width 559 height 42
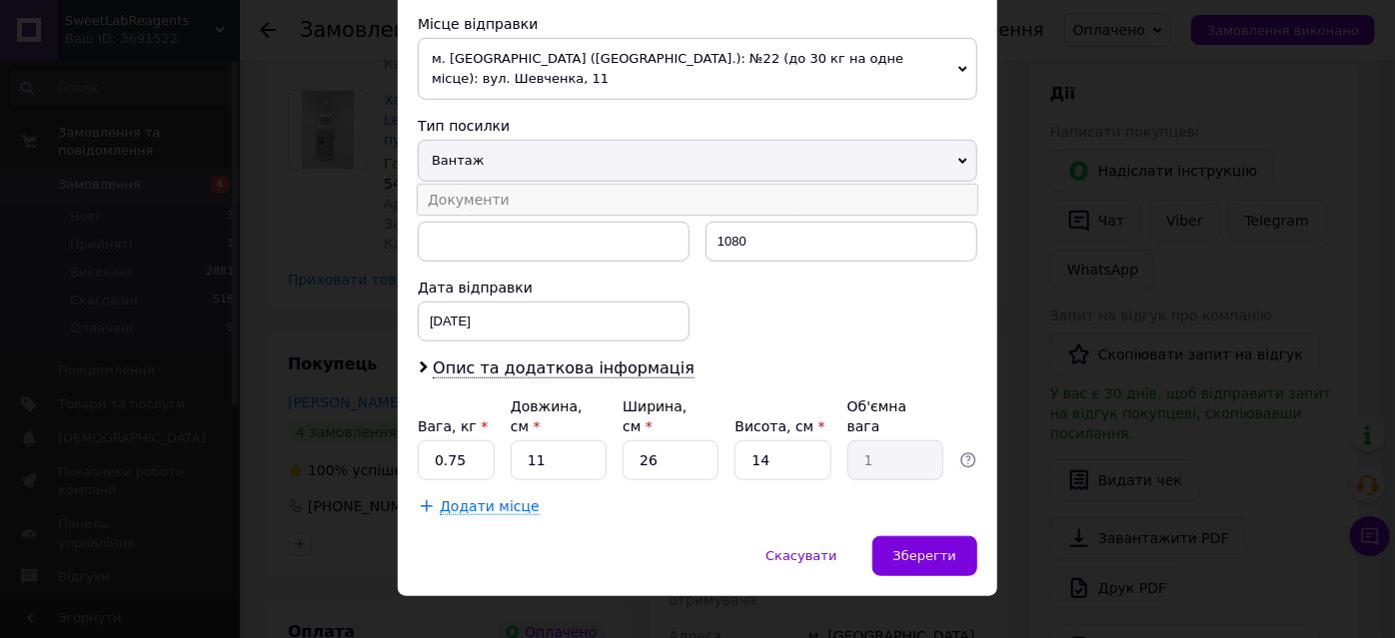
click at [499, 197] on li "Документи" at bounding box center [697, 200] width 559 height 30
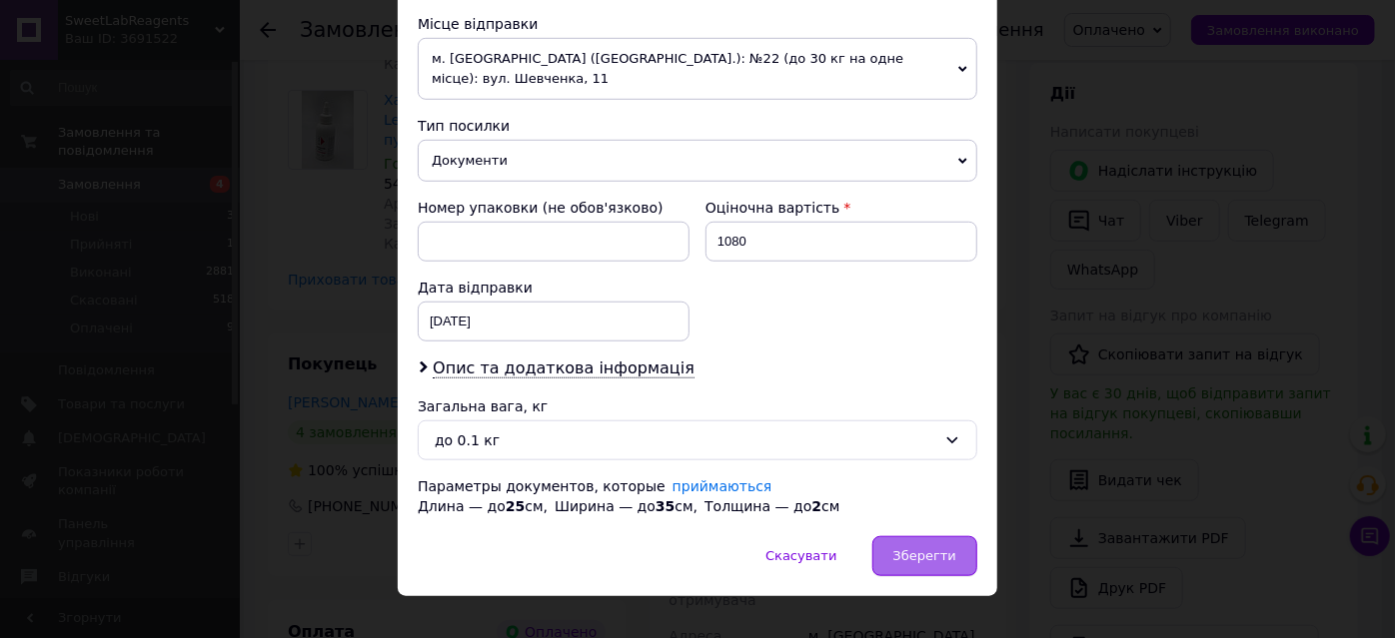
click at [942, 557] on div "Зберегти" at bounding box center [924, 557] width 105 height 40
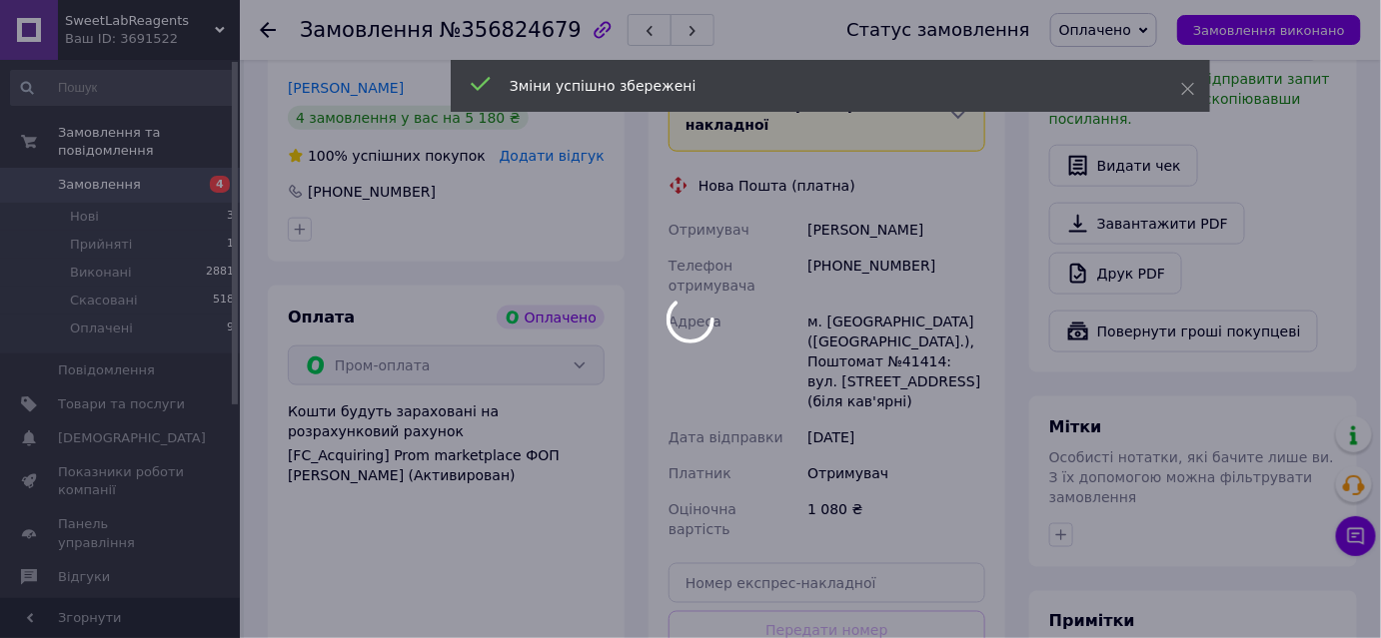
scroll to position [817, 0]
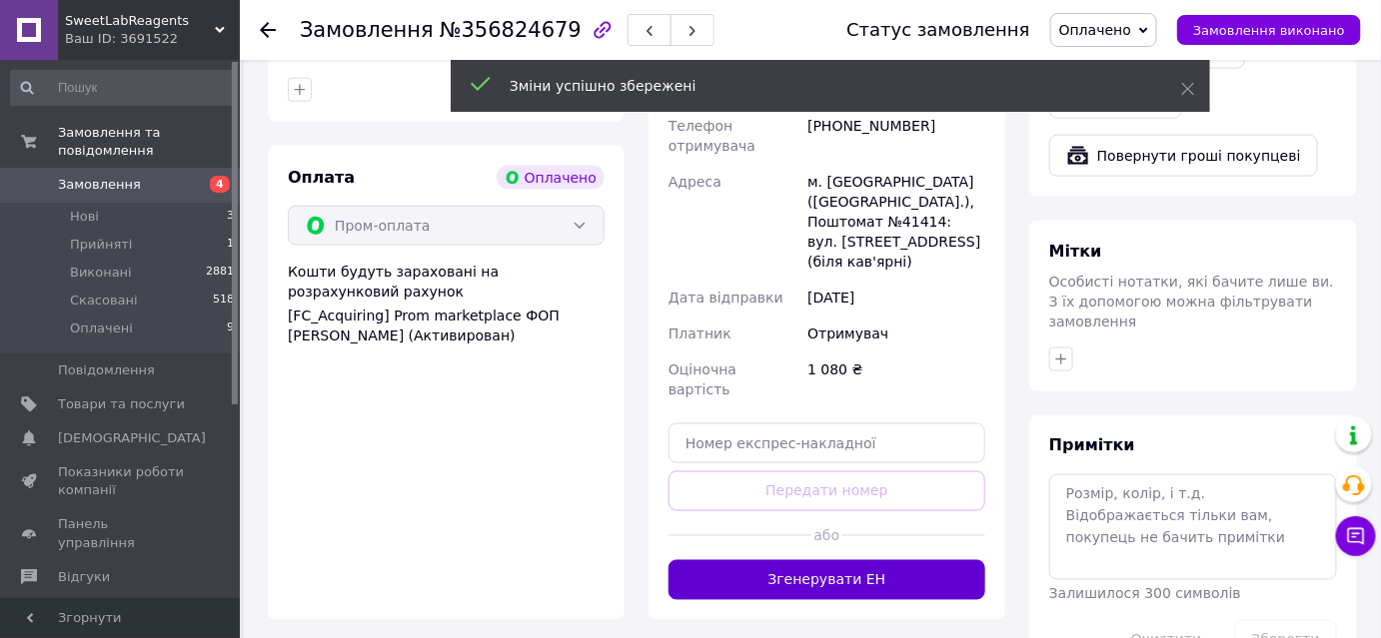
click at [843, 560] on button "Згенерувати ЕН" at bounding box center [826, 580] width 317 height 40
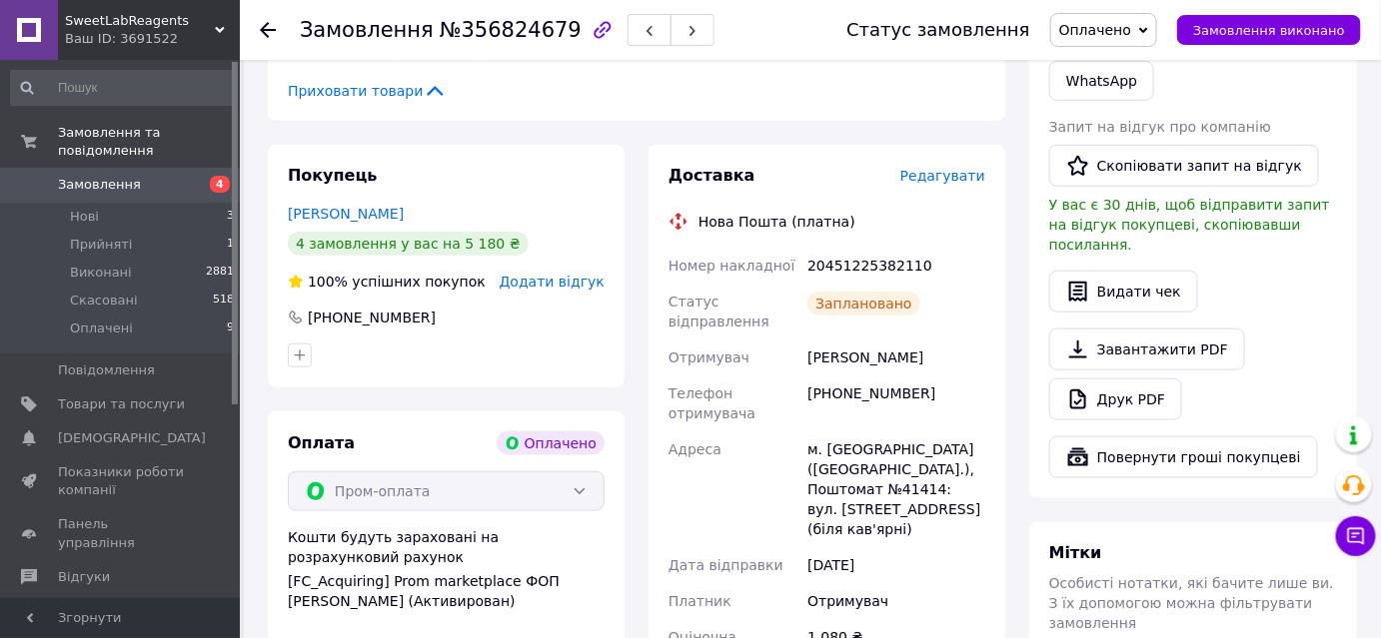
scroll to position [545, 0]
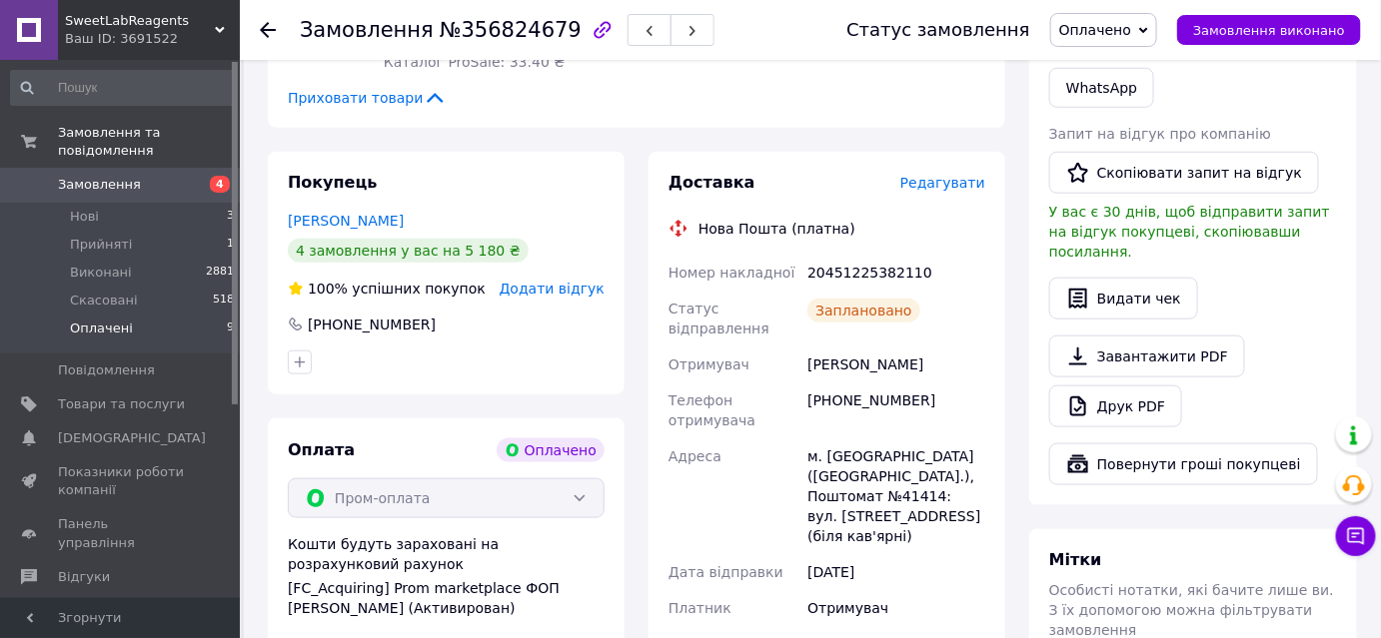
click at [93, 320] on span "Оплачені" at bounding box center [101, 329] width 63 height 18
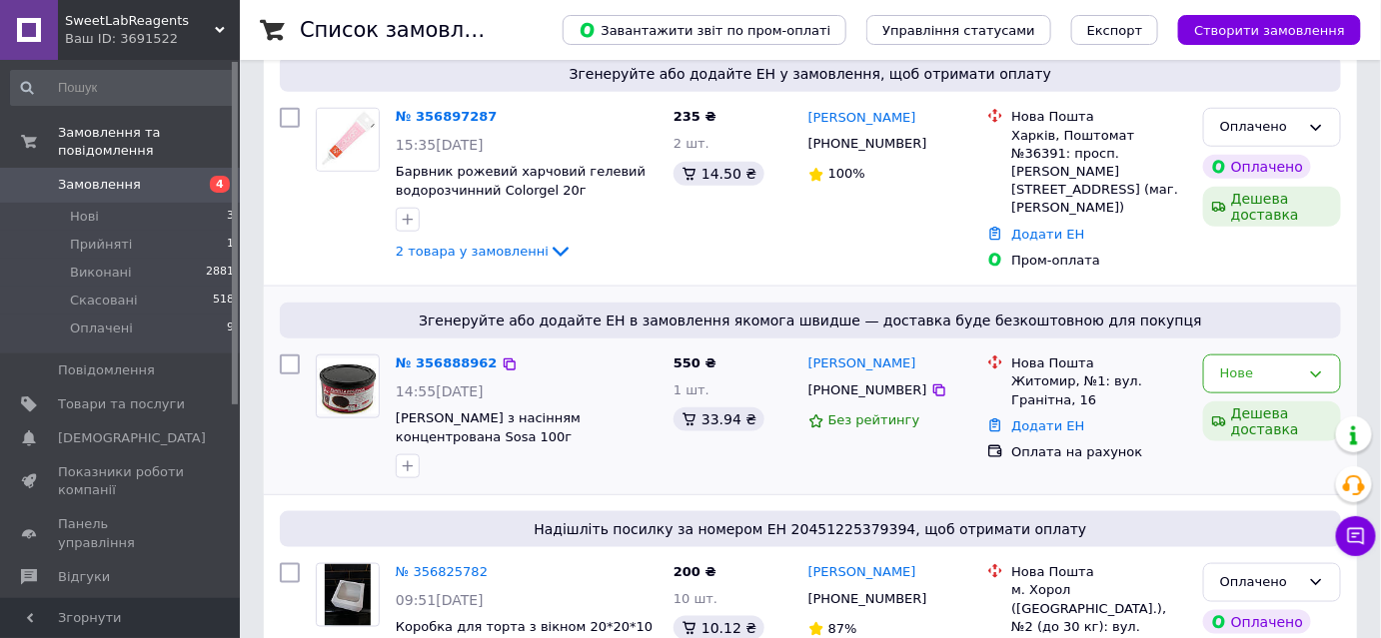
scroll to position [545, 0]
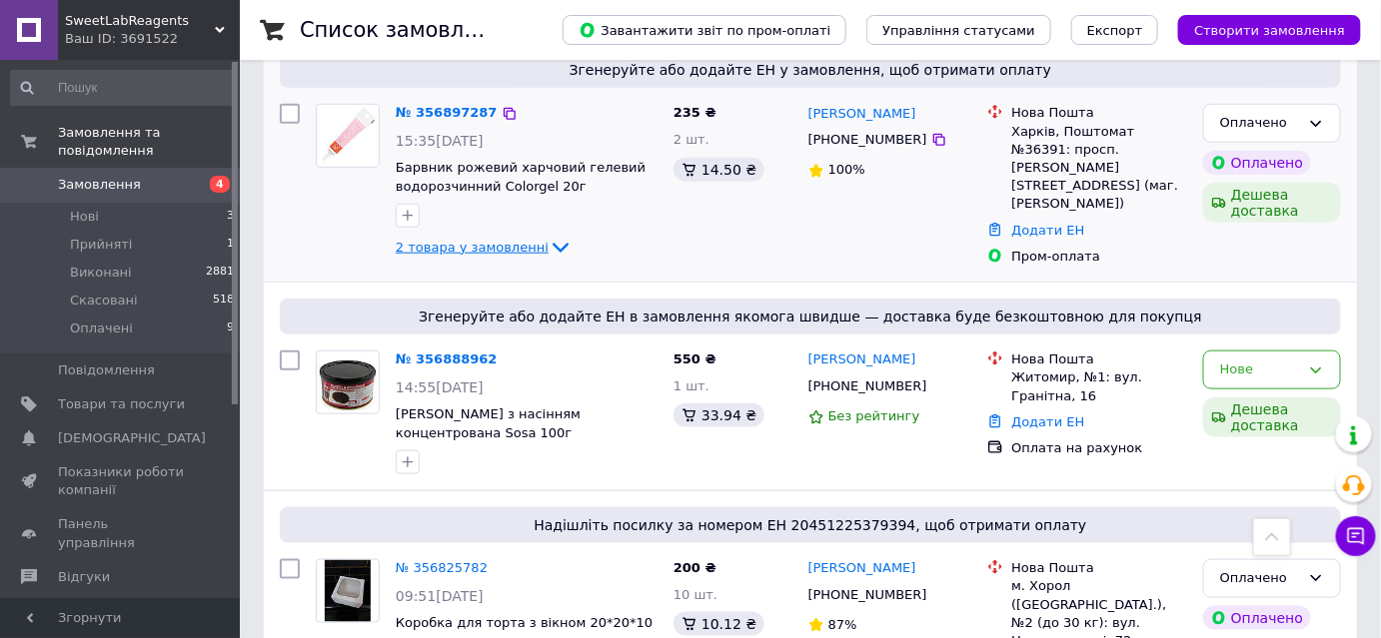
click at [482, 250] on span "2 товара у замовленні" at bounding box center [472, 247] width 153 height 15
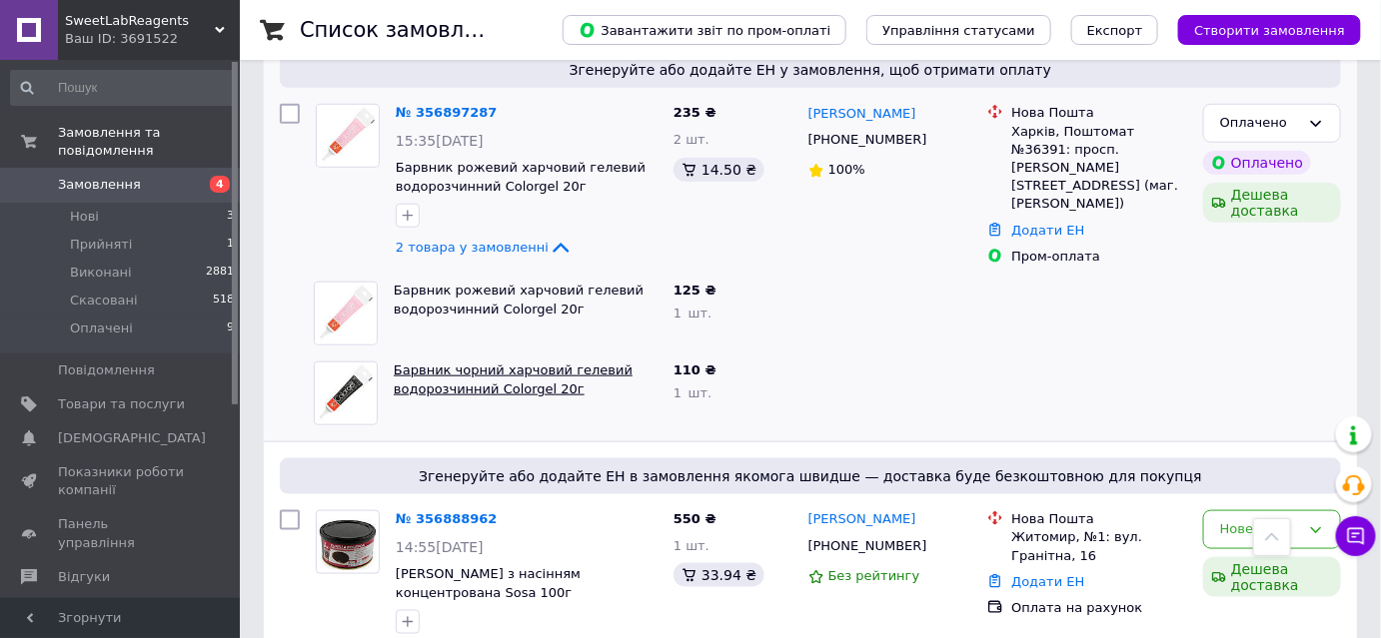
click at [430, 363] on link "Барвник чорний харчовий гелевий водорозчинний Colorgel 20г" at bounding box center [513, 380] width 239 height 34
